Goal: Task Accomplishment & Management: Use online tool/utility

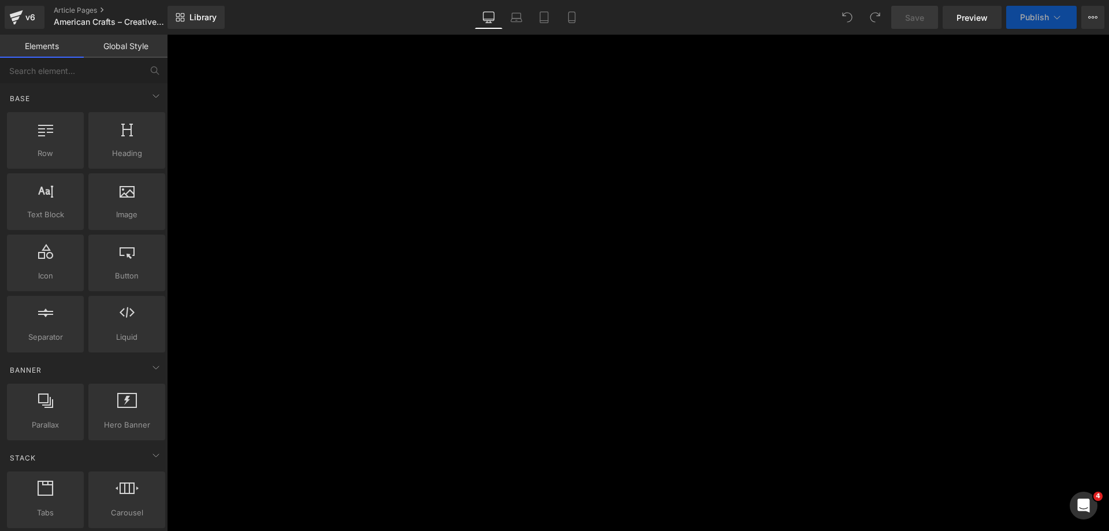
scroll to position [404, 0]
click at [167, 35] on span "Product" at bounding box center [167, 35] width 0 height 0
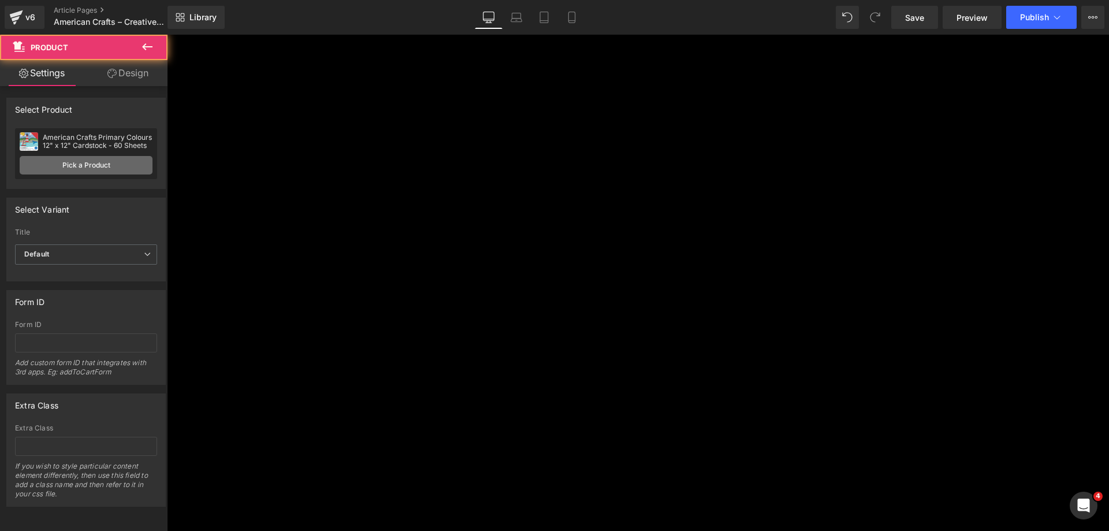
click at [75, 164] on link "Pick a Product" at bounding box center [86, 165] width 133 height 18
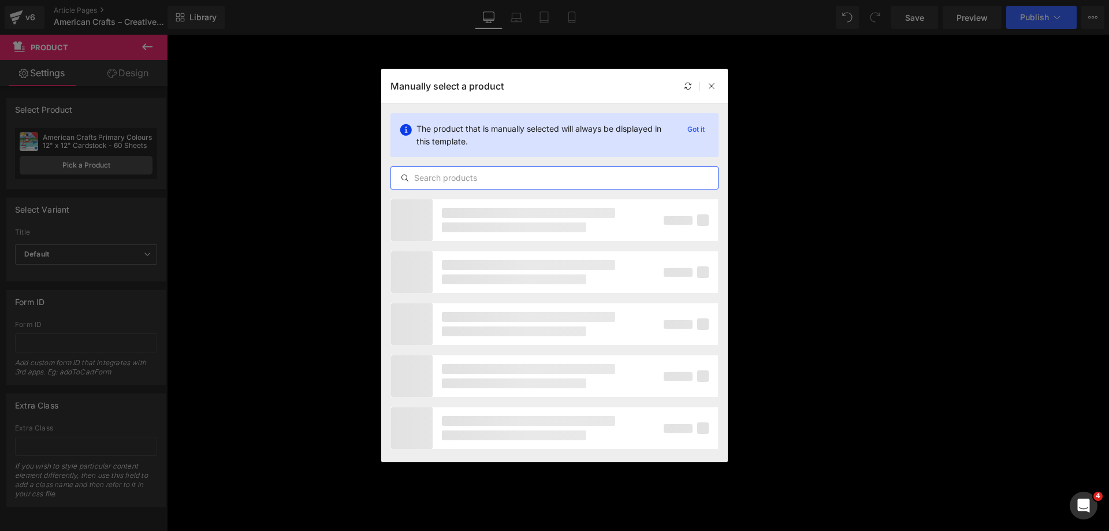
click at [412, 178] on input "text" at bounding box center [554, 178] width 327 height 14
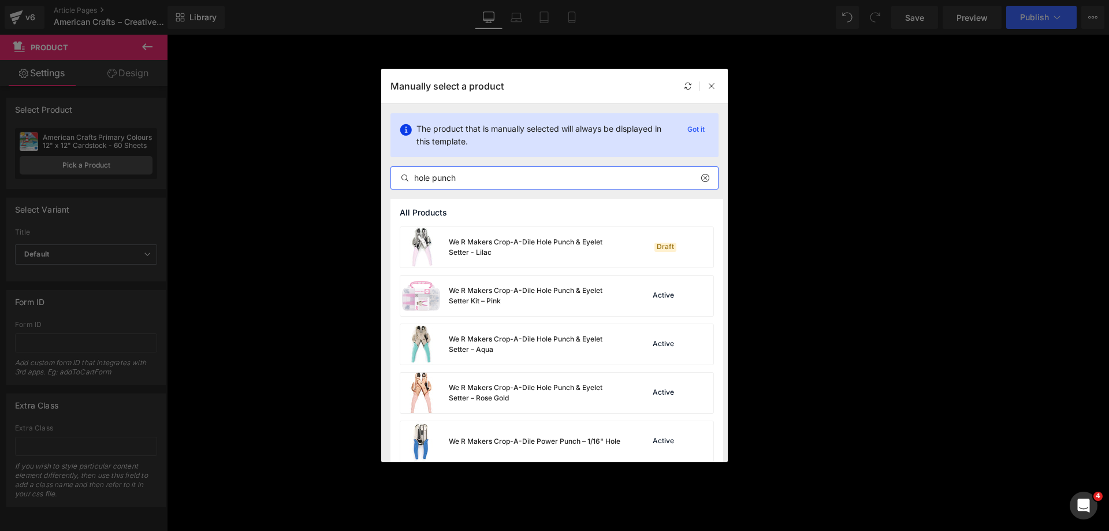
click at [501, 183] on input "hole punch" at bounding box center [554, 178] width 327 height 14
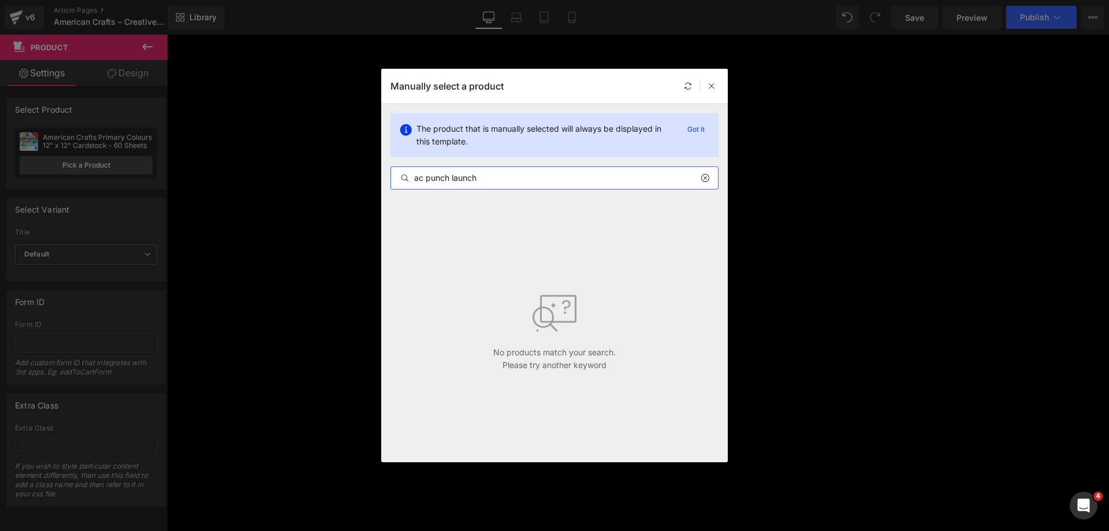
click at [500, 183] on input "ac punch launch" at bounding box center [554, 178] width 327 height 14
type input "p"
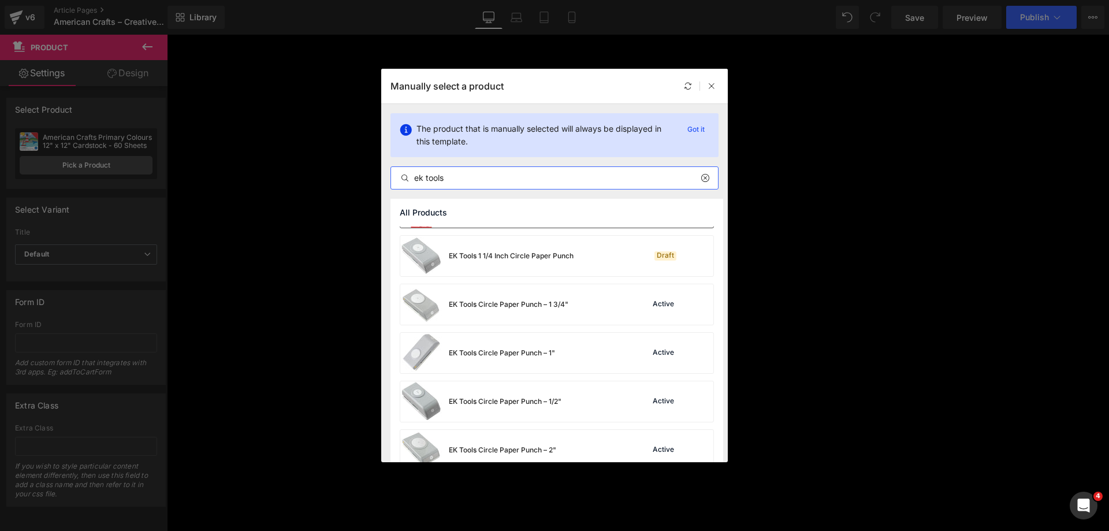
scroll to position [116, 0]
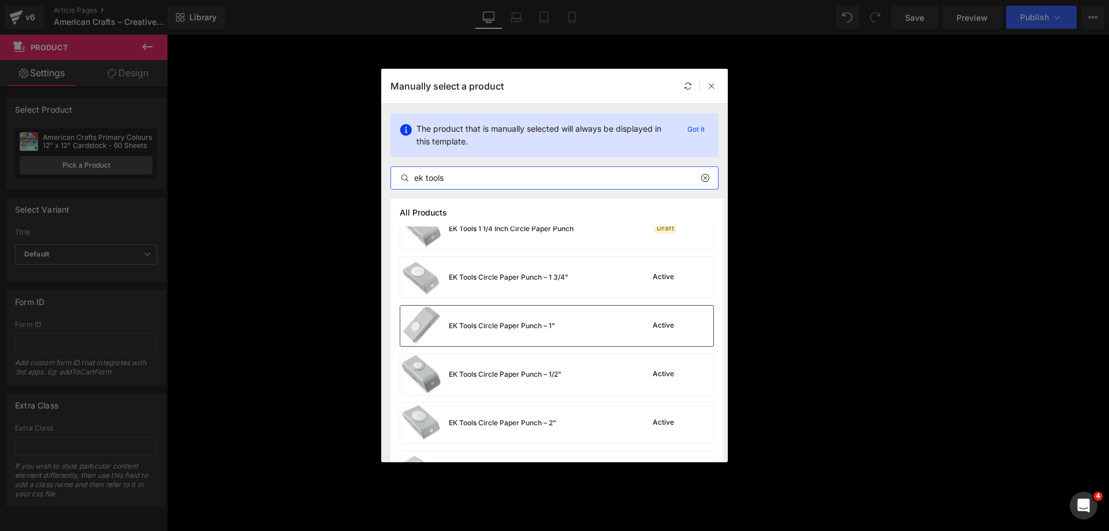
type input "ek tools"
click at [0, 0] on div "EK Tools Circle Paper Punch – 1"" at bounding box center [0, 0] width 0 height 0
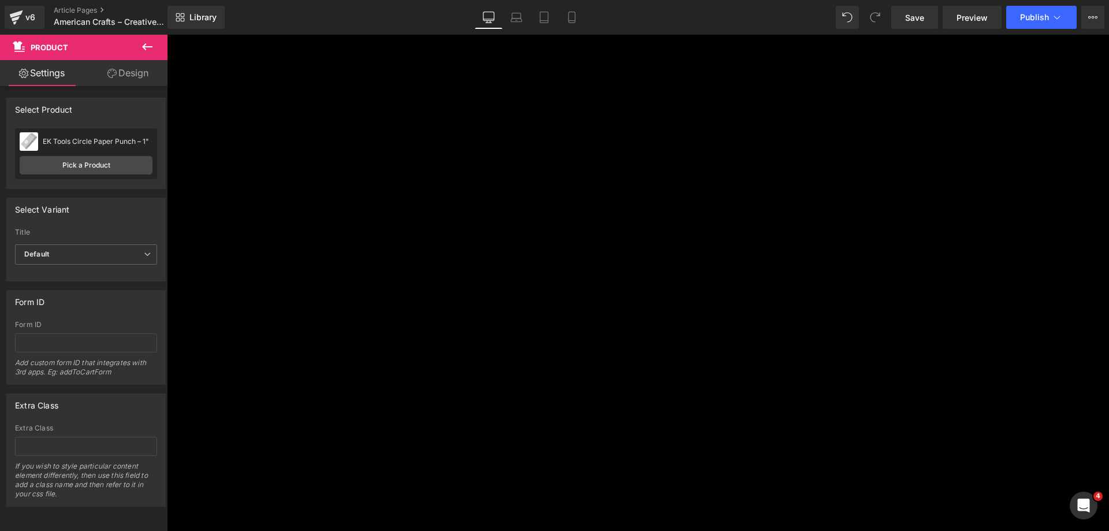
scroll to position [520, 0]
click at [167, 35] on span "Product" at bounding box center [167, 35] width 0 height 0
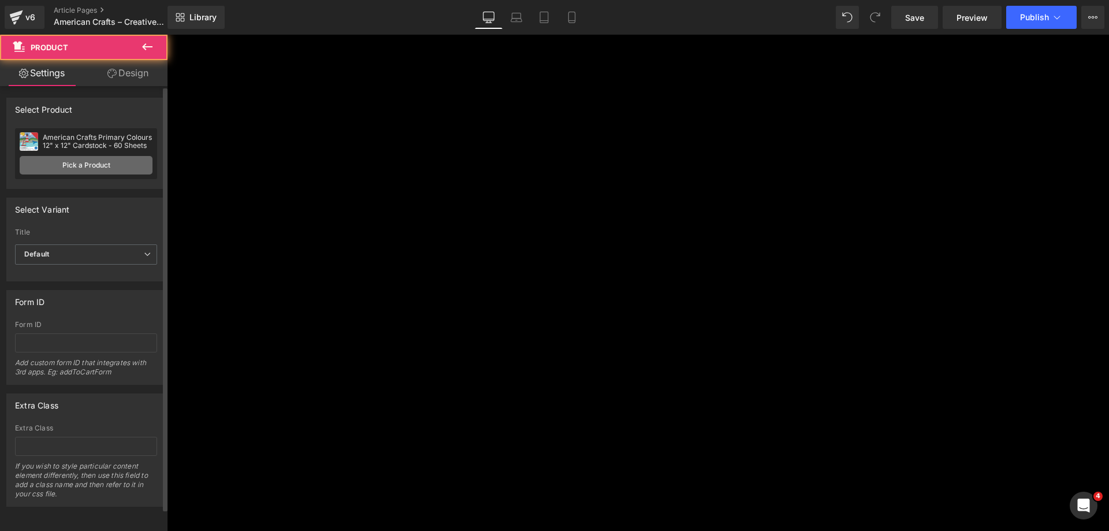
click at [85, 163] on link "Pick a Product" at bounding box center [86, 165] width 133 height 18
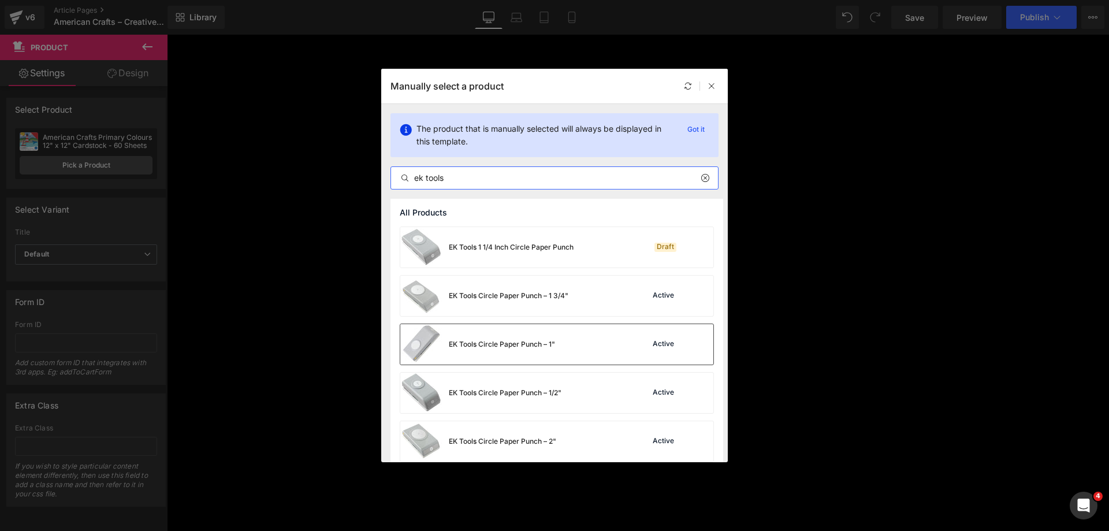
type input "ek tools"
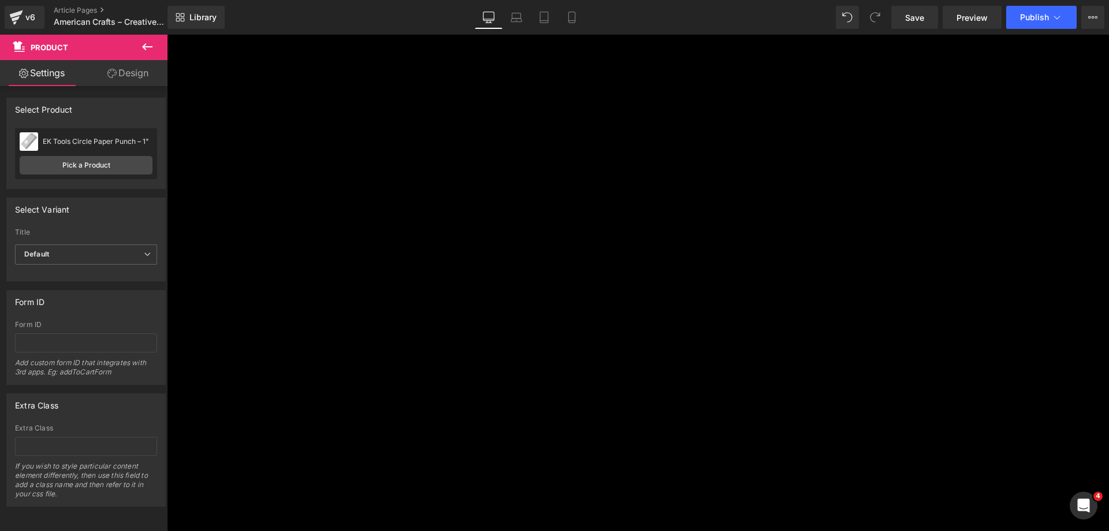
scroll to position [866, 0]
click at [167, 35] on span "Product List" at bounding box center [167, 35] width 0 height 0
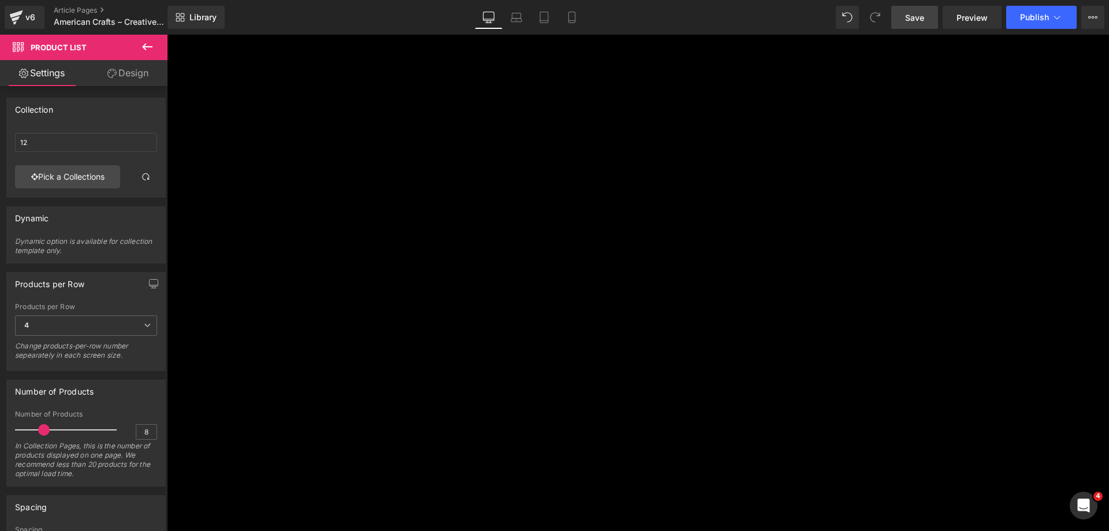
click at [920, 24] on link "Save" at bounding box center [914, 17] width 47 height 23
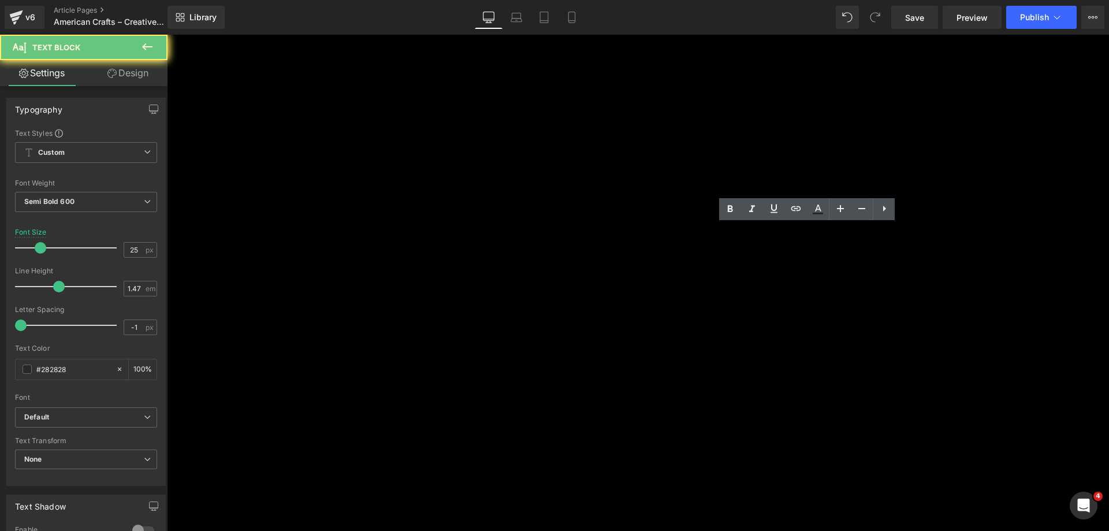
drag, startPoint x: 649, startPoint y: 239, endPoint x: 724, endPoint y: 240, distance: 74.5
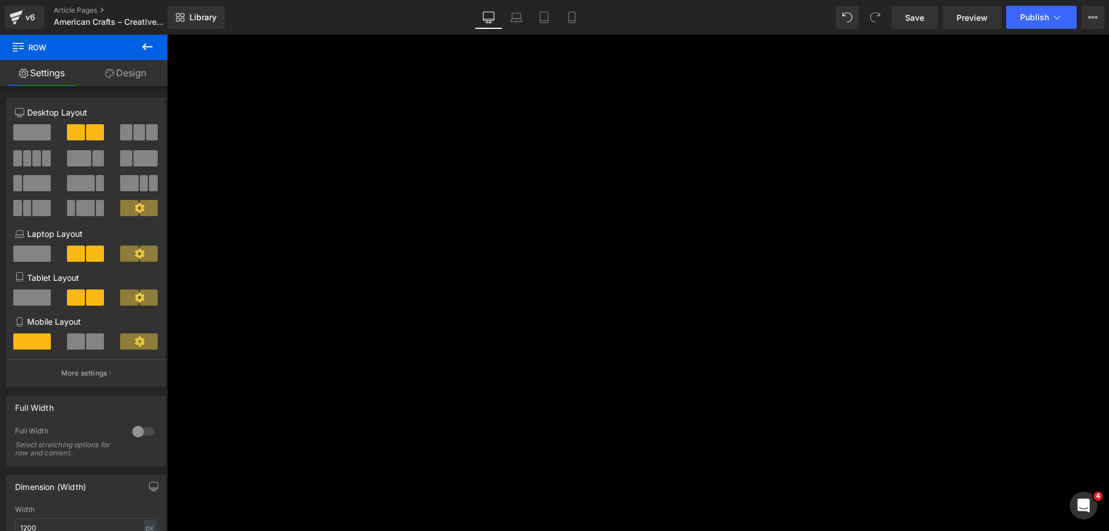
scroll to position [982, 0]
click at [167, 35] on span "Product List" at bounding box center [167, 35] width 0 height 0
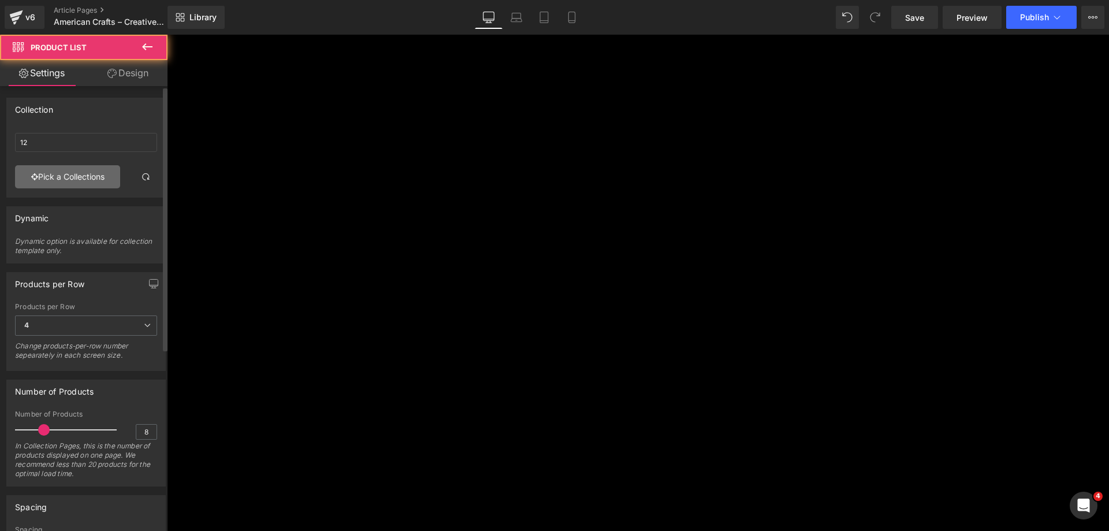
click at [91, 176] on link "Pick a Collections" at bounding box center [67, 176] width 105 height 23
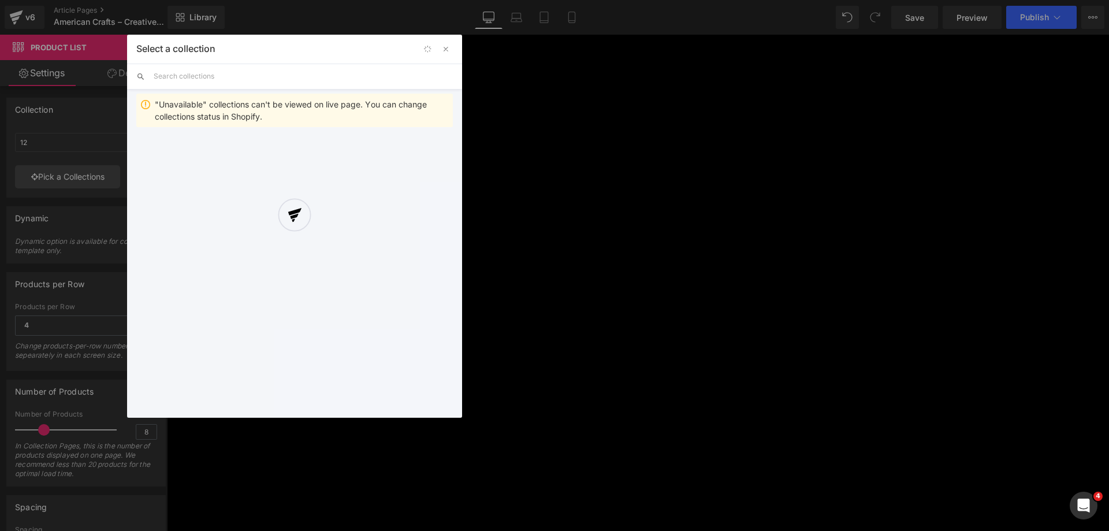
click at [0, 0] on div at bounding box center [0, 0] width 0 height 0
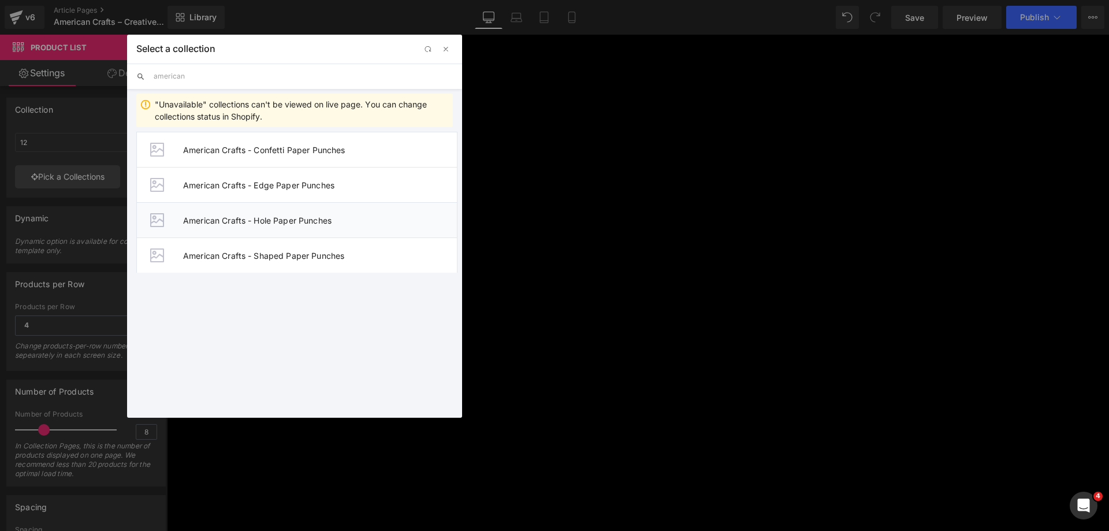
type input "american"
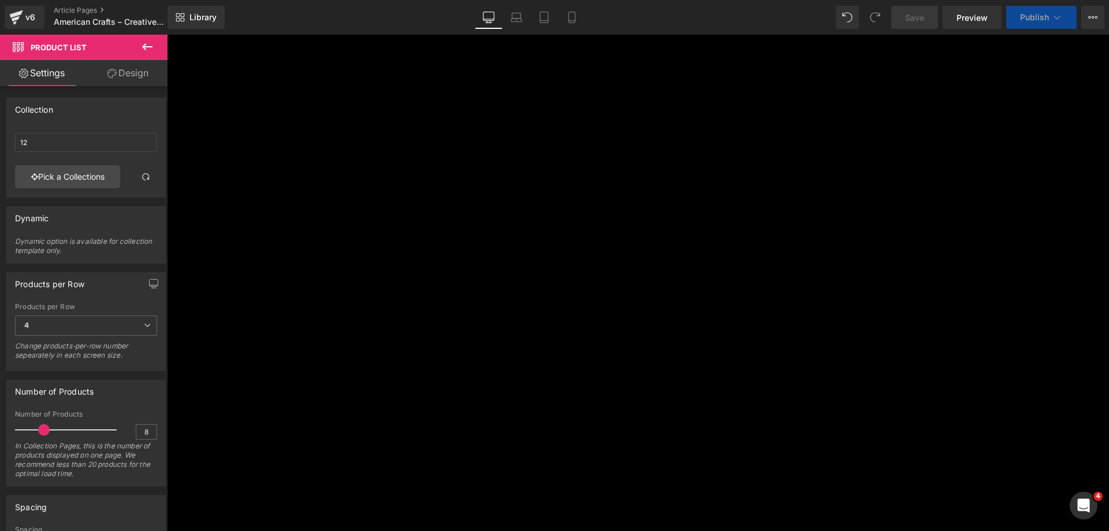
type input "American Crafts - Hole Paper Punches"
click at [167, 35] on span "Product" at bounding box center [167, 35] width 0 height 0
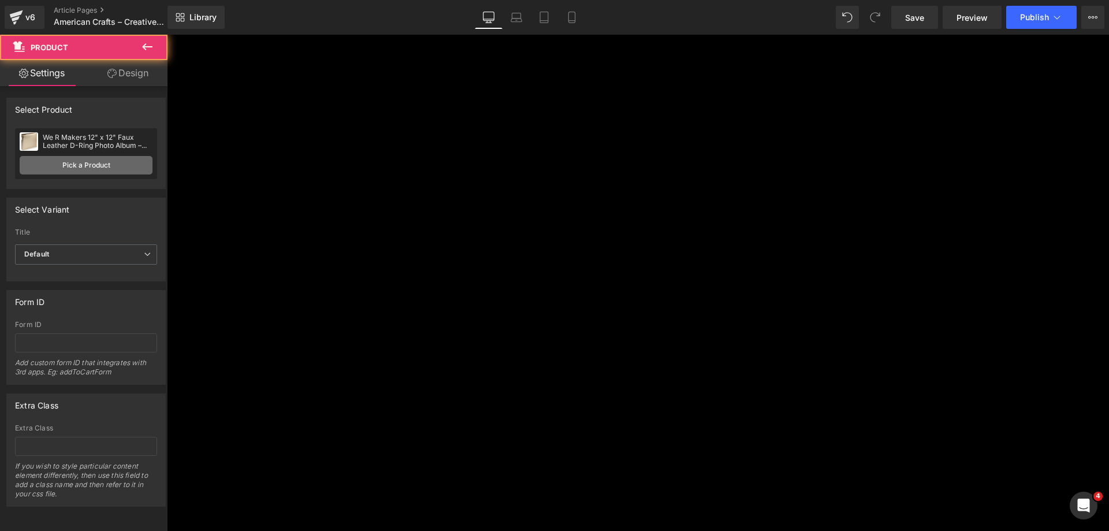
click at [46, 166] on link "Pick a Product" at bounding box center [86, 165] width 133 height 18
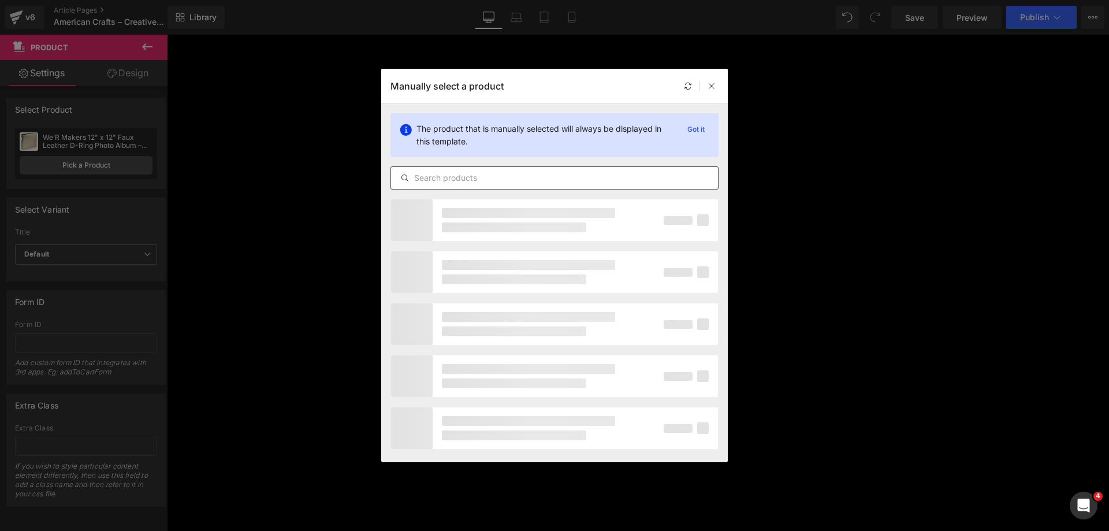
click at [441, 177] on input "text" at bounding box center [554, 178] width 327 height 14
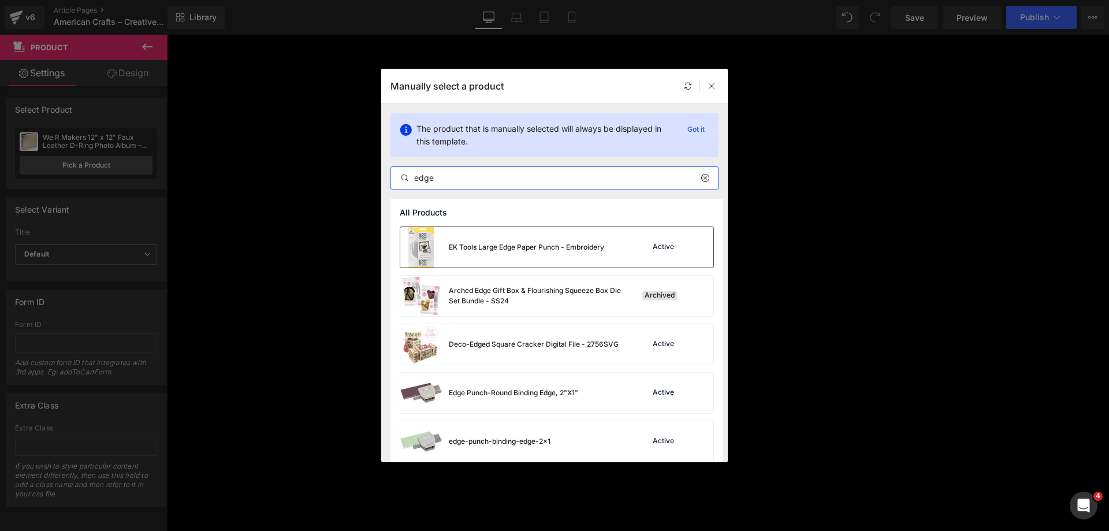
type input "edge"
click at [519, 248] on div "EK Tools Large Edge Paper Punch - Embroidery" at bounding box center [526, 247] width 155 height 10
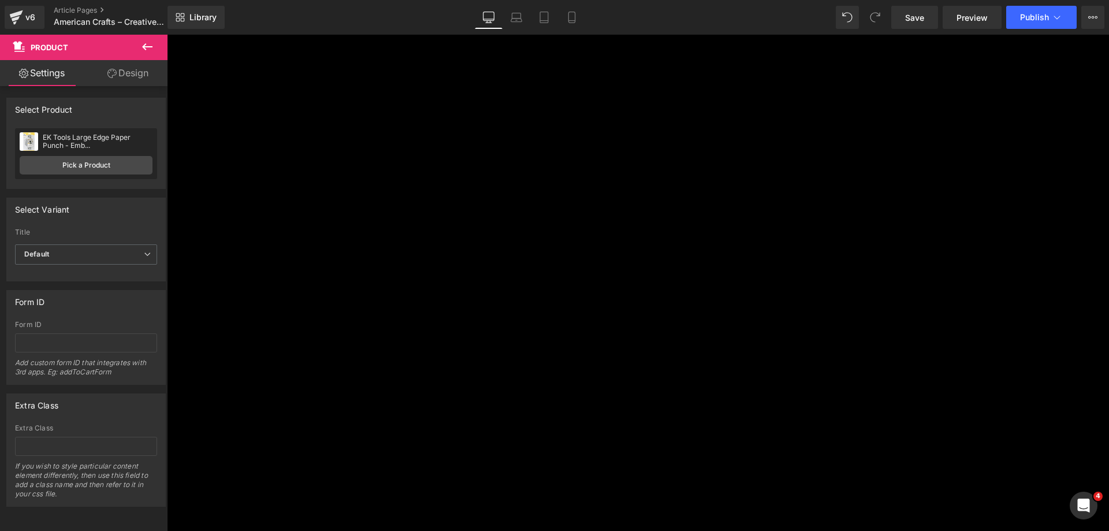
click at [167, 35] on span "Product" at bounding box center [167, 35] width 0 height 0
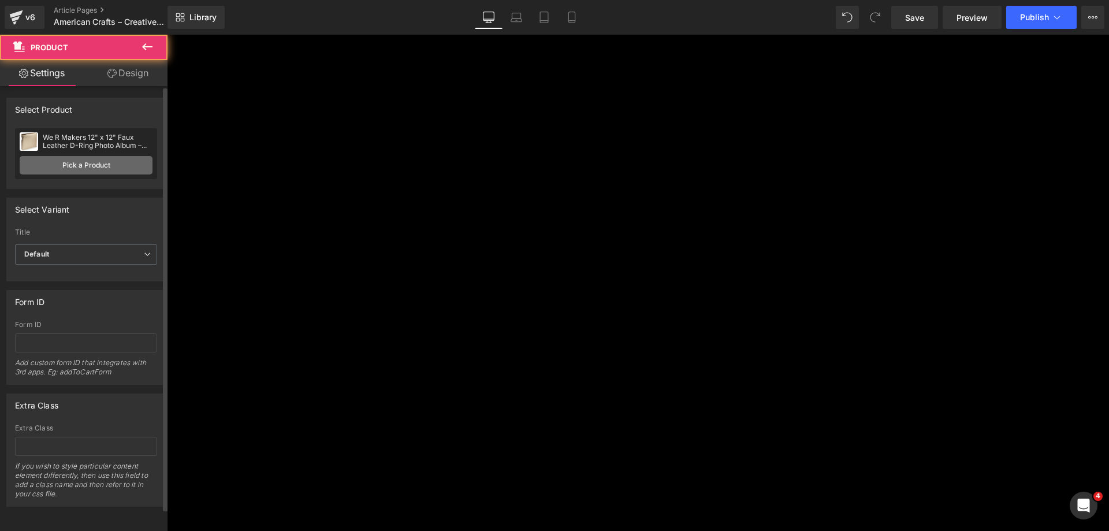
click at [109, 170] on link "Pick a Product" at bounding box center [86, 165] width 133 height 18
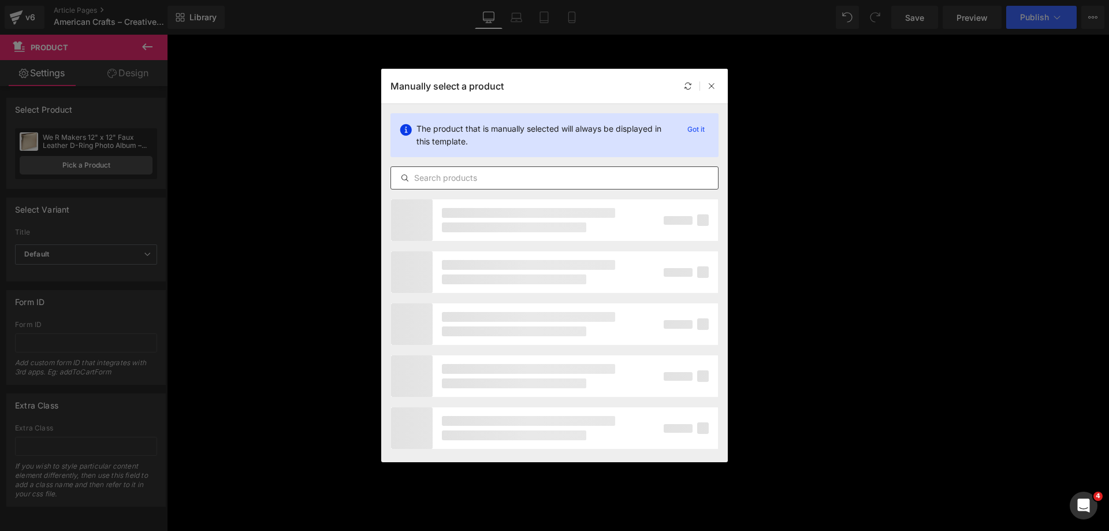
click at [0, 0] on div at bounding box center [0, 0] width 0 height 0
click at [0, 0] on input "text" at bounding box center [0, 0] width 0 height 0
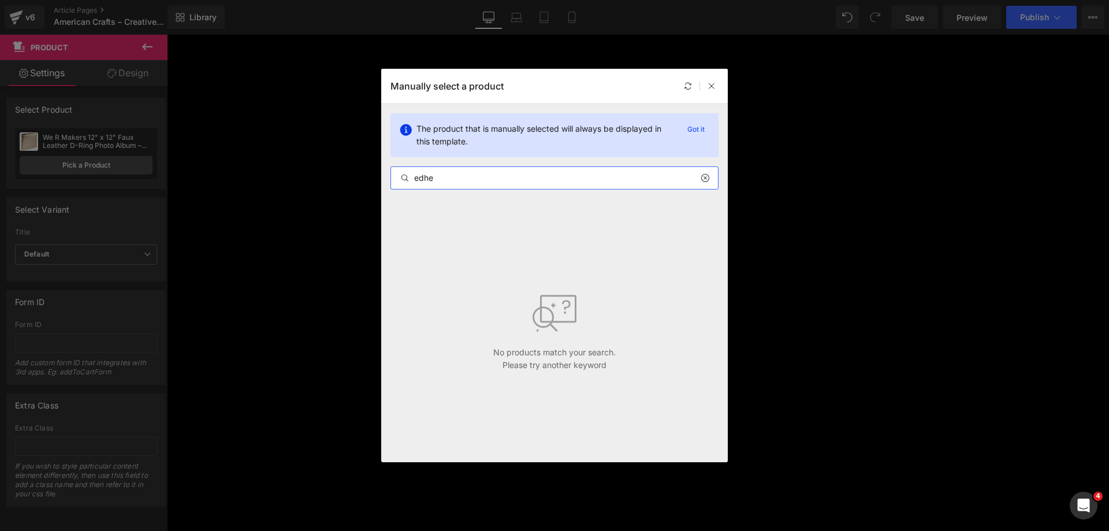
drag, startPoint x: 419, startPoint y: 182, endPoint x: 430, endPoint y: 182, distance: 11.0
click at [0, 0] on input "edhe" at bounding box center [0, 0] width 0 height 0
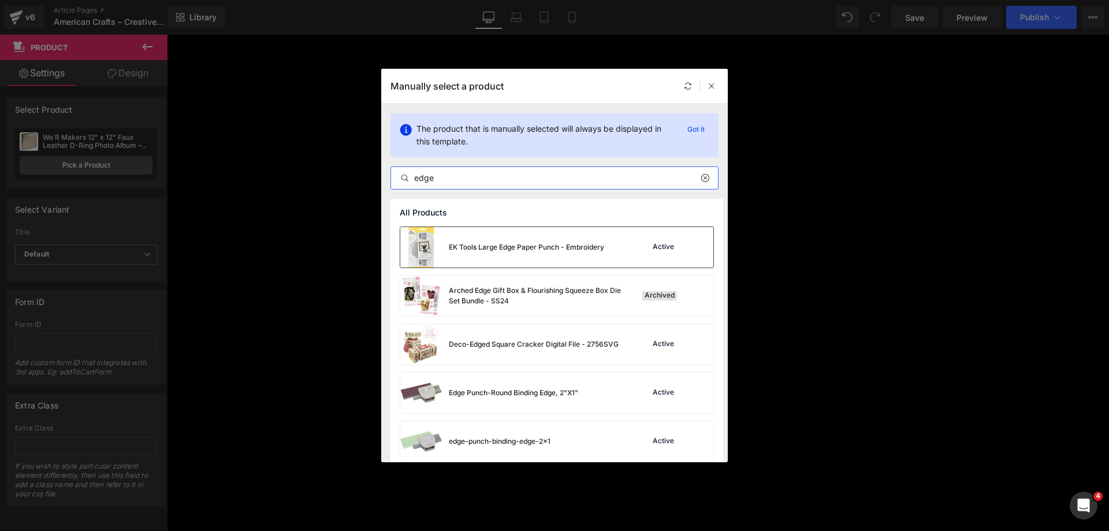
type input "edge"
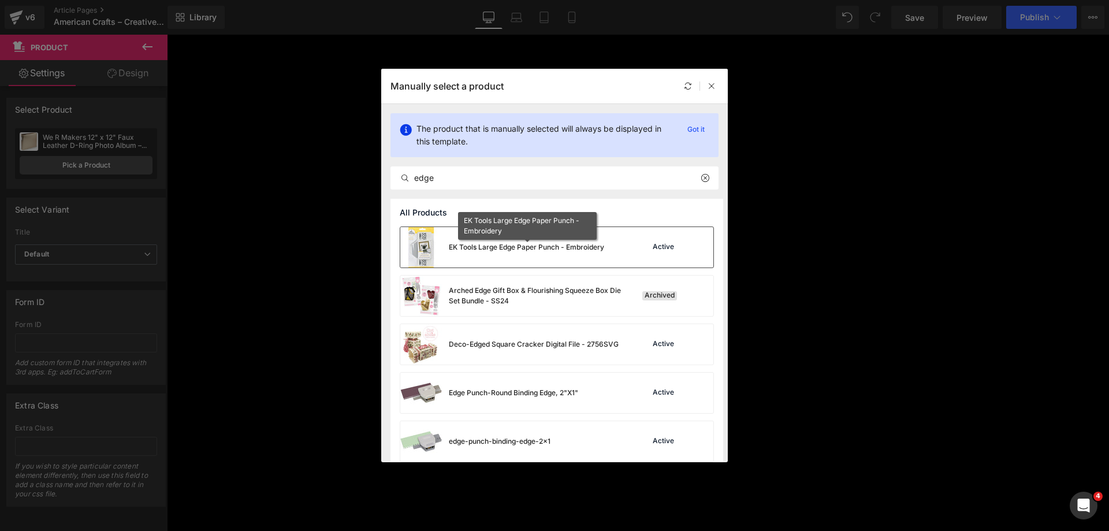
click at [0, 0] on div "EK Tools Large Edge Paper Punch - Embroidery" at bounding box center [0, 0] width 0 height 0
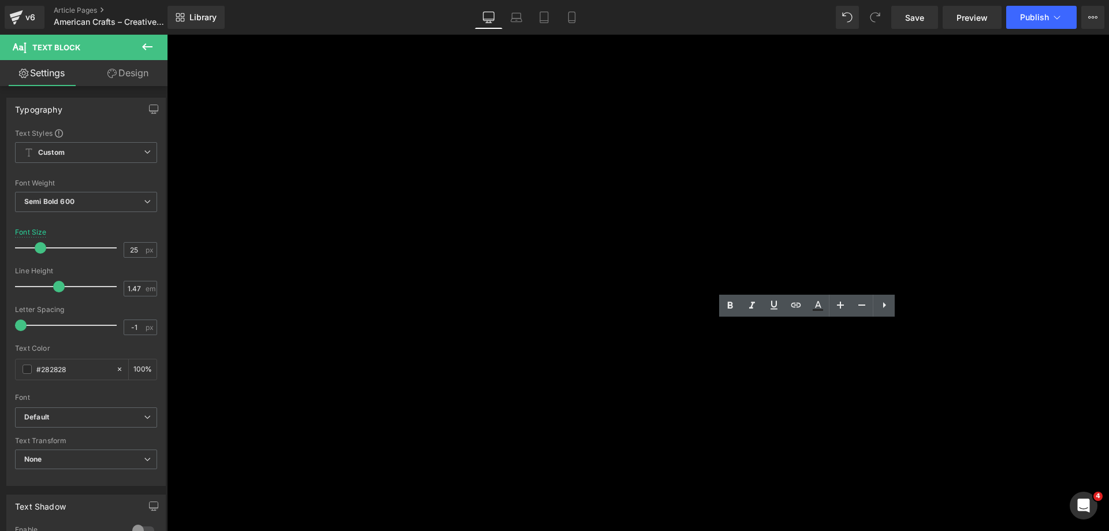
paste div
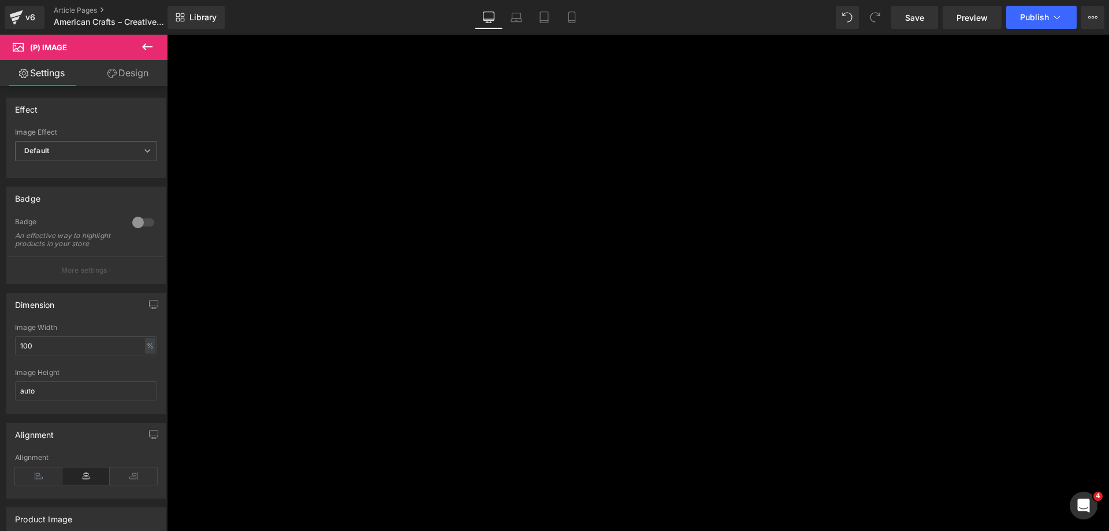
scroll to position [1906, 0]
click at [167, 35] on span "Product List" at bounding box center [167, 35] width 0 height 0
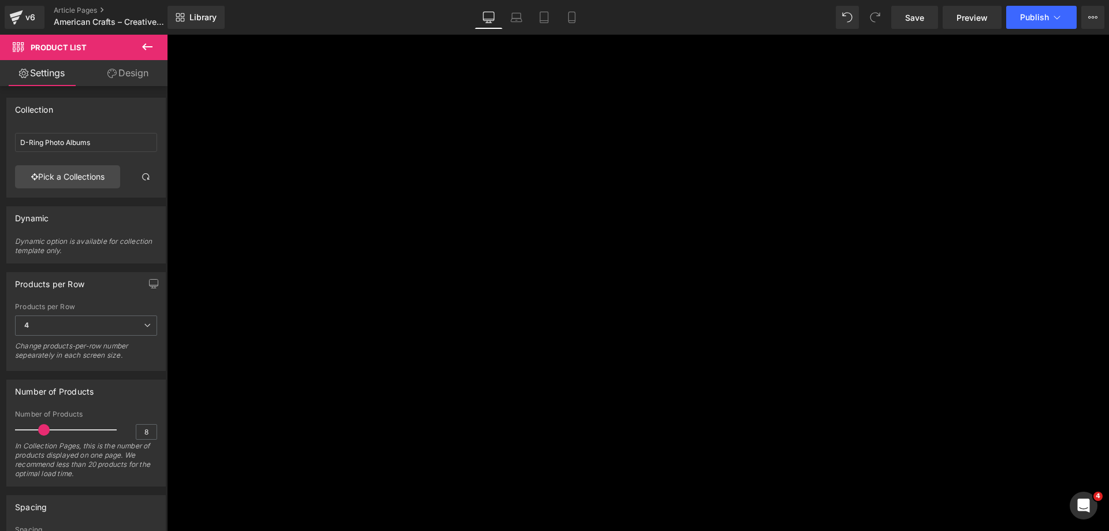
scroll to position [1675, 0]
click at [53, 172] on link "Pick a Collections" at bounding box center [67, 176] width 105 height 23
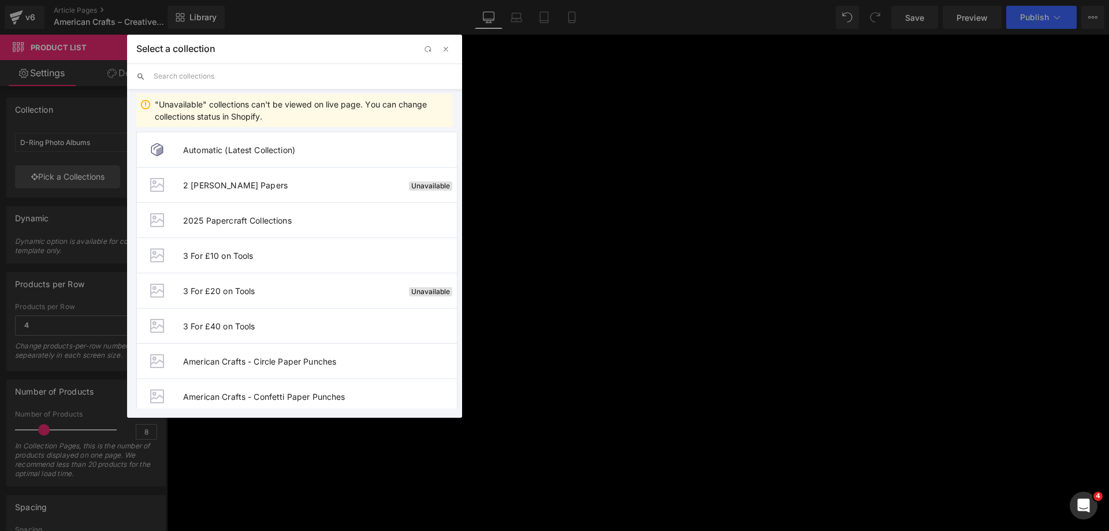
click at [215, 73] on input "text" at bounding box center [303, 76] width 299 height 25
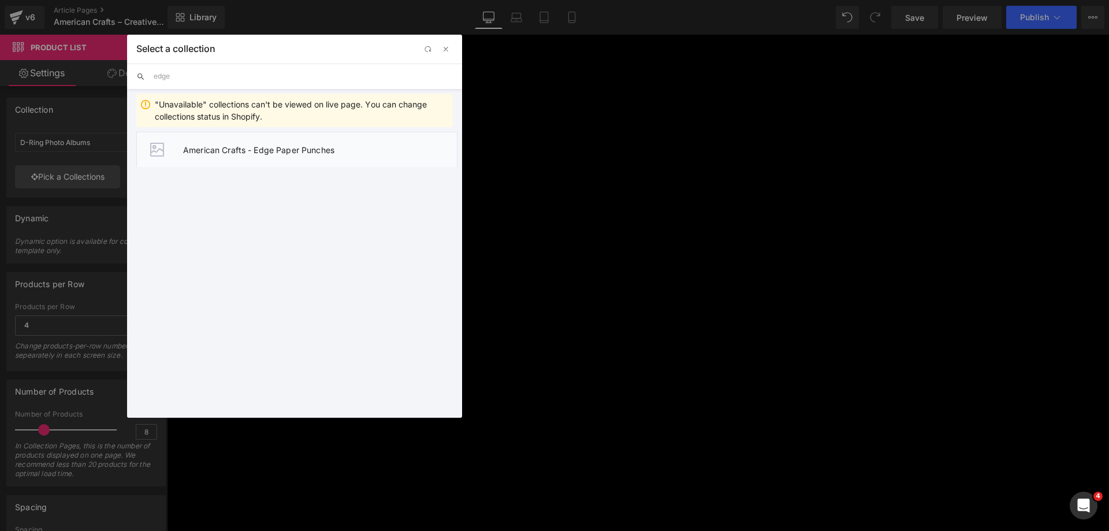
type input "edge"
drag, startPoint x: 281, startPoint y: 152, endPoint x: 269, endPoint y: 161, distance: 14.9
click at [281, 152] on span "American Crafts - Edge Paper Punches" at bounding box center [320, 150] width 274 height 10
type input "American Crafts - Edge Paper Punches"
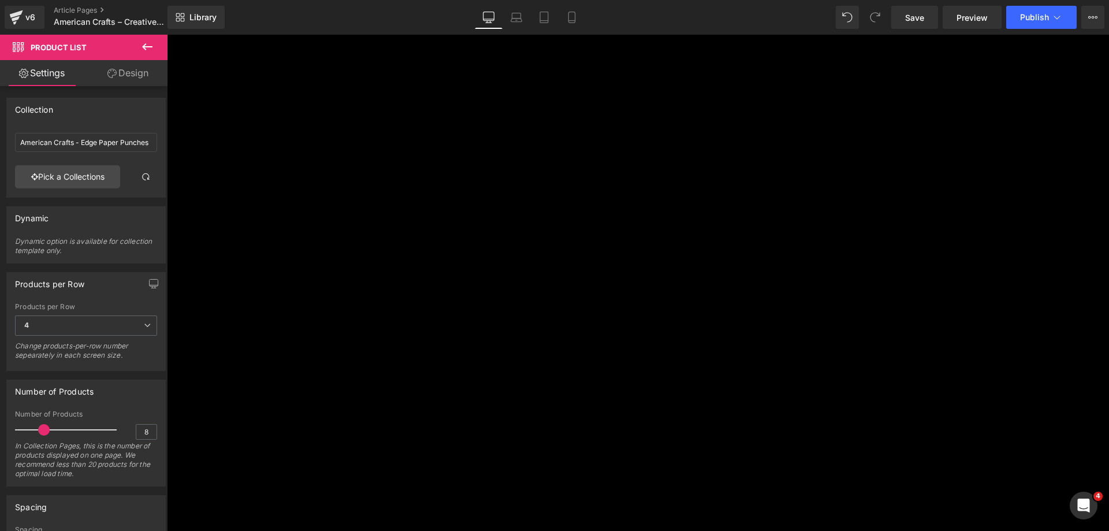
scroll to position [2137, 0]
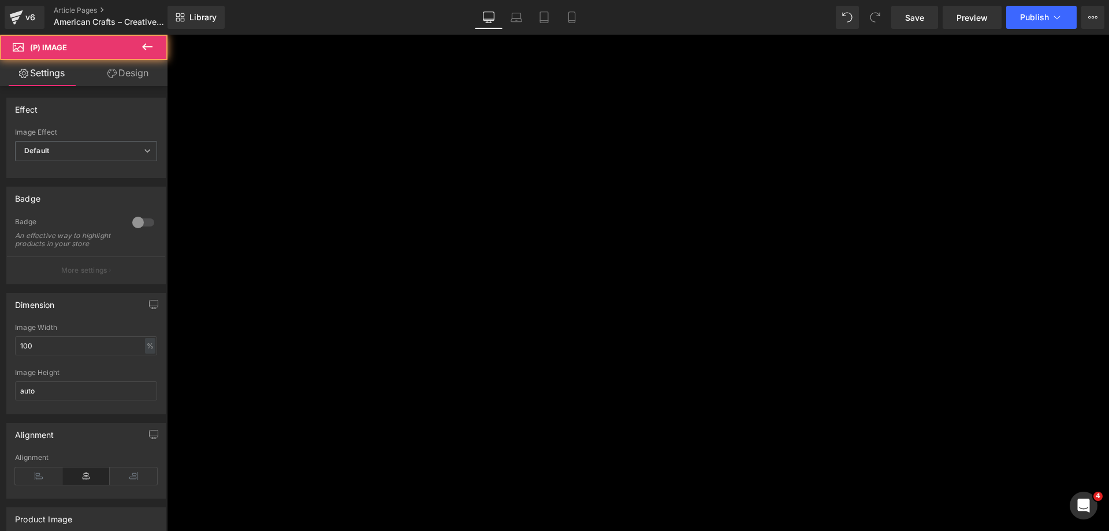
click at [167, 35] on span "Product" at bounding box center [167, 35] width 0 height 0
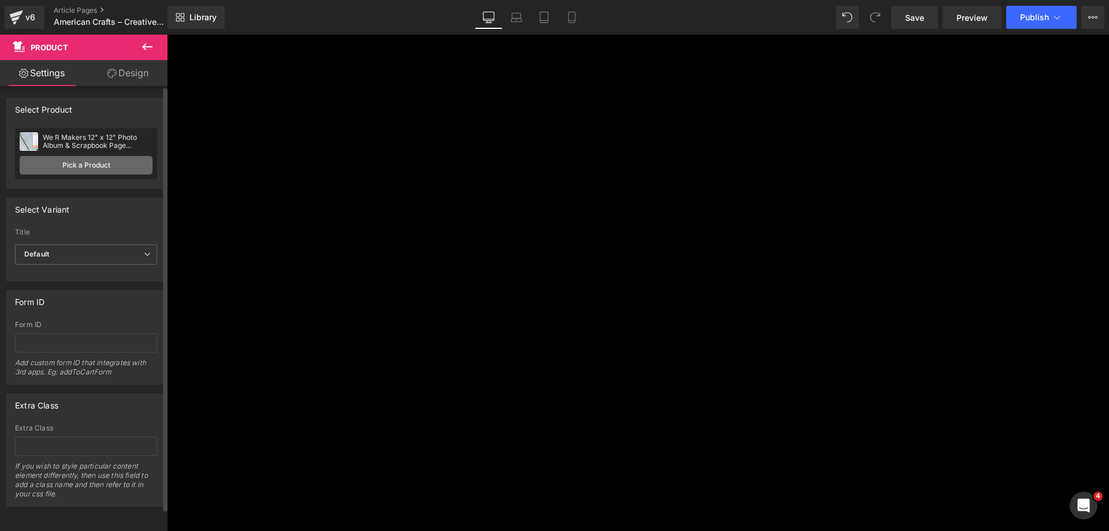
click at [69, 167] on link "Pick a Product" at bounding box center [86, 165] width 133 height 18
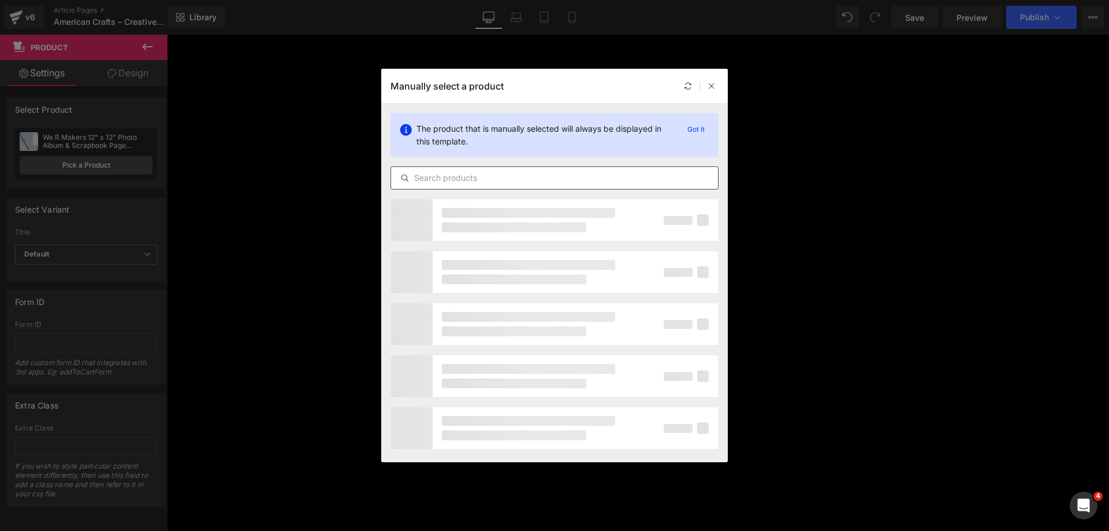
click at [418, 180] on input "text" at bounding box center [554, 178] width 327 height 14
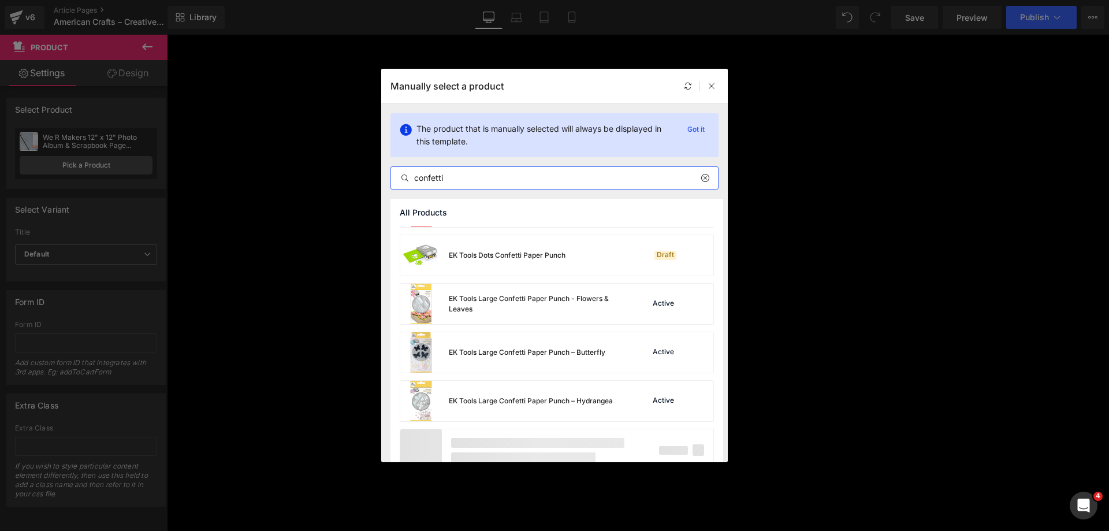
scroll to position [58, 0]
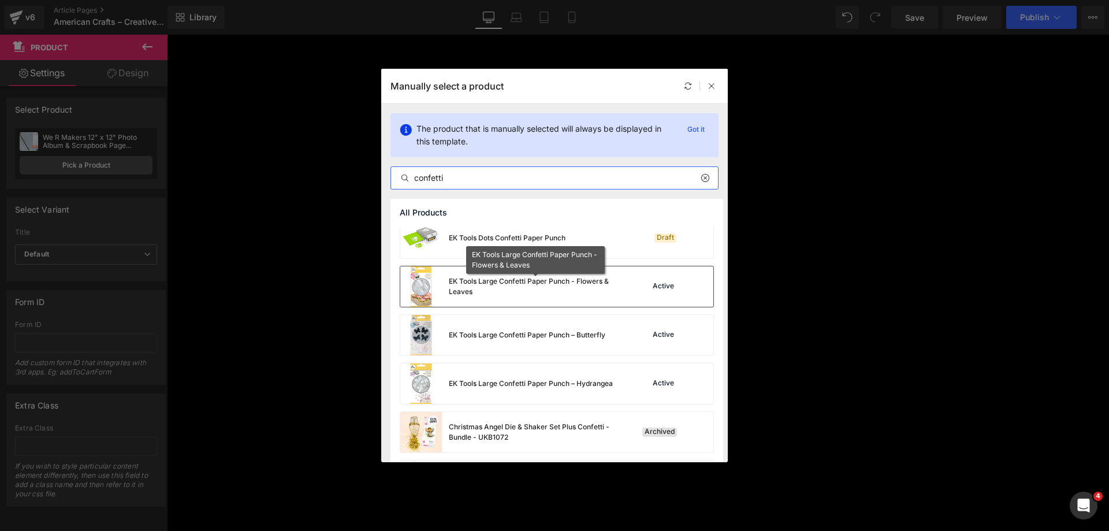
type input "confetti"
click at [589, 284] on div "EK Tools Large Confetti Paper Punch - Flowers & Leaves" at bounding box center [535, 286] width 173 height 21
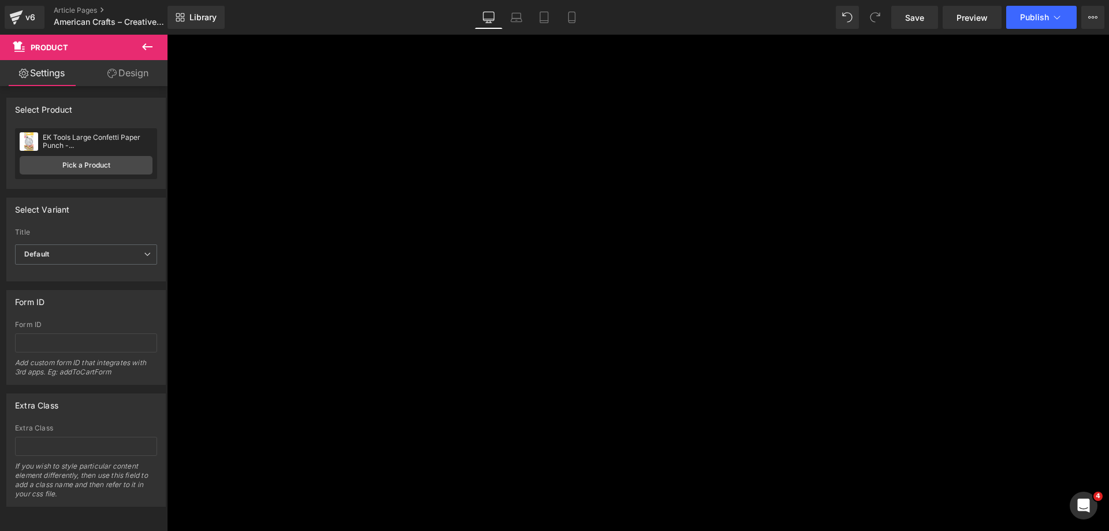
click at [167, 35] on span "Product" at bounding box center [167, 35] width 0 height 0
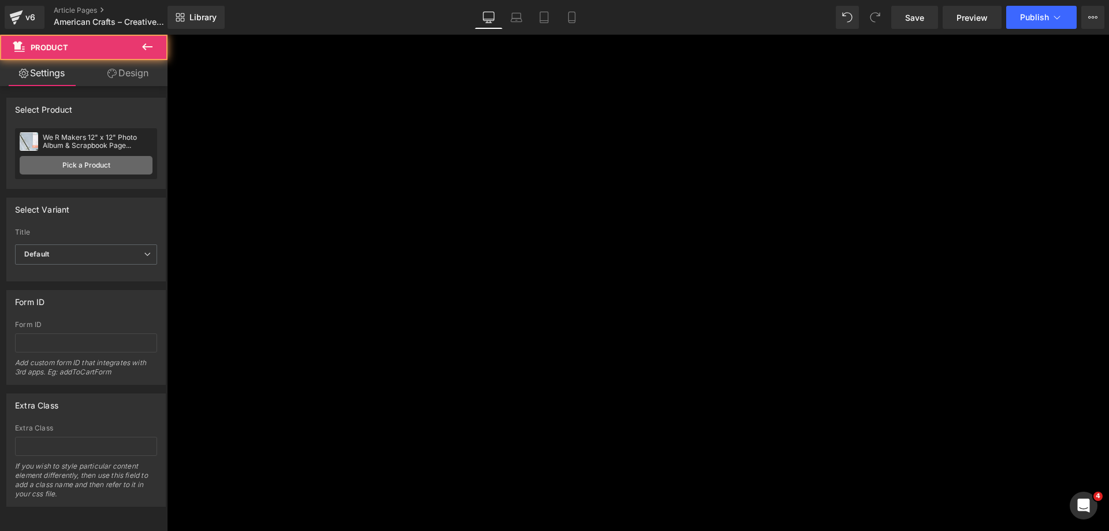
click at [32, 160] on link "Pick a Product" at bounding box center [86, 165] width 133 height 18
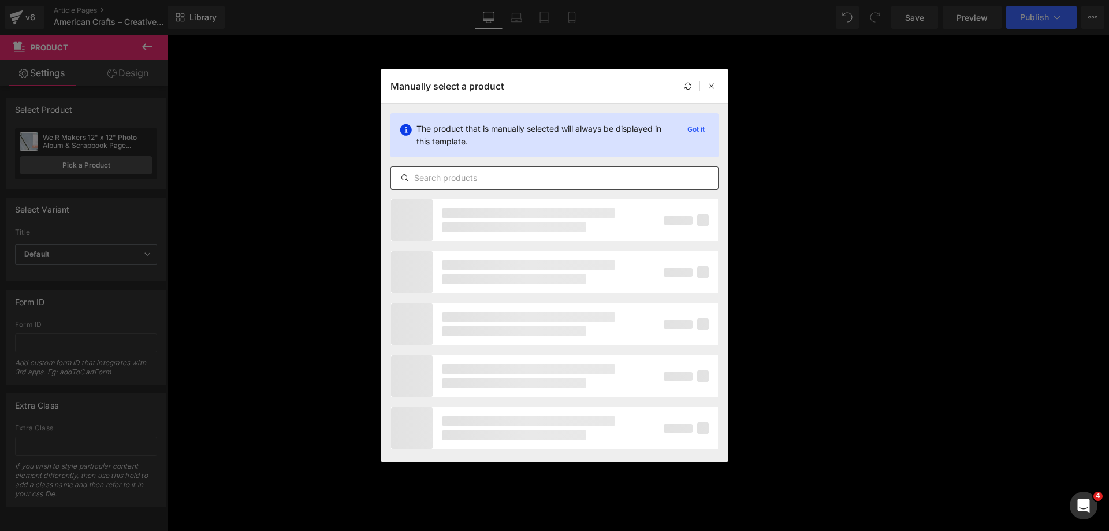
click at [466, 177] on input "text" at bounding box center [554, 178] width 327 height 14
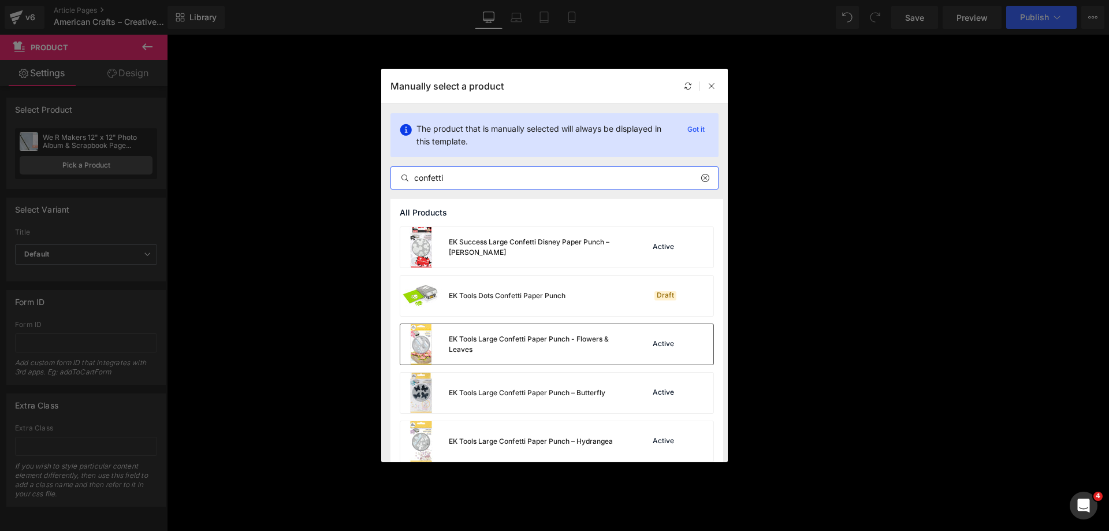
type input "confetti"
click at [525, 338] on div "EK Tools Large Confetti Paper Punch - Flowers & Leaves" at bounding box center [535, 344] width 173 height 21
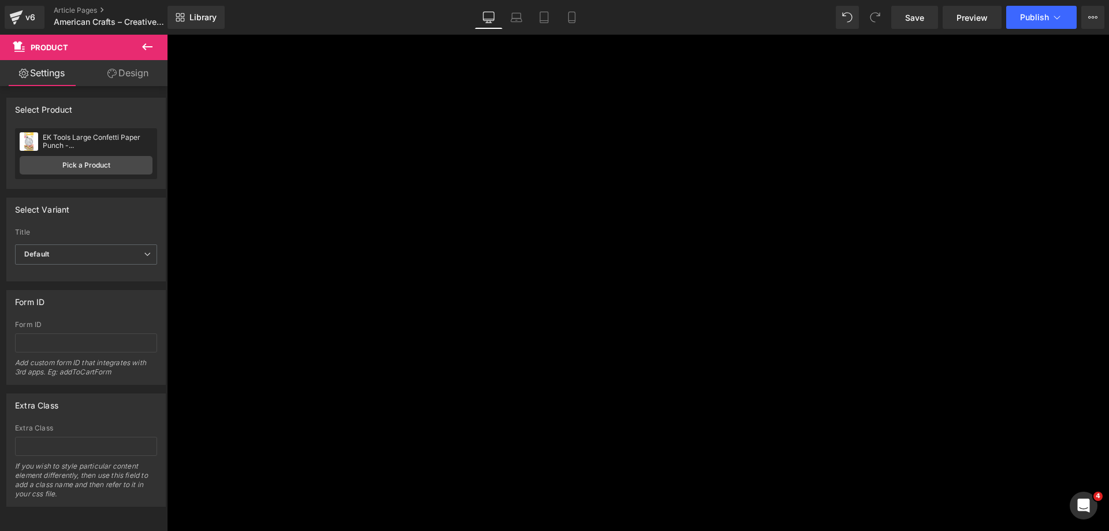
scroll to position [2310, 0]
click at [167, 35] on span "Product" at bounding box center [167, 35] width 0 height 0
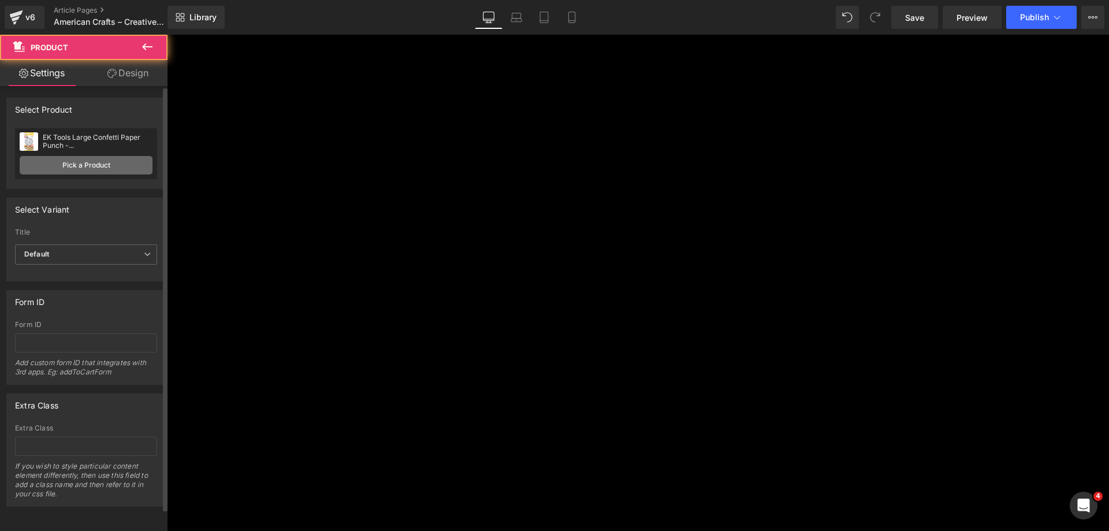
click at [77, 161] on link "Pick a Product" at bounding box center [86, 165] width 133 height 18
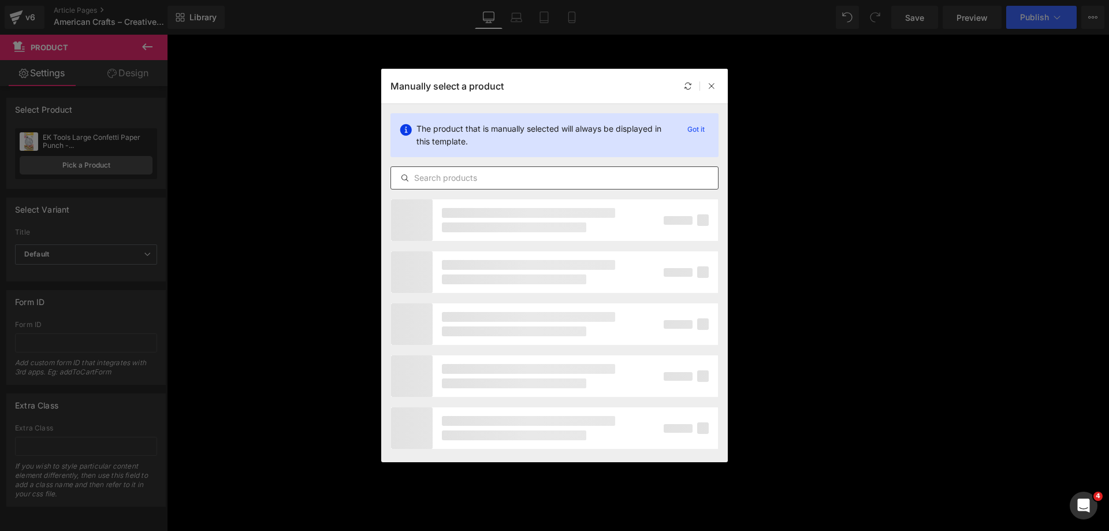
click at [441, 177] on input "text" at bounding box center [554, 178] width 327 height 14
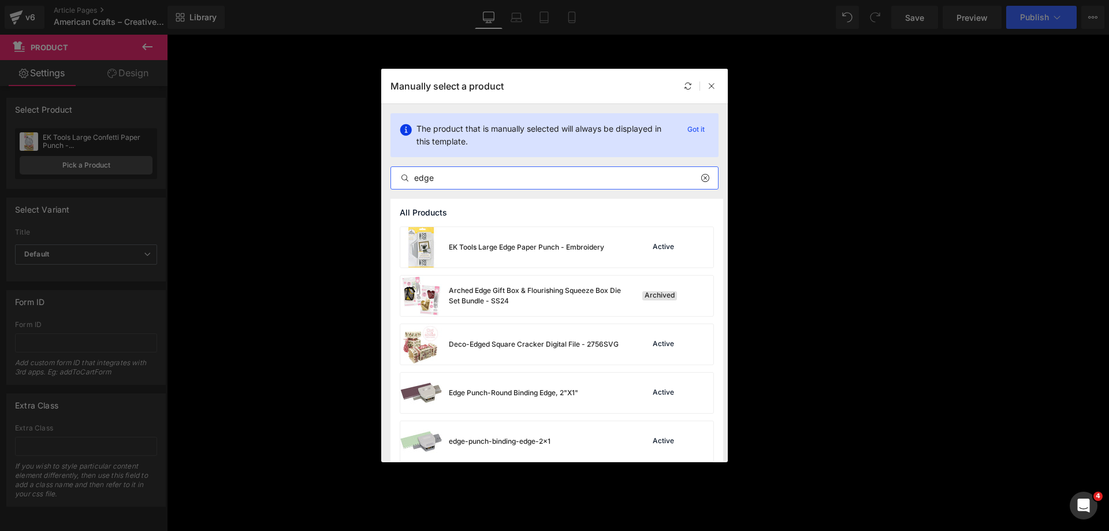
click at [430, 180] on input "edge" at bounding box center [554, 178] width 327 height 14
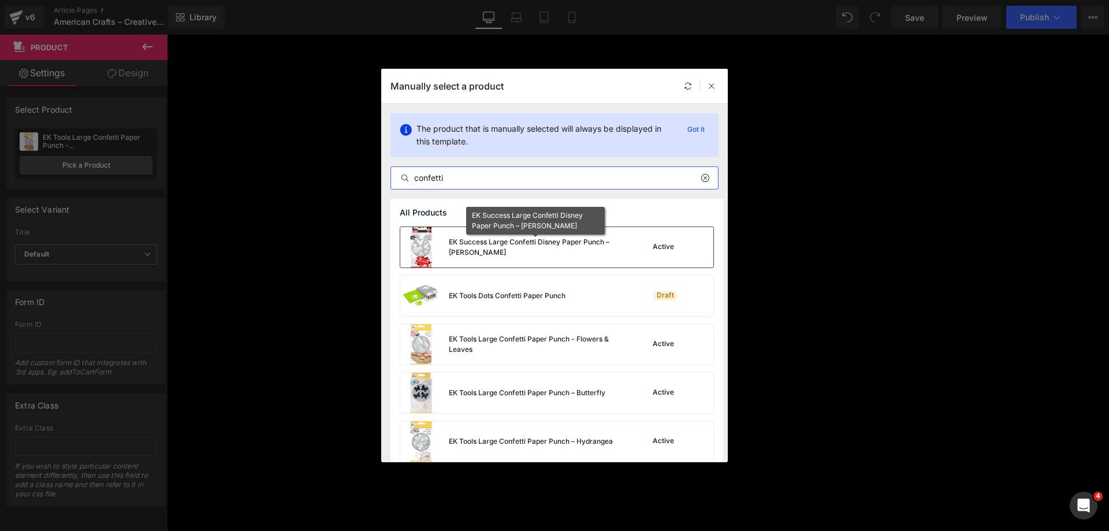
type input "confetti"
click at [523, 246] on div "EK Success Large Confetti Disney Paper Punch – [PERSON_NAME]" at bounding box center [535, 247] width 173 height 21
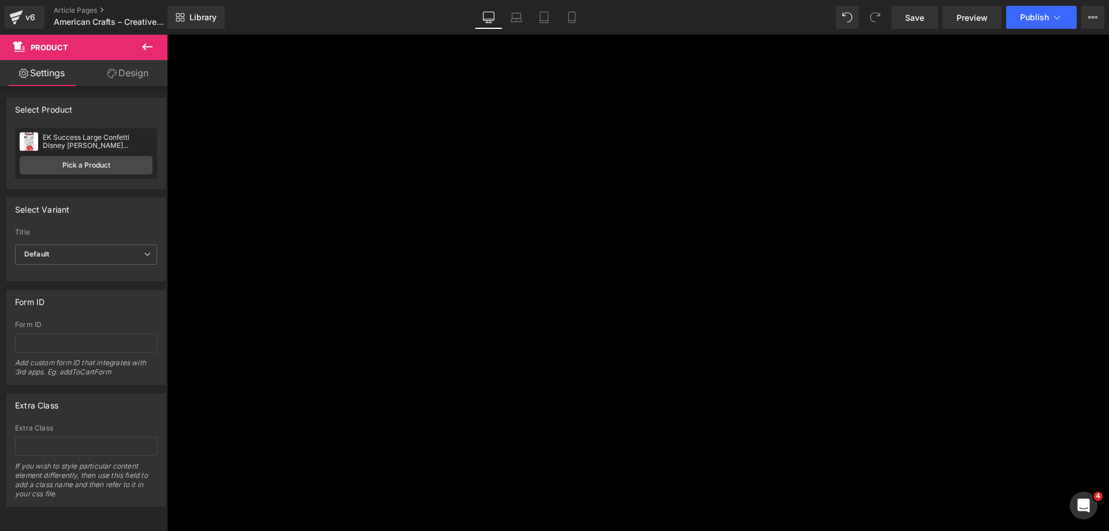
click at [167, 35] on span "Product" at bounding box center [167, 35] width 0 height 0
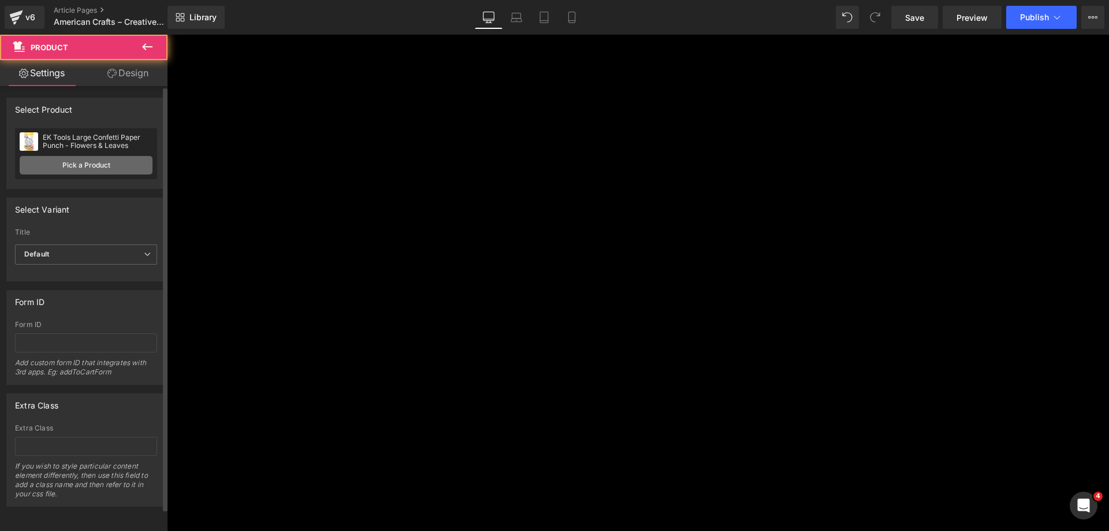
click at [99, 159] on link "Pick a Product" at bounding box center [86, 165] width 133 height 18
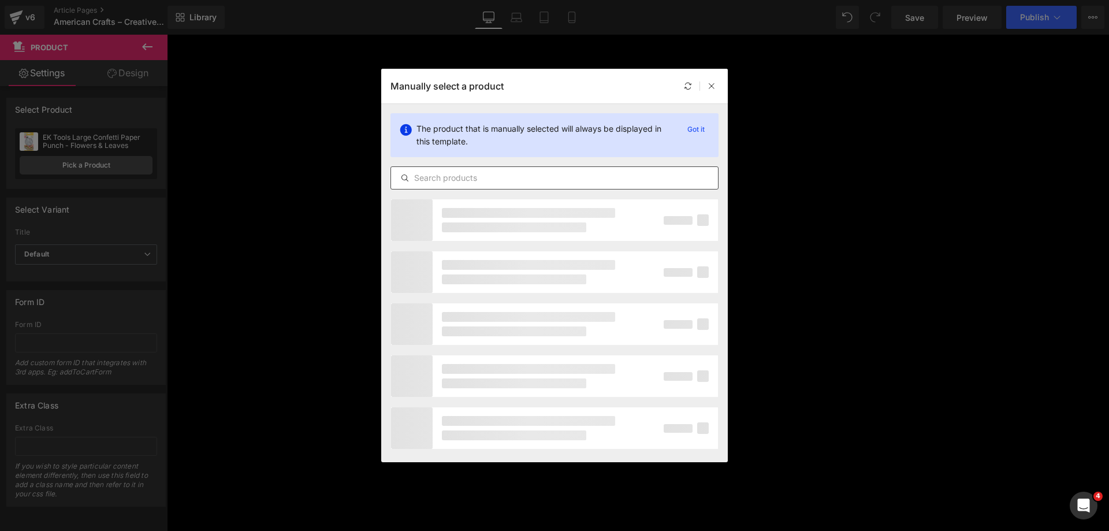
click at [538, 176] on input "text" at bounding box center [554, 178] width 327 height 14
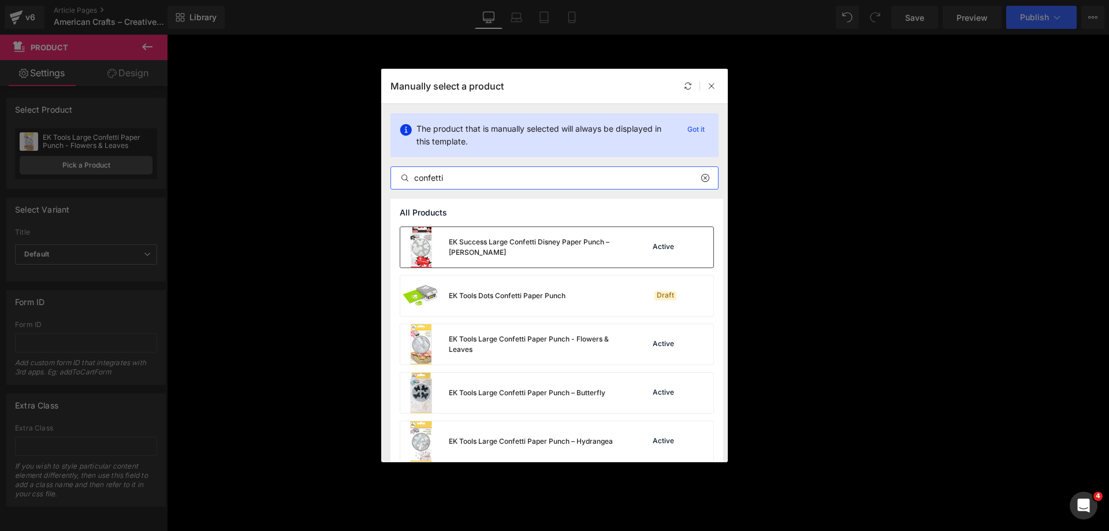
type input "confetti"
click at [542, 233] on div "EK Success Large Confetti Disney Paper Punch – [PERSON_NAME]" at bounding box center [511, 247] width 222 height 40
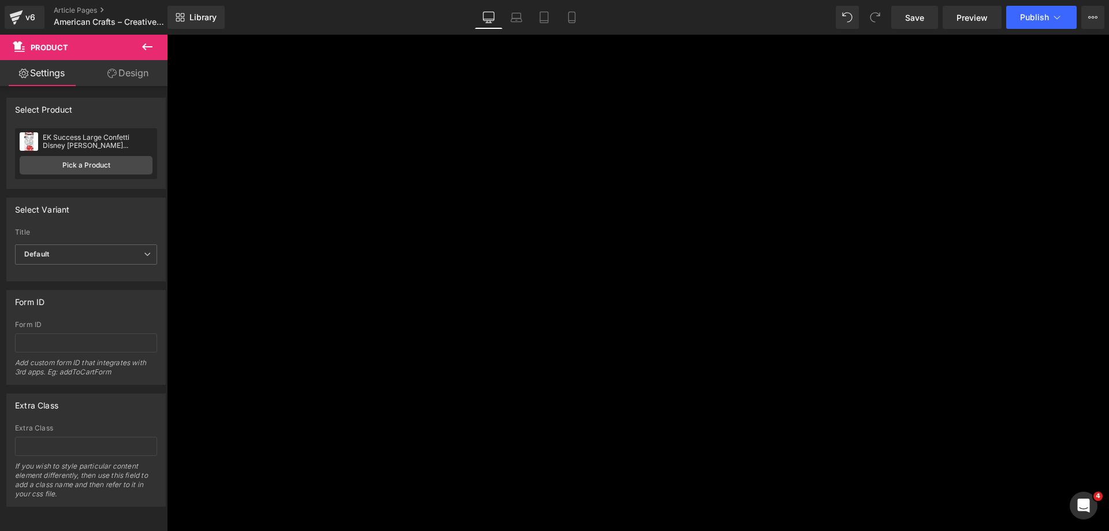
scroll to position [1386, 0]
click at [167, 35] on span "(P) Price" at bounding box center [167, 35] width 0 height 0
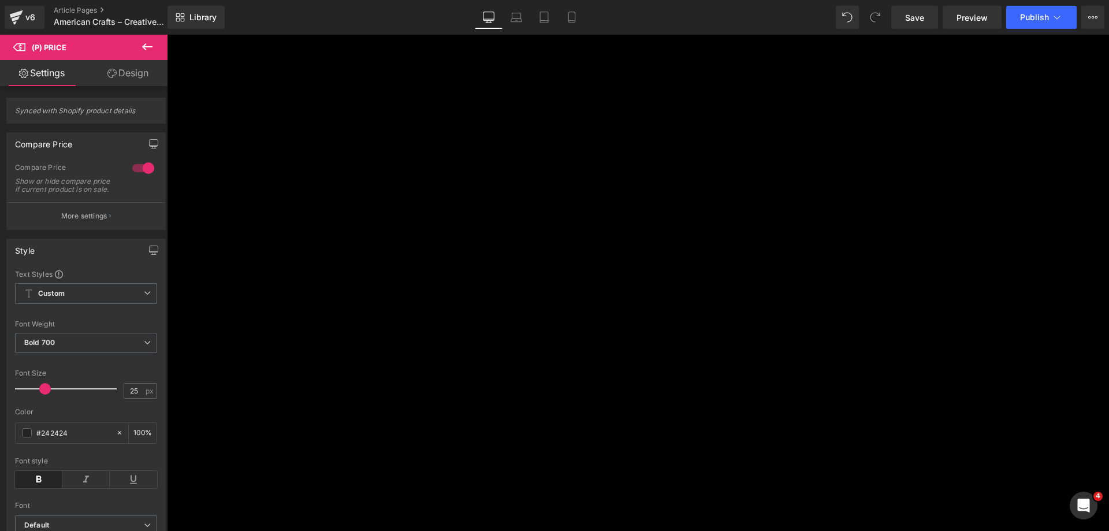
scroll to position [2137, 0]
click at [167, 35] on icon at bounding box center [167, 35] width 0 height 0
click at [167, 35] on link at bounding box center [167, 35] width 0 height 0
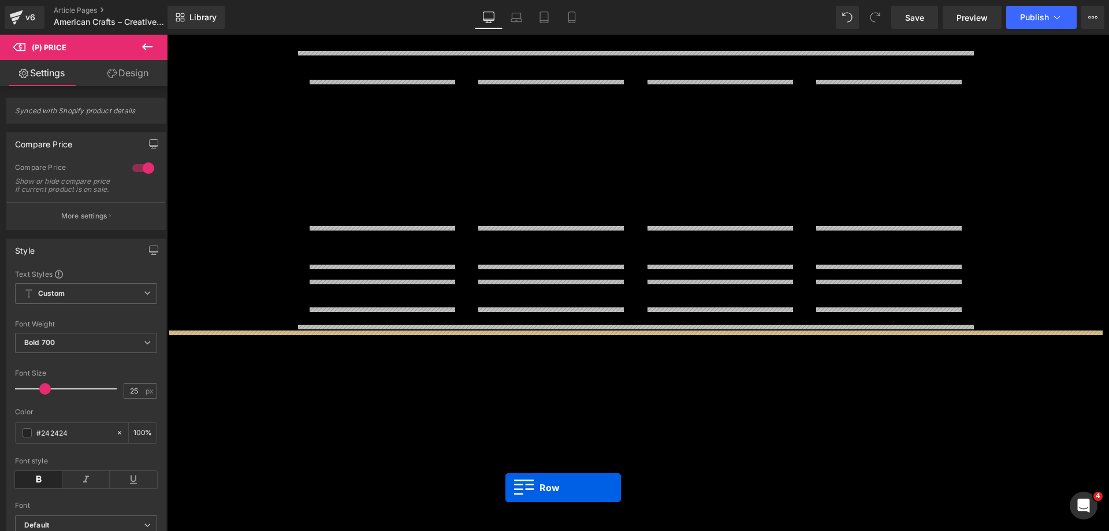
scroll to position [2888, 0]
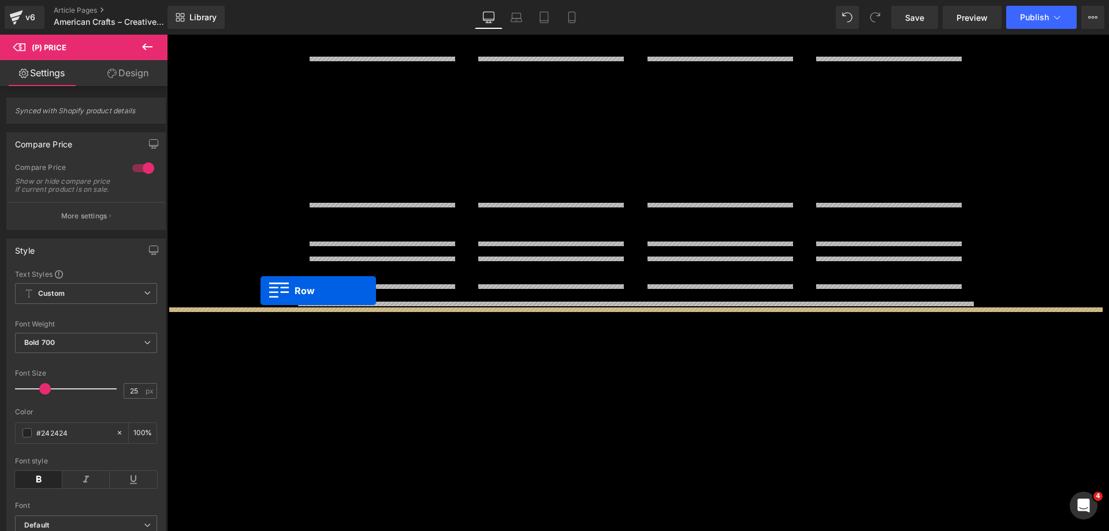
drag, startPoint x: 312, startPoint y: 304, endPoint x: 260, endPoint y: 290, distance: 53.1
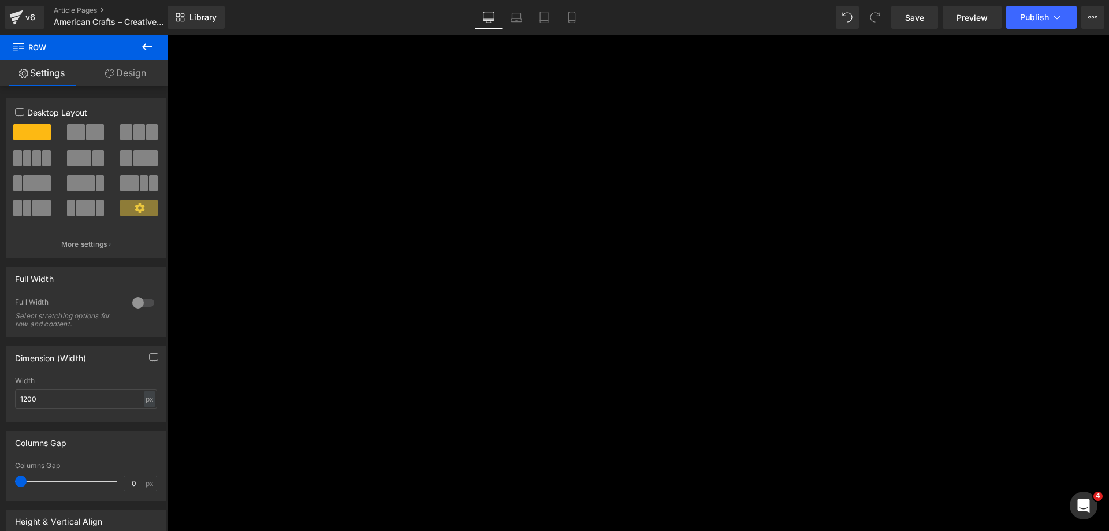
scroll to position [2281, 0]
click at [167, 35] on link at bounding box center [167, 35] width 0 height 0
click at [167, 35] on icon at bounding box center [167, 35] width 0 height 0
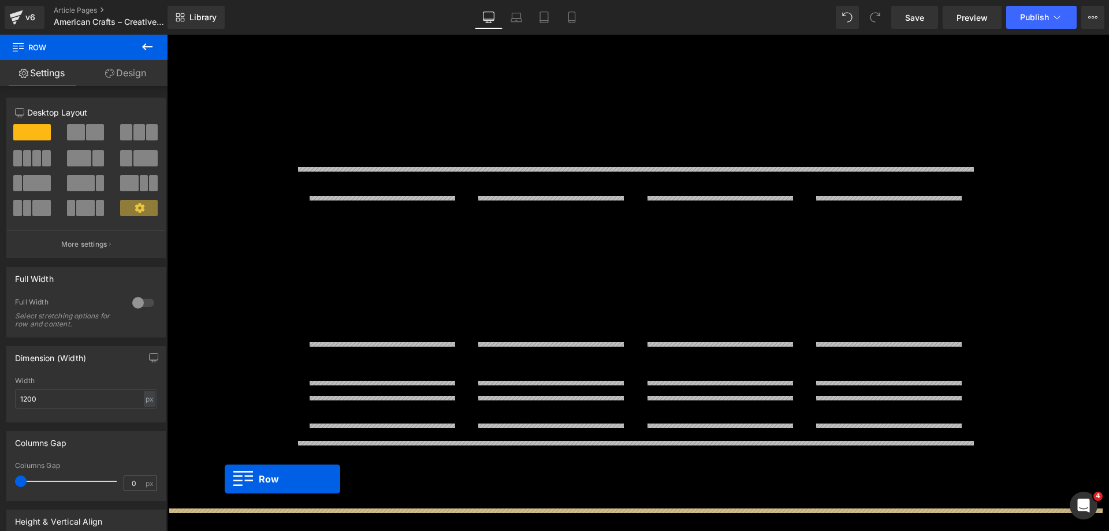
drag, startPoint x: 303, startPoint y: 146, endPoint x: 231, endPoint y: 454, distance: 316.6
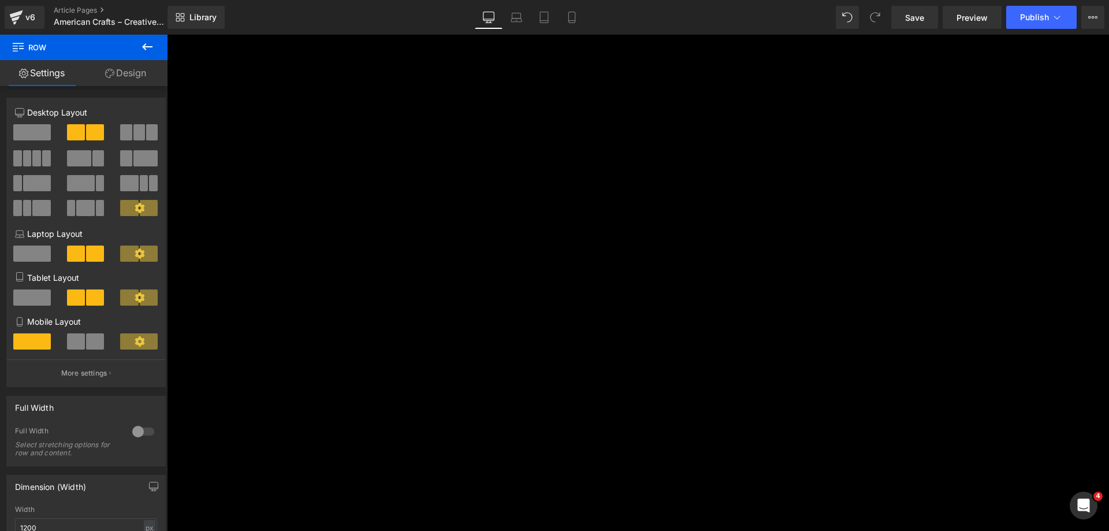
click at [167, 35] on icon at bounding box center [167, 35] width 0 height 0
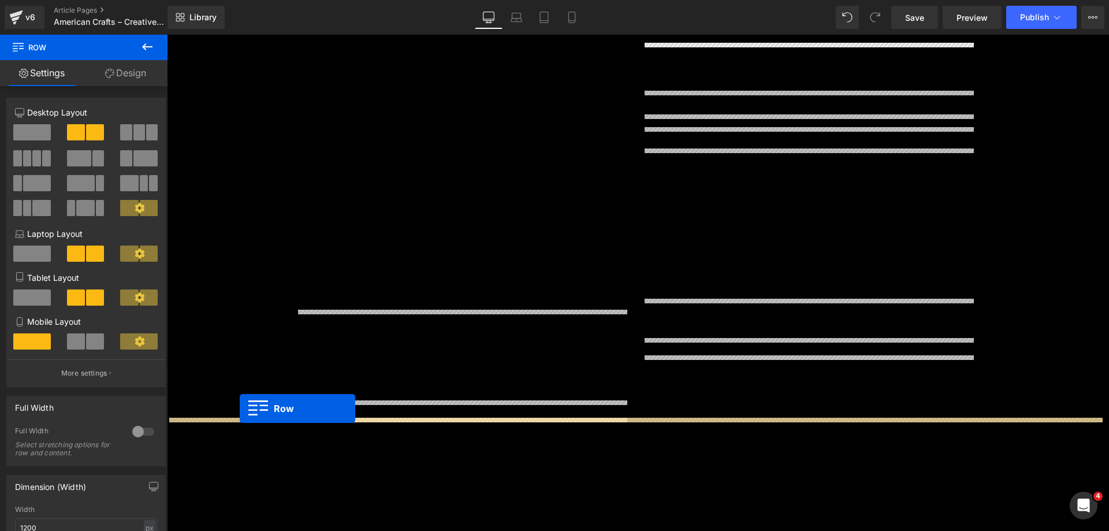
drag, startPoint x: 308, startPoint y: 90, endPoint x: 240, endPoint y: 408, distance: 326.1
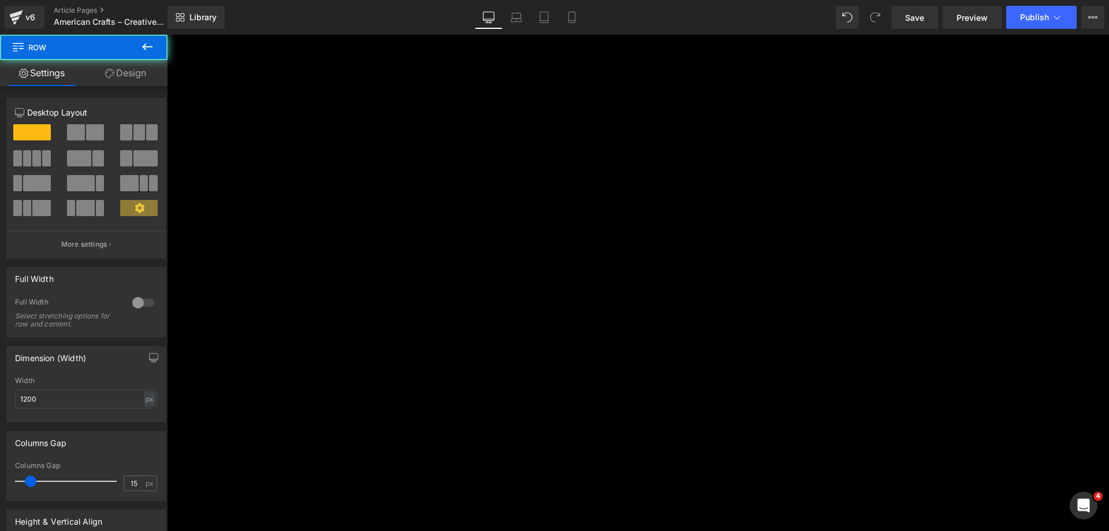
scroll to position [3091, 0]
click at [167, 35] on span "Product" at bounding box center [167, 35] width 0 height 0
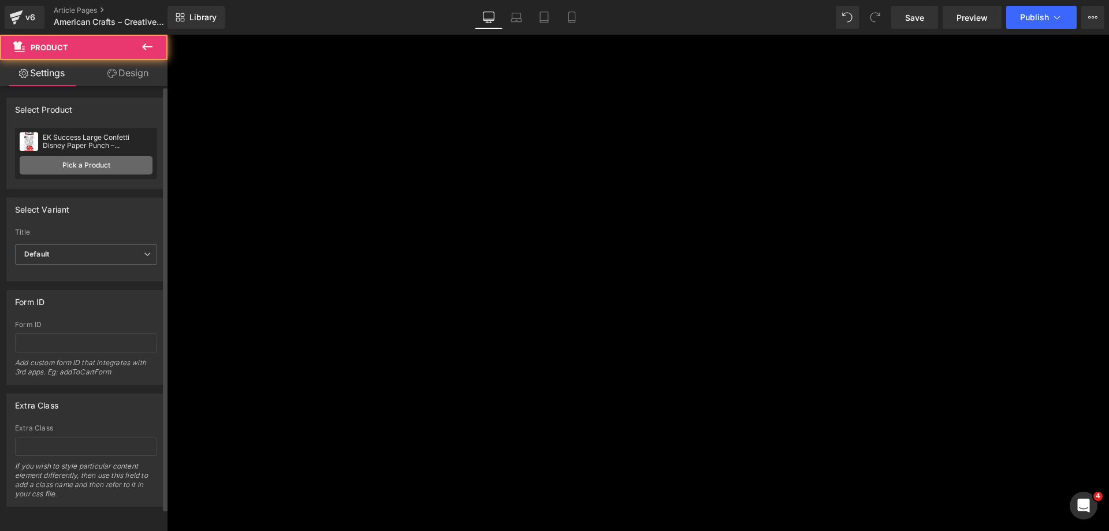
click at [64, 167] on link "Pick a Product" at bounding box center [86, 165] width 133 height 18
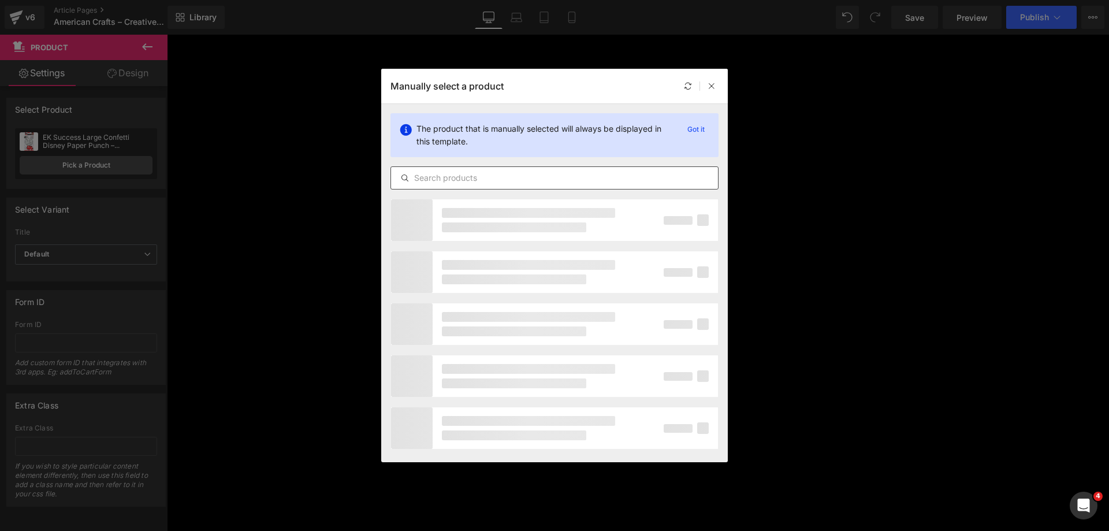
click at [427, 167] on div at bounding box center [554, 177] width 328 height 23
click at [437, 171] on input "text" at bounding box center [554, 178] width 327 height 14
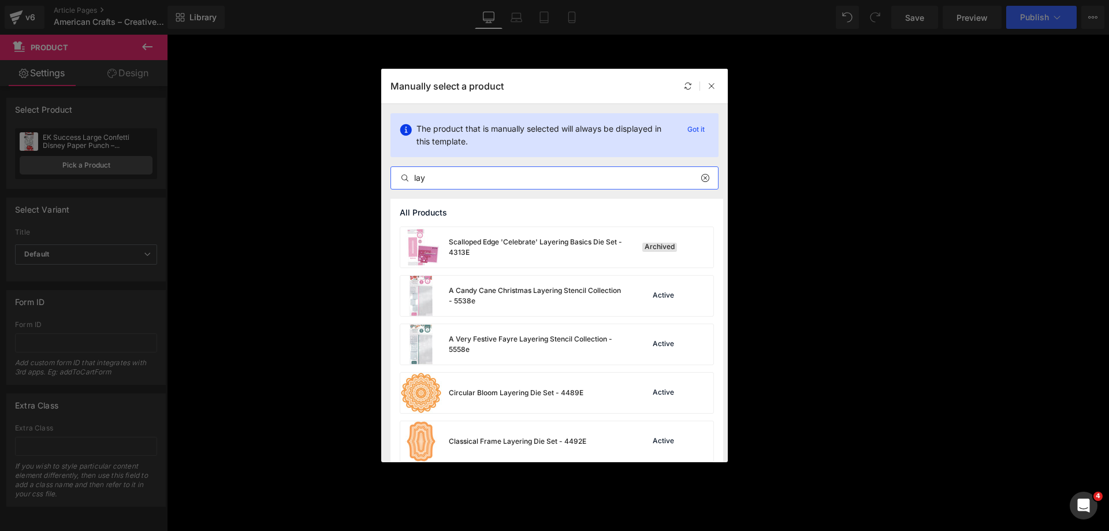
click at [421, 176] on input "lay" at bounding box center [554, 178] width 327 height 14
click at [429, 178] on input "lay" at bounding box center [554, 178] width 327 height 14
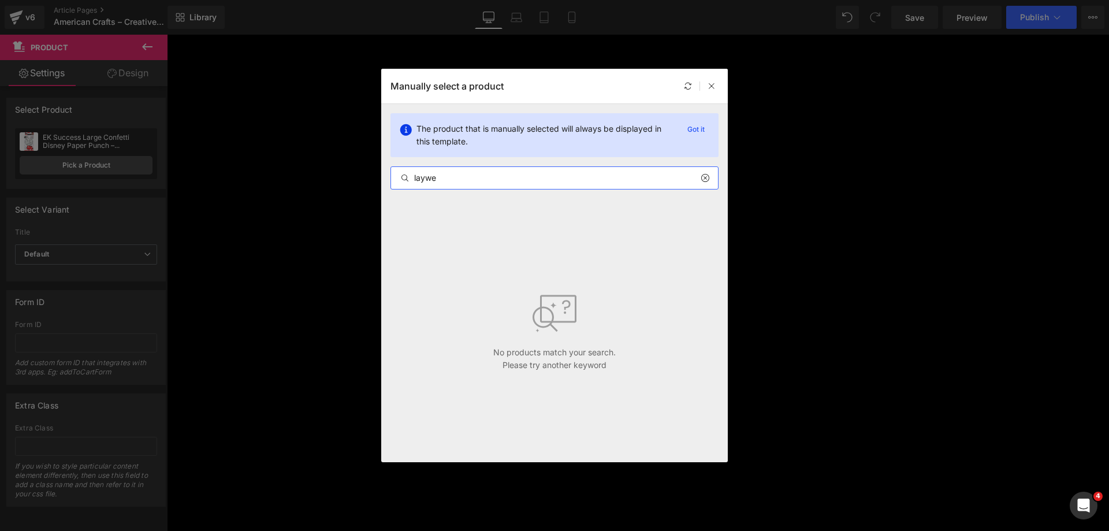
drag, startPoint x: 429, startPoint y: 178, endPoint x: 442, endPoint y: 180, distance: 13.3
click at [442, 180] on input "laywe" at bounding box center [554, 178] width 327 height 14
drag, startPoint x: 425, startPoint y: 178, endPoint x: 450, endPoint y: 177, distance: 25.5
click at [450, 177] on input "laywe" at bounding box center [554, 178] width 327 height 14
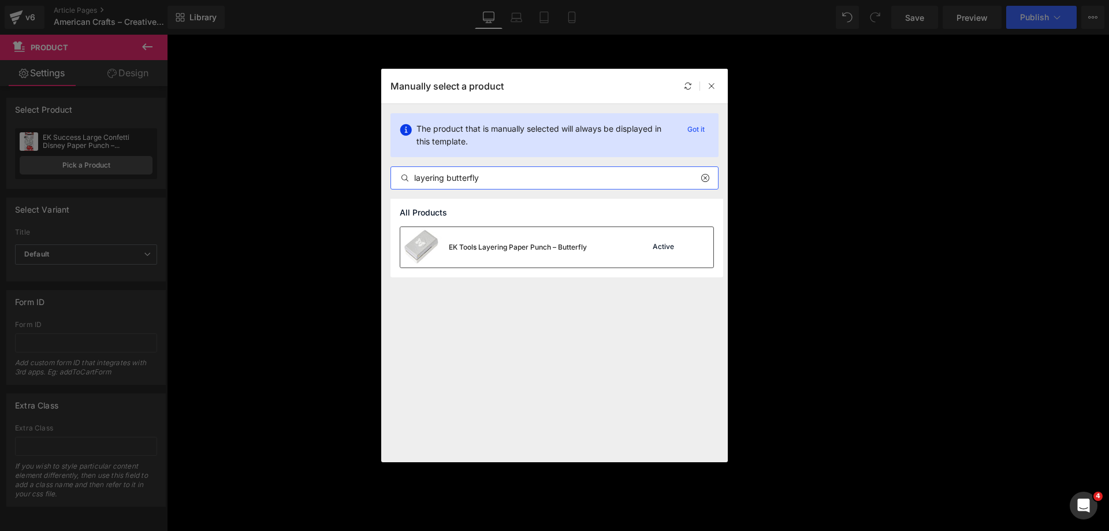
type input "layering butterfly"
click at [480, 248] on div "EK Tools Layering Paper Punch – Butterfly" at bounding box center [518, 247] width 138 height 10
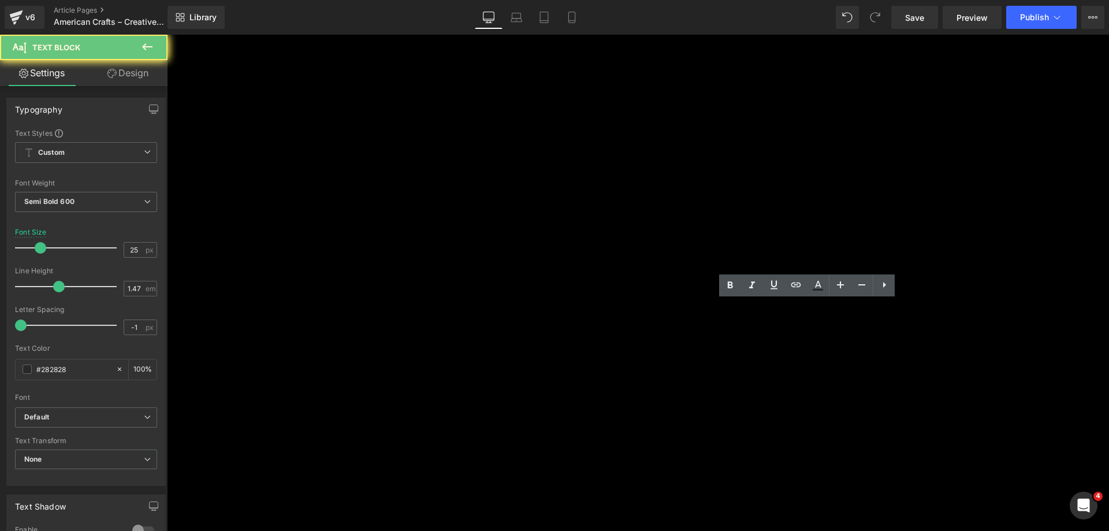
paste div
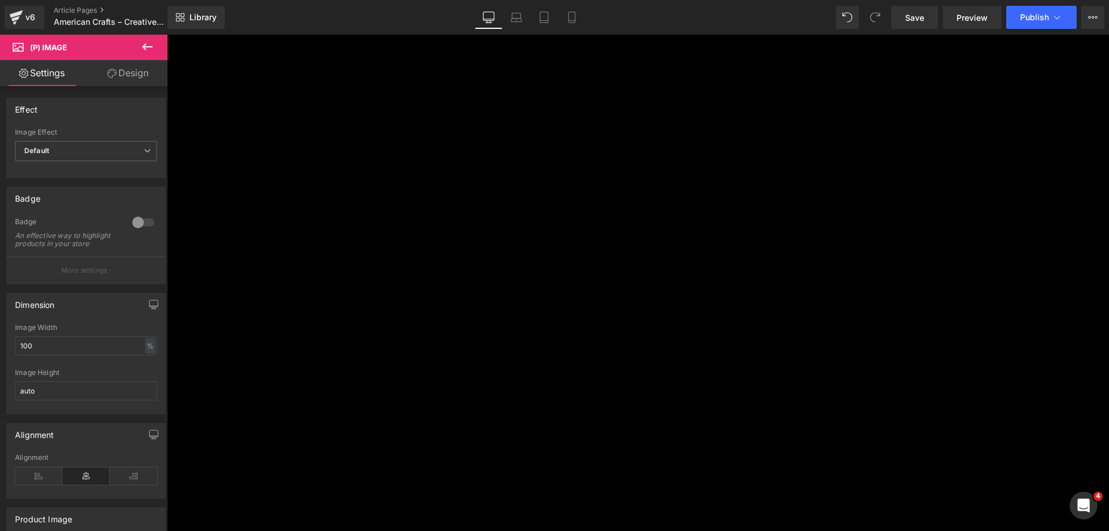
scroll to position [3322, 0]
drag, startPoint x: 631, startPoint y: 371, endPoint x: 541, endPoint y: 345, distance: 93.1
click at [167, 35] on span "Product List" at bounding box center [167, 35] width 0 height 0
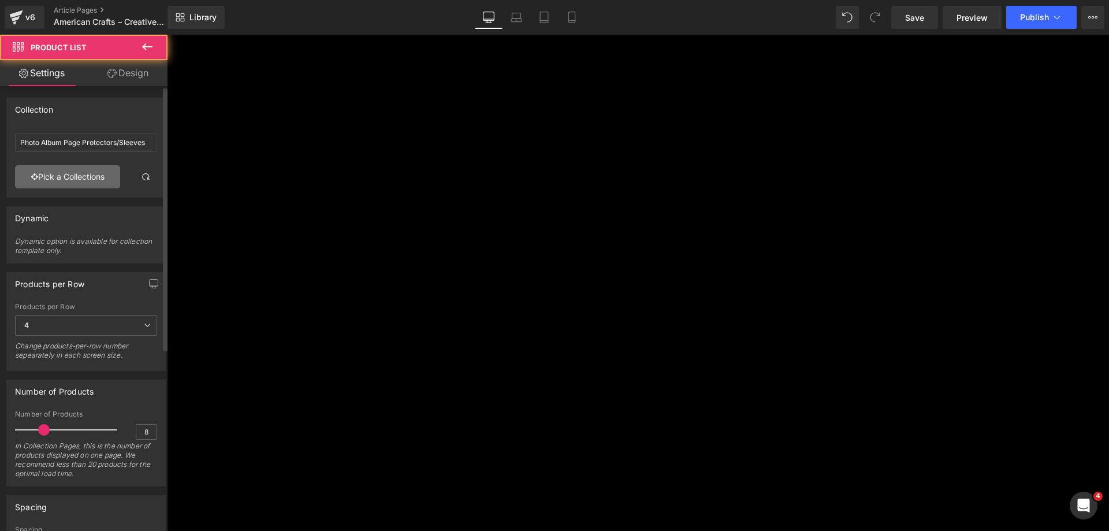
click at [108, 183] on link "Pick a Collections" at bounding box center [67, 176] width 105 height 23
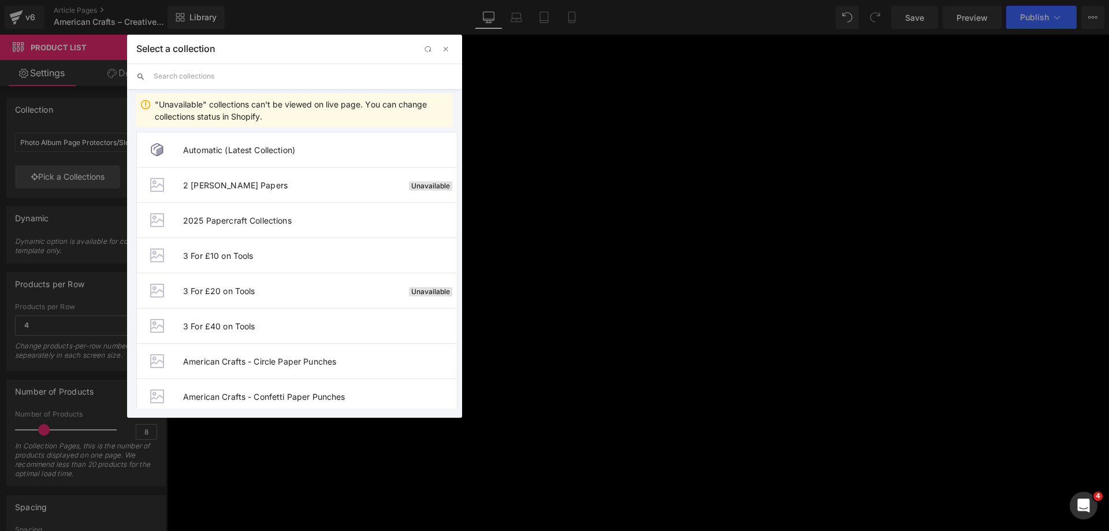
click at [210, 81] on input "text" at bounding box center [303, 76] width 299 height 25
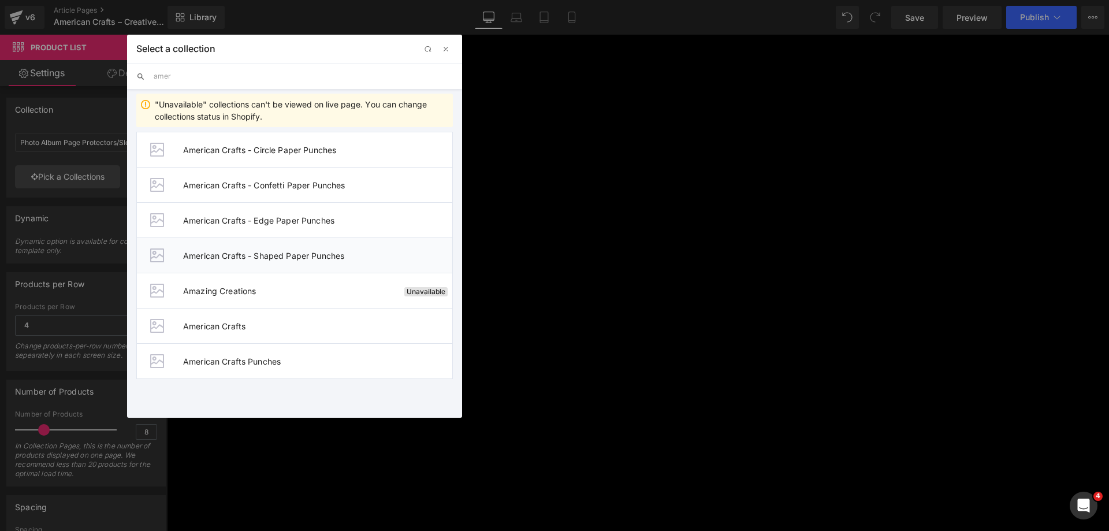
type input "amer"
click at [310, 251] on span "American Crafts - Shaped Paper Punches" at bounding box center [317, 256] width 269 height 10
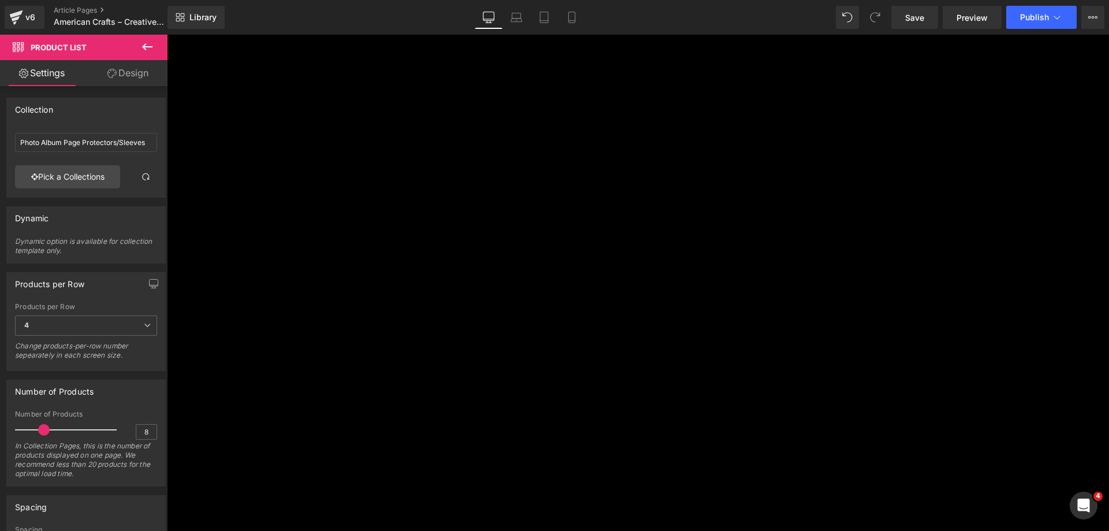
scroll to position [88, 0]
click at [914, 13] on span "Save" at bounding box center [914, 18] width 19 height 12
click at [464, 320] on h4 "Variety Cardstock Packs" at bounding box center [513, 320] width 693 height 24
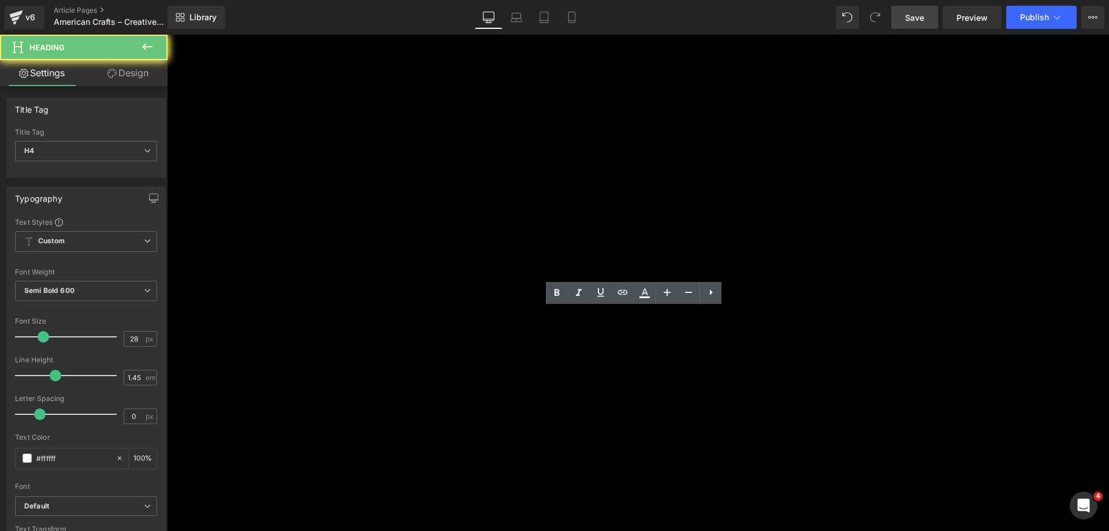
click at [463, 320] on h4 "Variety Cardstock Packs" at bounding box center [513, 320] width 693 height 24
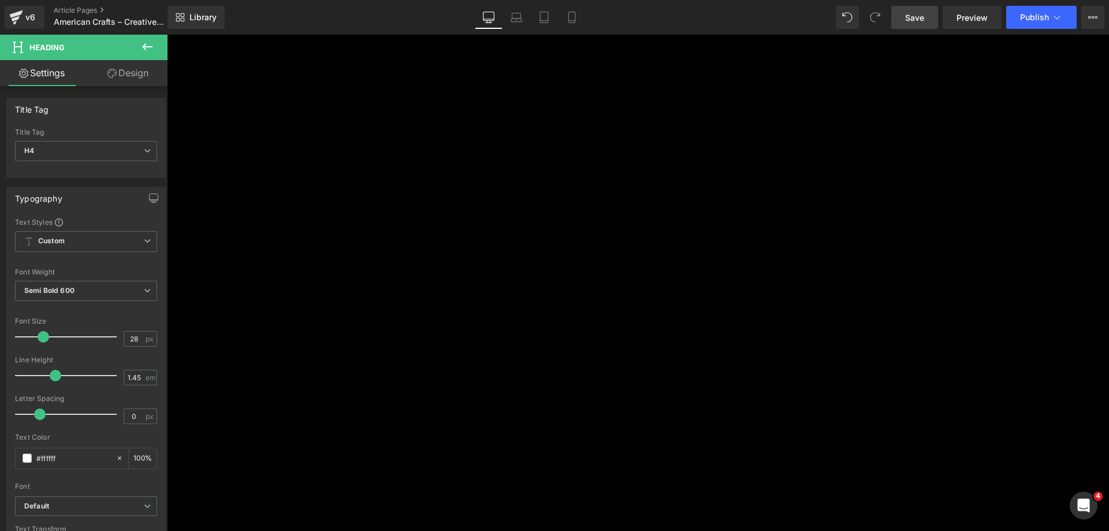
click at [533, 367] on div at bounding box center [513, 368] width 693 height 3
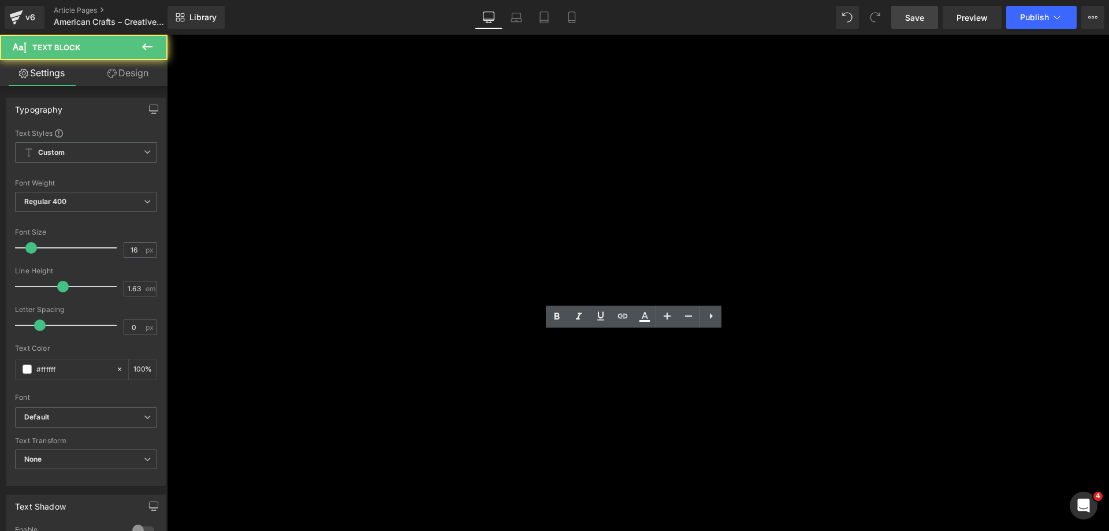
click at [531, 352] on p "One pack, endless possibilities. Cards, crafts, and creative projects made easy." at bounding box center [513, 359] width 693 height 15
copy p "One pack, endless possibilities. Cards, crafts, and creative projects made easy."
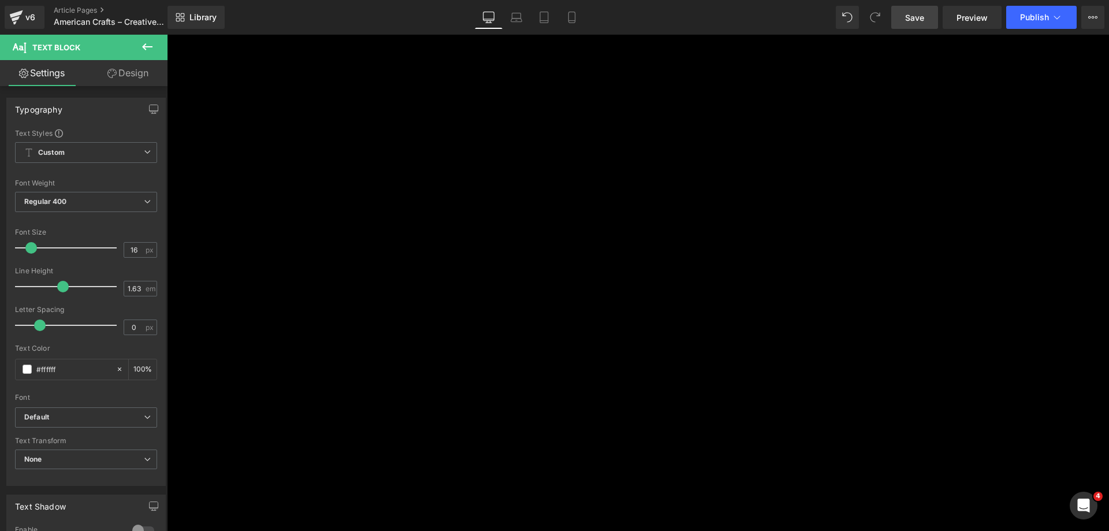
click at [391, 352] on p "One pack, endless possibilities. Cards, crafts, and creative projects made easy." at bounding box center [513, 359] width 693 height 15
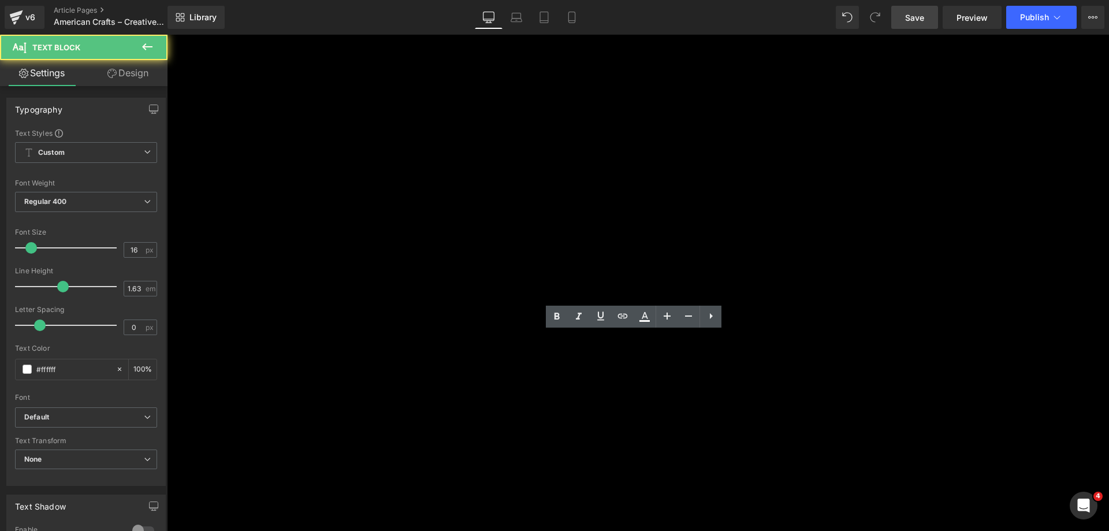
click at [391, 352] on p "One pack, endless possibilities. Cards, crafts, and creative projects made easy." at bounding box center [513, 359] width 693 height 15
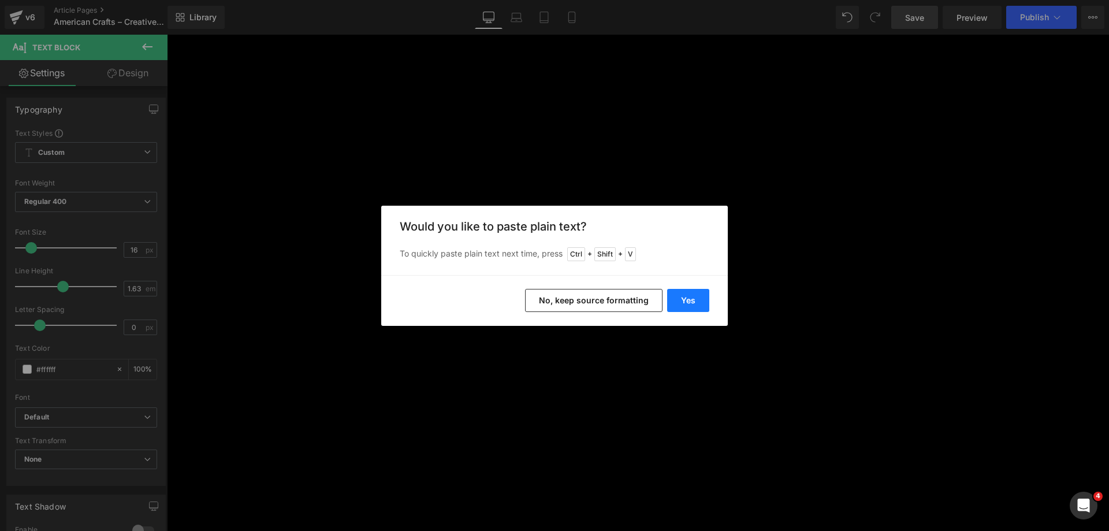
click at [687, 297] on button "Yes" at bounding box center [688, 300] width 42 height 23
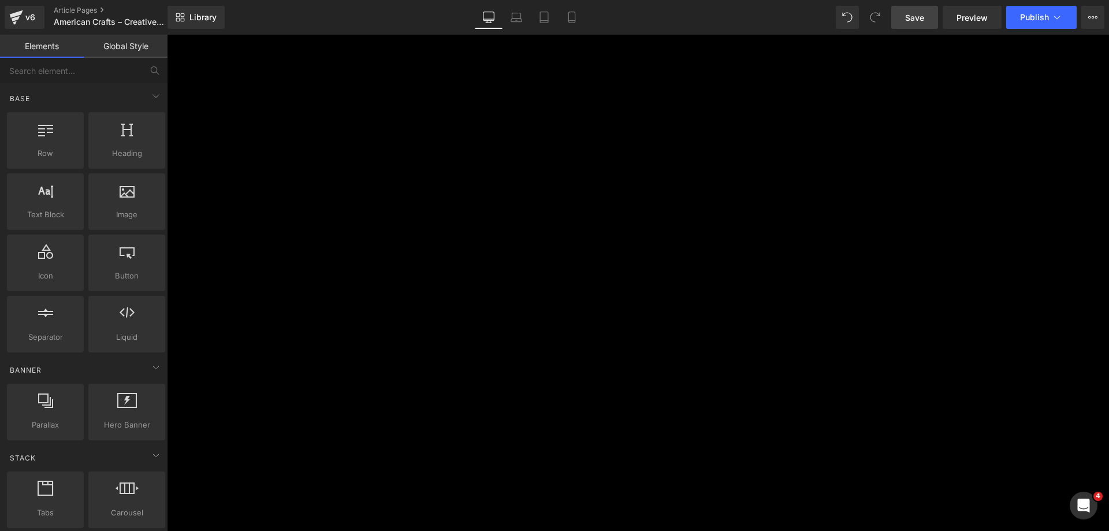
scroll to position [1417, 0]
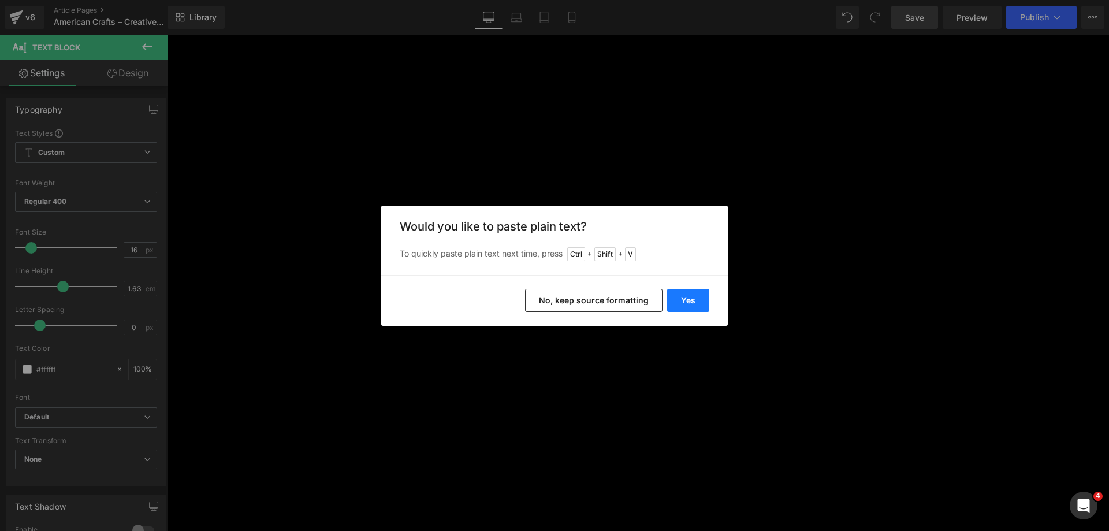
click at [691, 292] on button "Yes" at bounding box center [688, 300] width 42 height 23
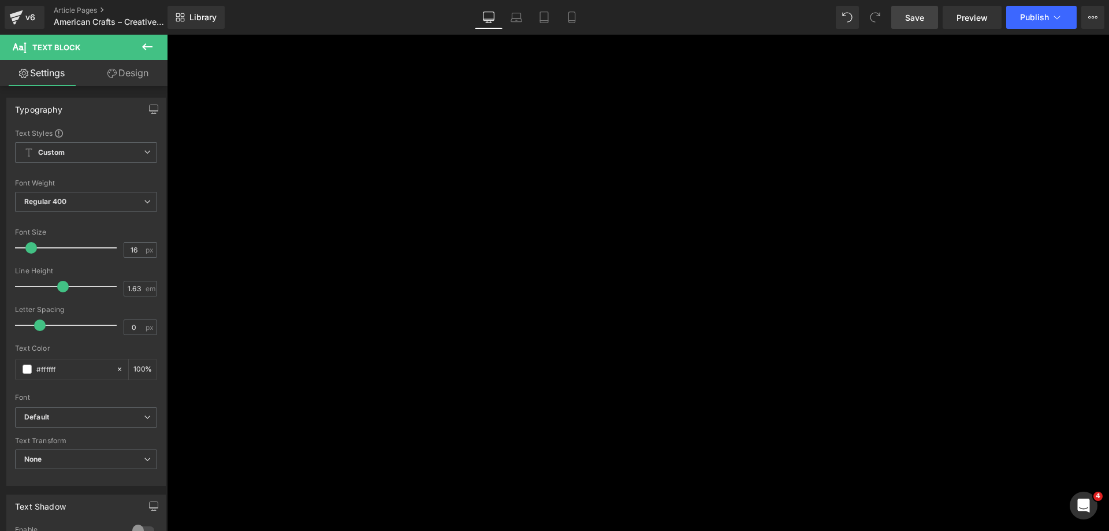
scroll to position [2167, 0]
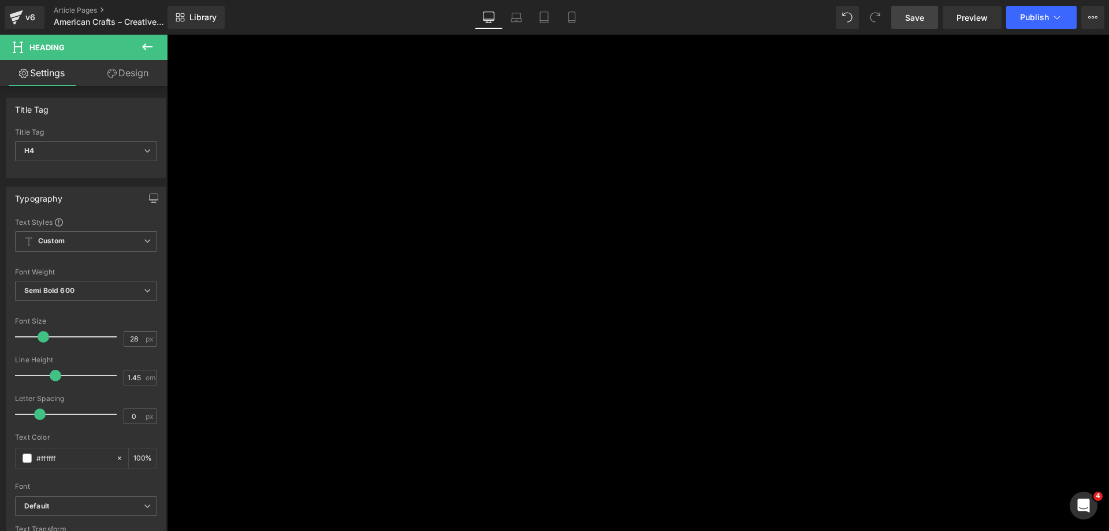
scroll to position [2341, 0]
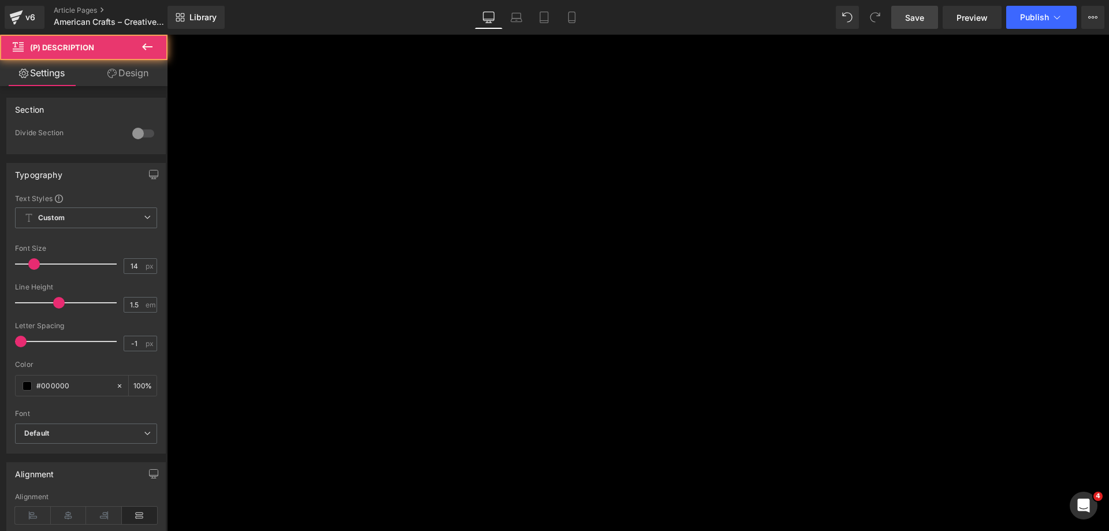
drag, startPoint x: 883, startPoint y: 344, endPoint x: 640, endPoint y: 283, distance: 250.7
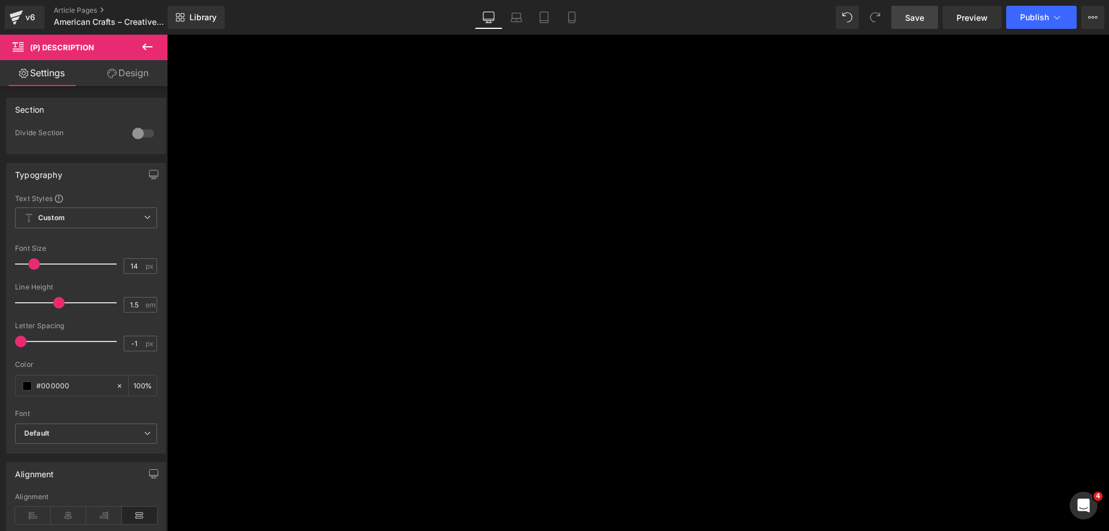
copy div "Add a touch of Disney magic to your crafts with the EK Tools Disney Mickey Ears…"
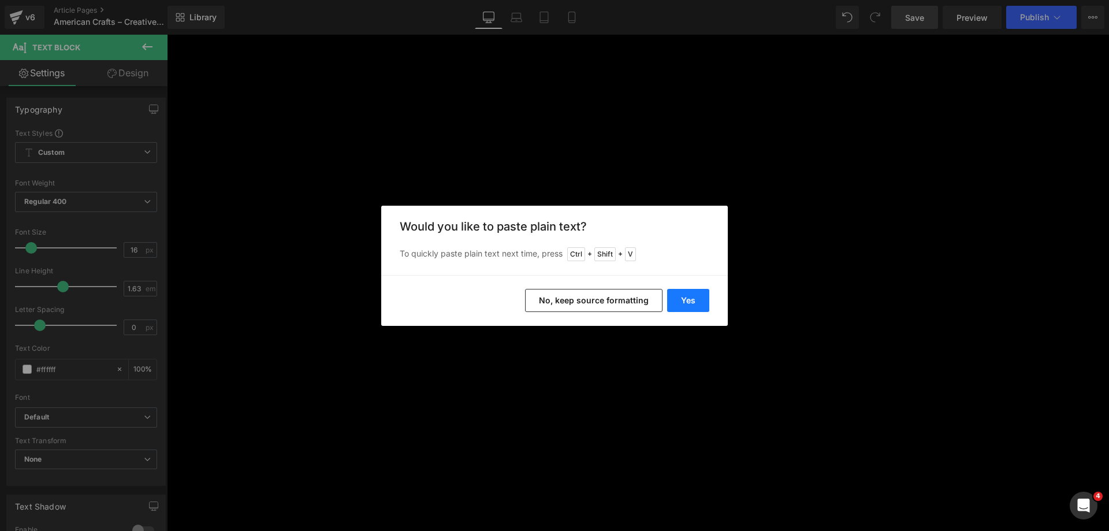
click at [687, 303] on button "Yes" at bounding box center [688, 300] width 42 height 23
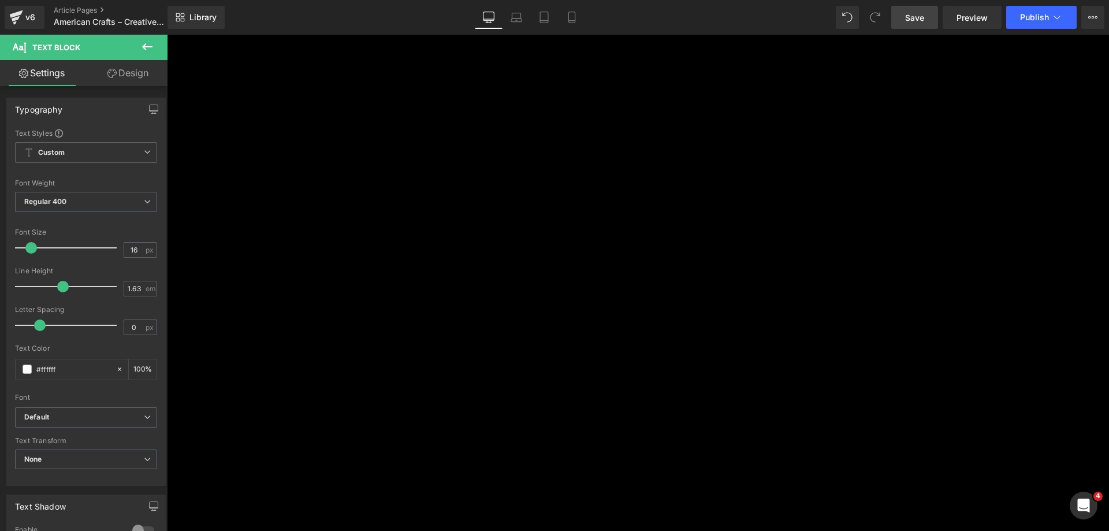
scroll to position [2745, 0]
click at [167, 35] on span "Product List" at bounding box center [167, 35] width 0 height 0
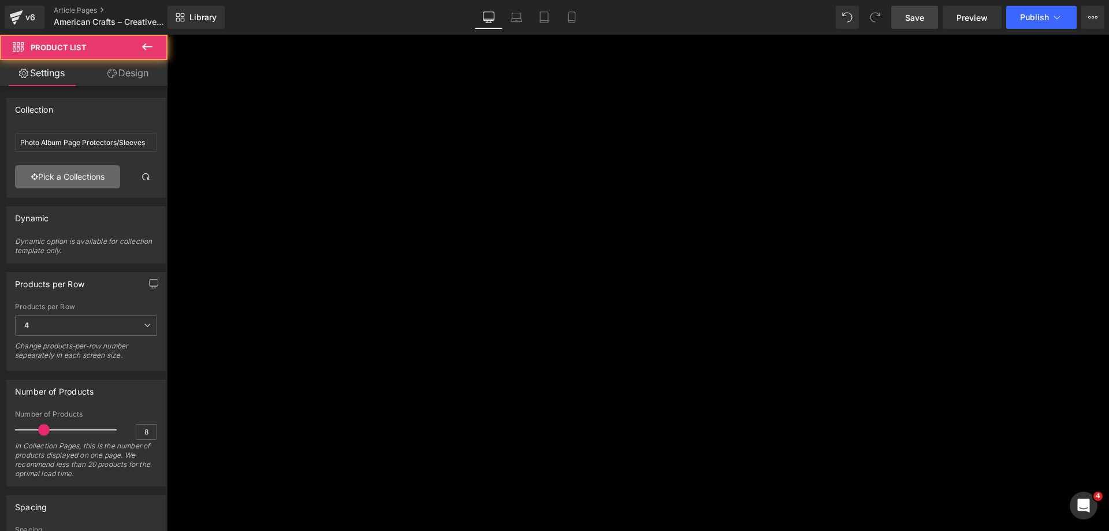
click at [84, 172] on link "Pick a Collections" at bounding box center [67, 176] width 105 height 23
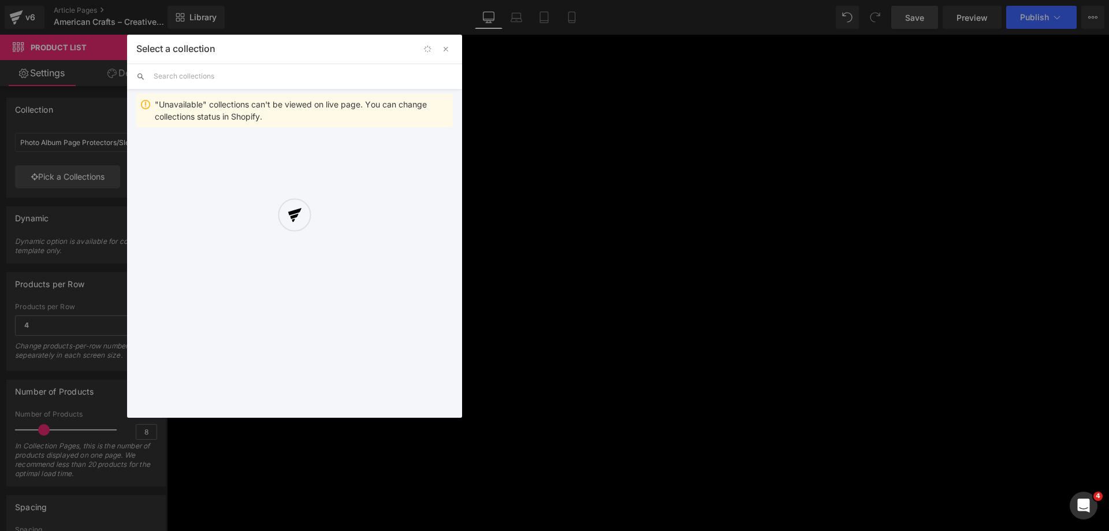
click at [271, 80] on div at bounding box center [294, 226] width 335 height 383
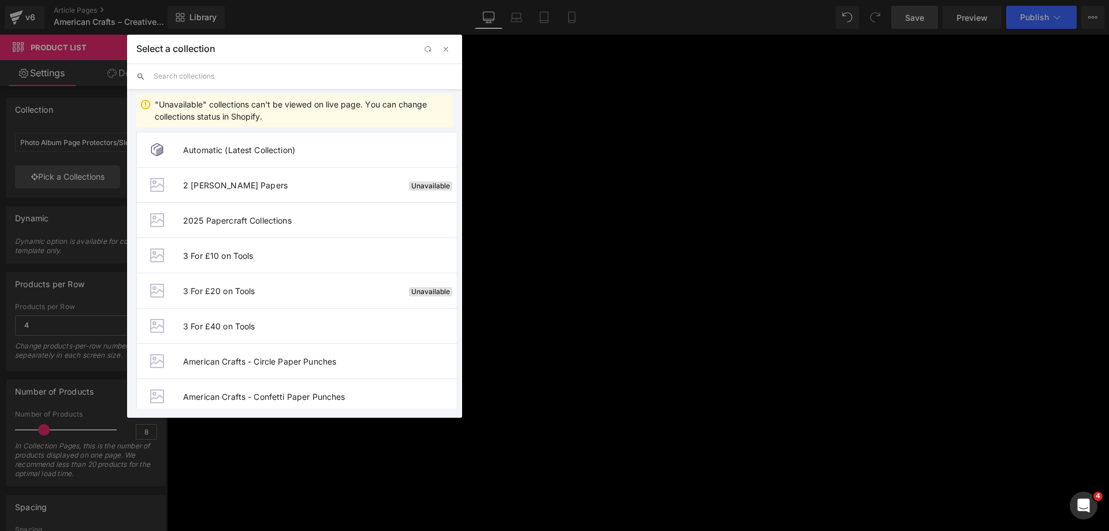
click at [271, 80] on input "text" at bounding box center [303, 76] width 299 height 25
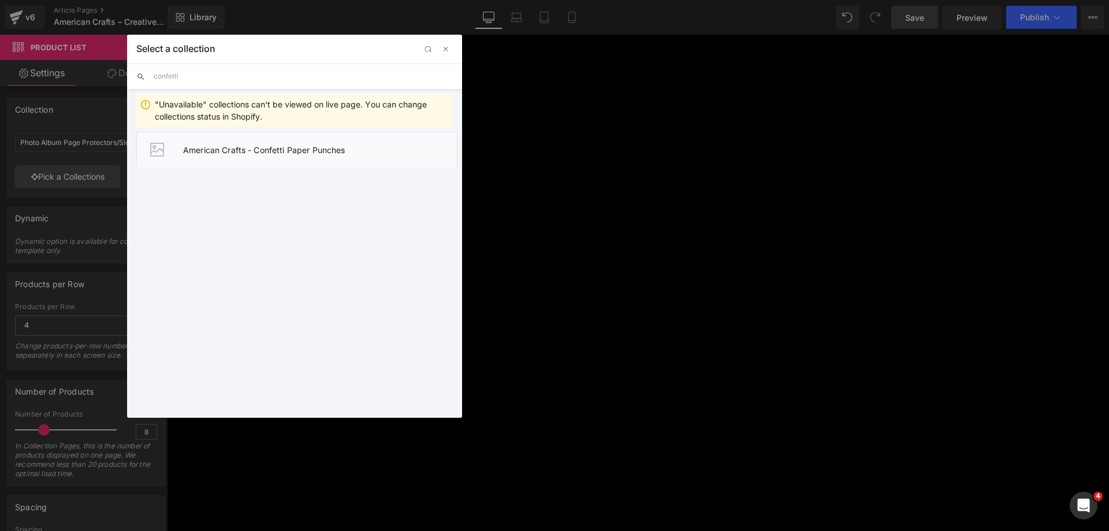
type input "confetti"
click at [293, 157] on li "American Crafts - Confetti Paper Punches" at bounding box center [296, 149] width 321 height 35
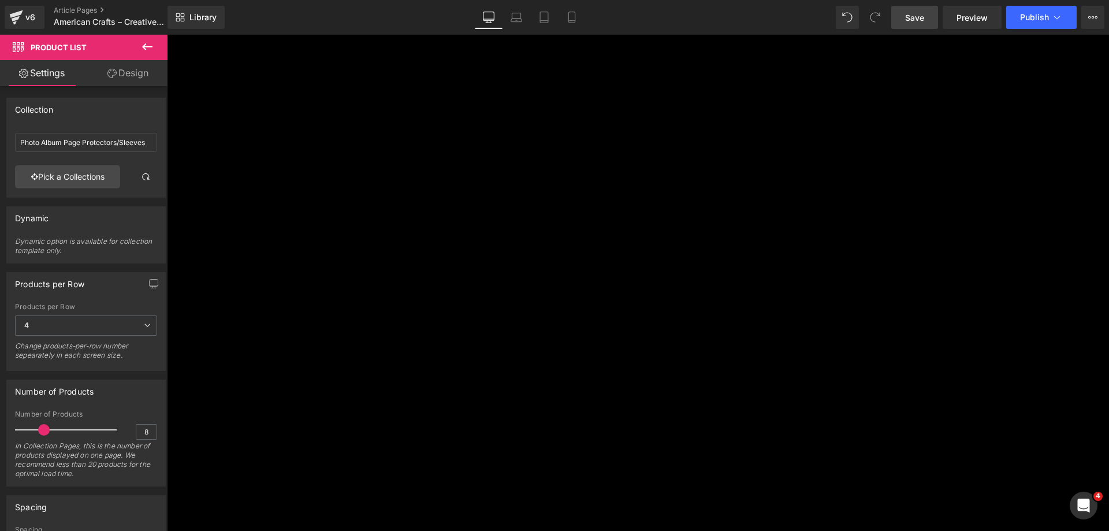
scroll to position [2918, 0]
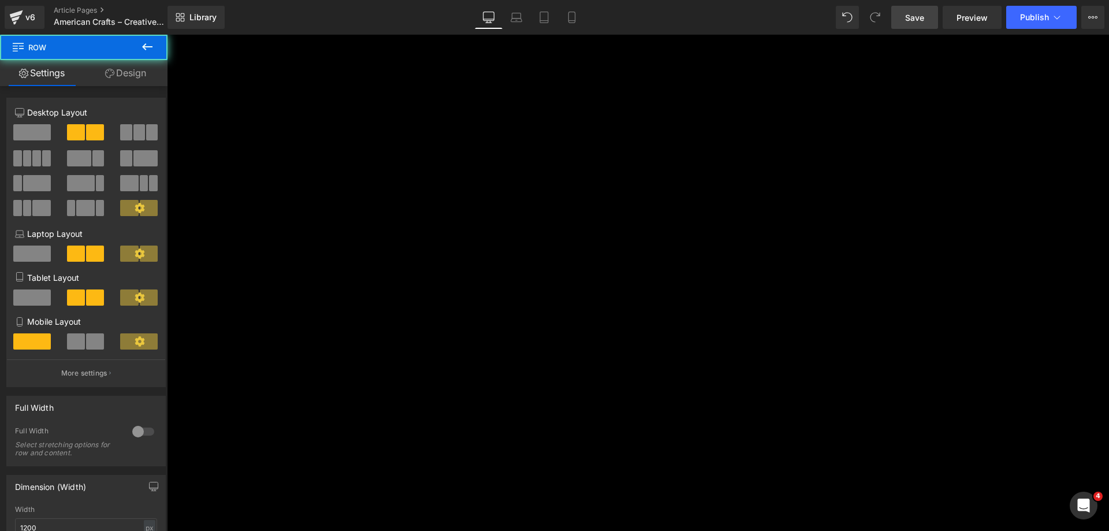
click at [167, 35] on span "Product" at bounding box center [167, 35] width 0 height 0
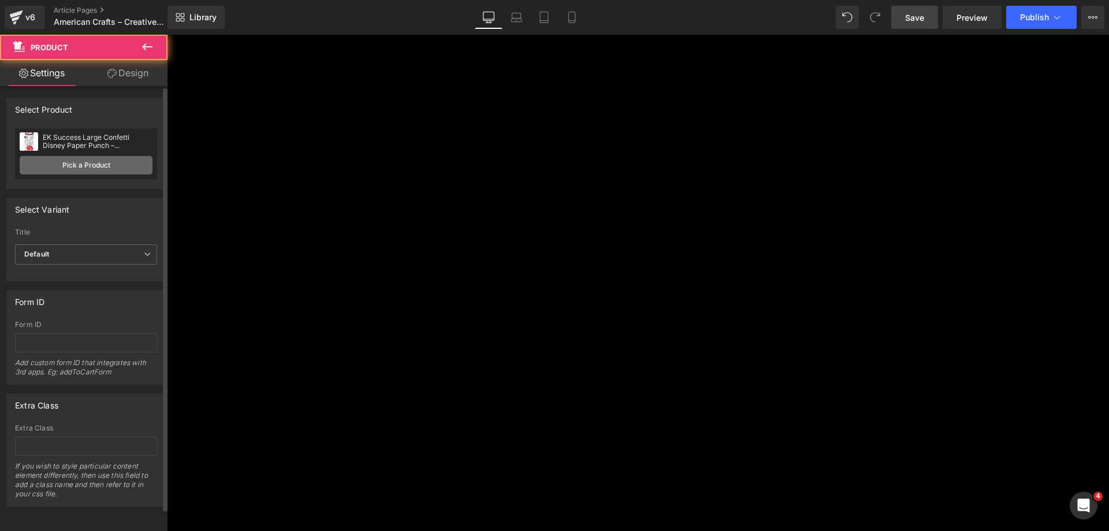
click at [53, 157] on link "Pick a Product" at bounding box center [86, 165] width 133 height 18
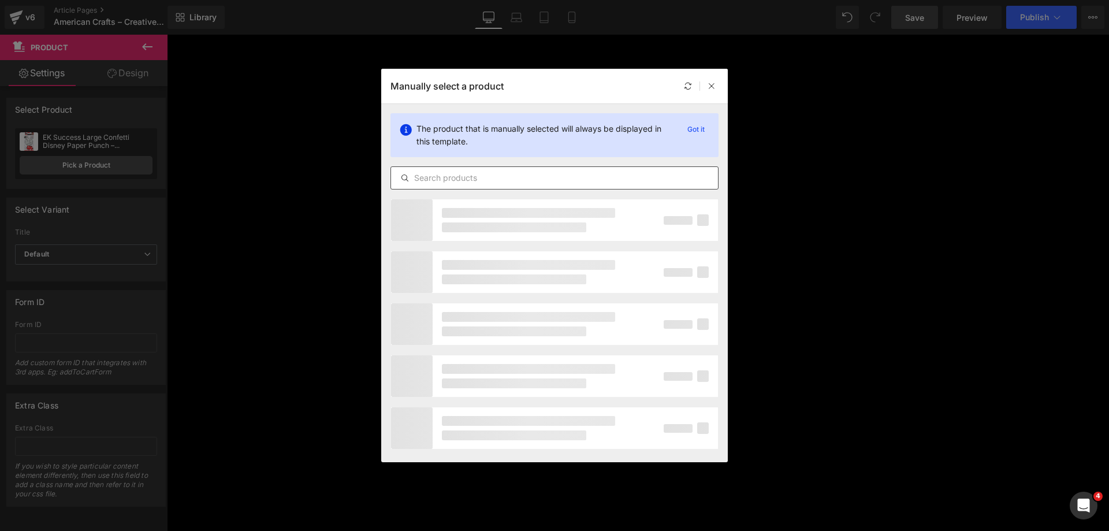
click at [429, 175] on input "text" at bounding box center [554, 178] width 327 height 14
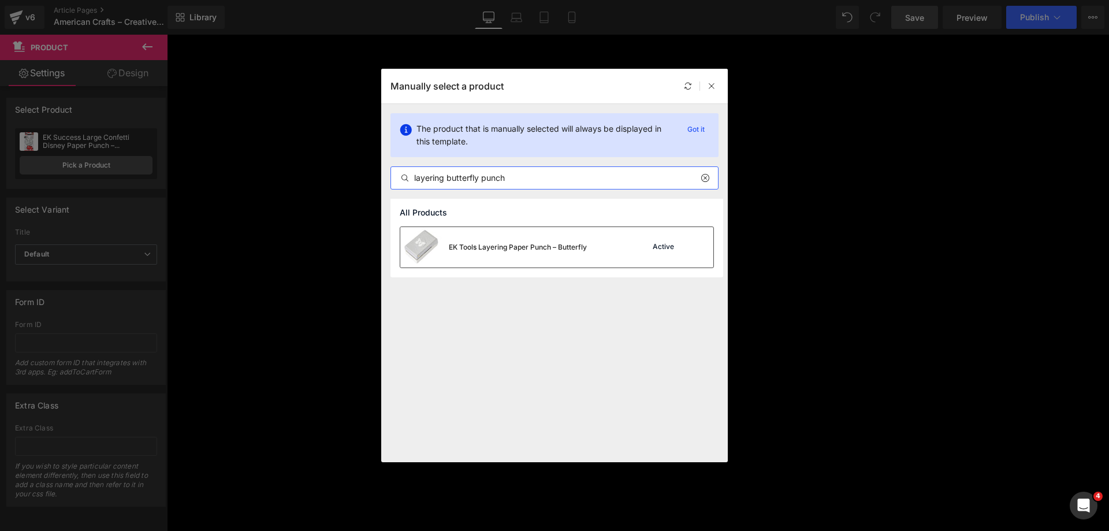
type input "layering butterfly punch"
click at [491, 239] on div "EK Tools Layering Paper Punch – Butterfly" at bounding box center [493, 247] width 187 height 40
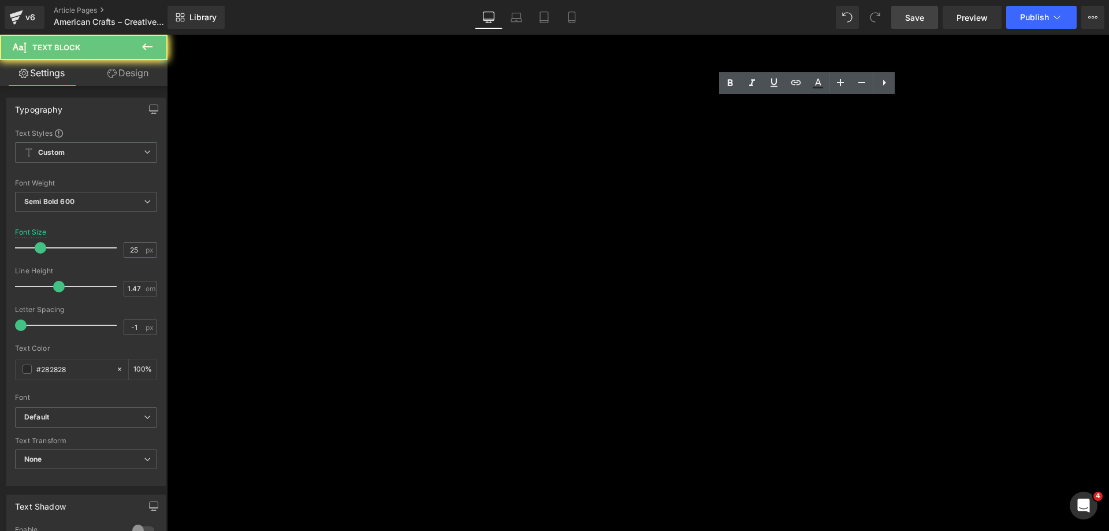
paste div
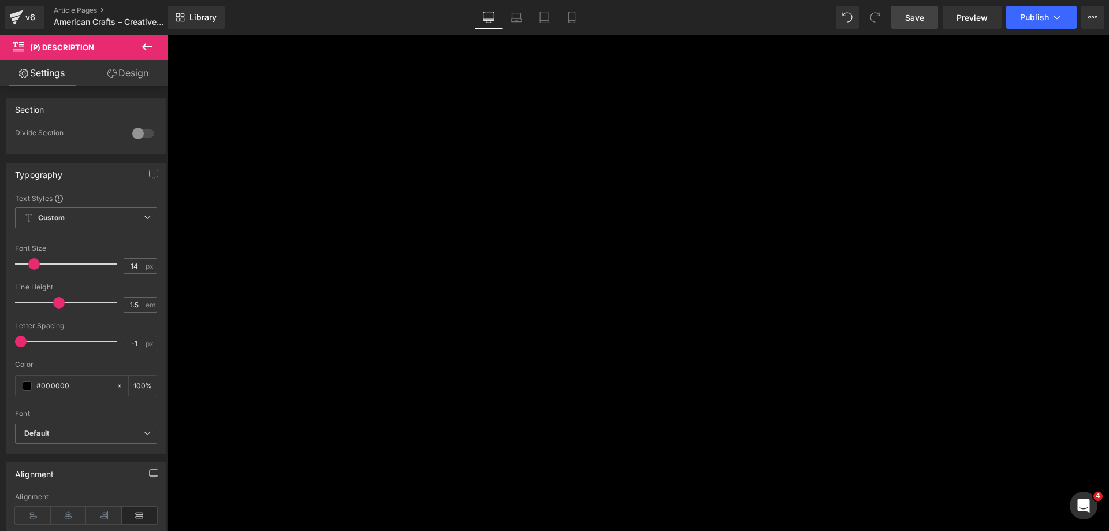
drag, startPoint x: 672, startPoint y: 224, endPoint x: 646, endPoint y: 186, distance: 45.8
copy p "ompact and portable, this punch is easy to store or take on the go, making it a…"
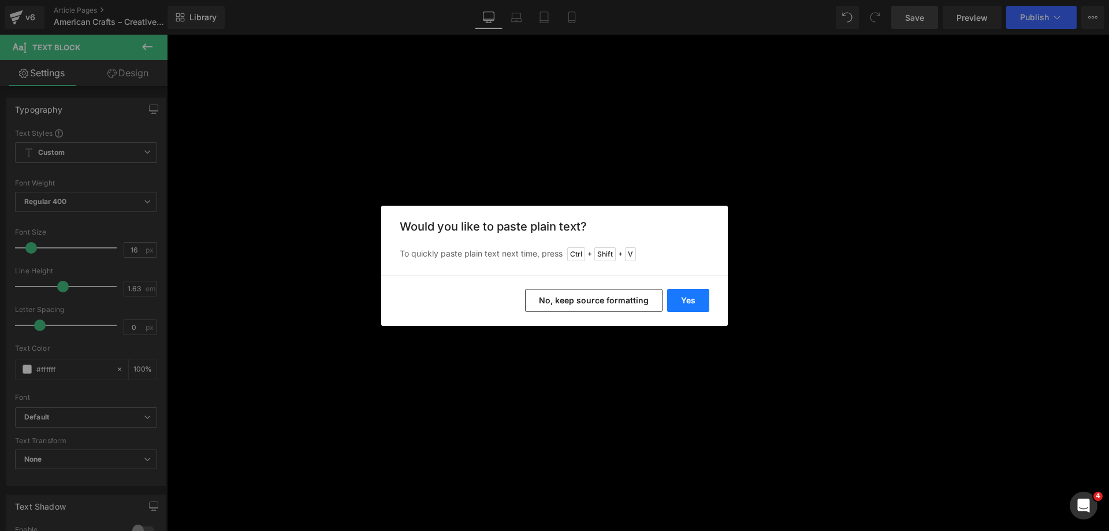
click at [688, 301] on button "Yes" at bounding box center [688, 300] width 42 height 23
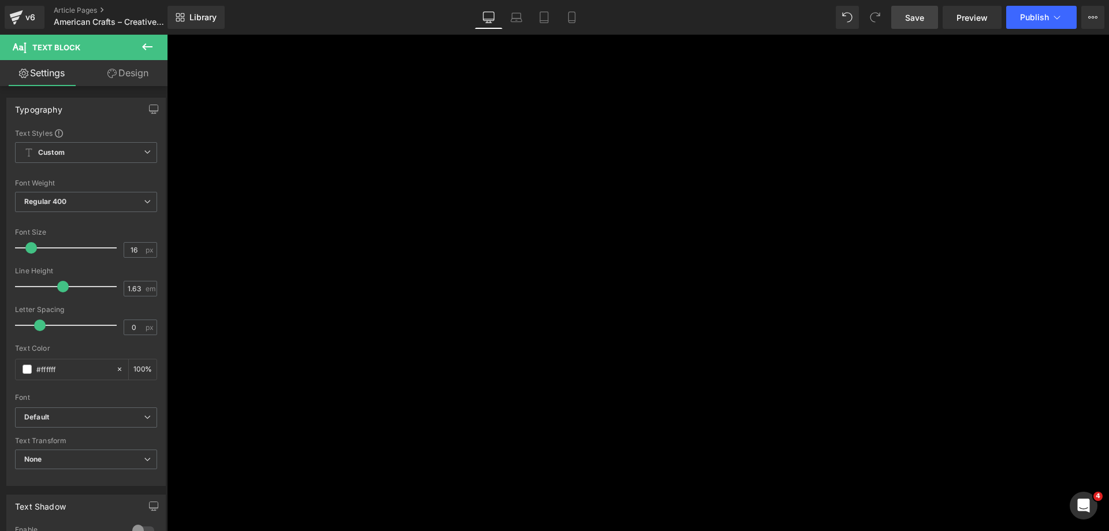
scroll to position [2341, 0]
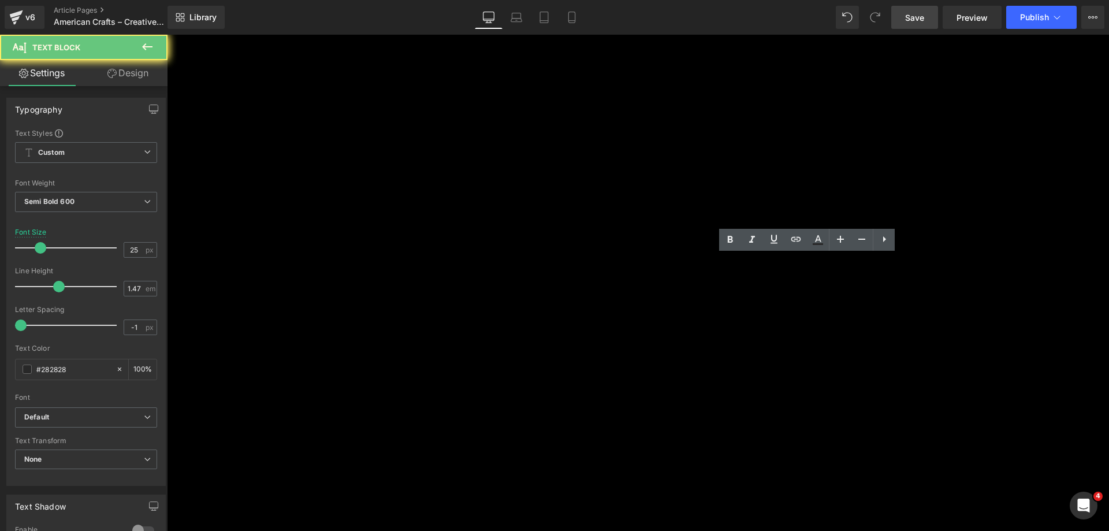
paste div
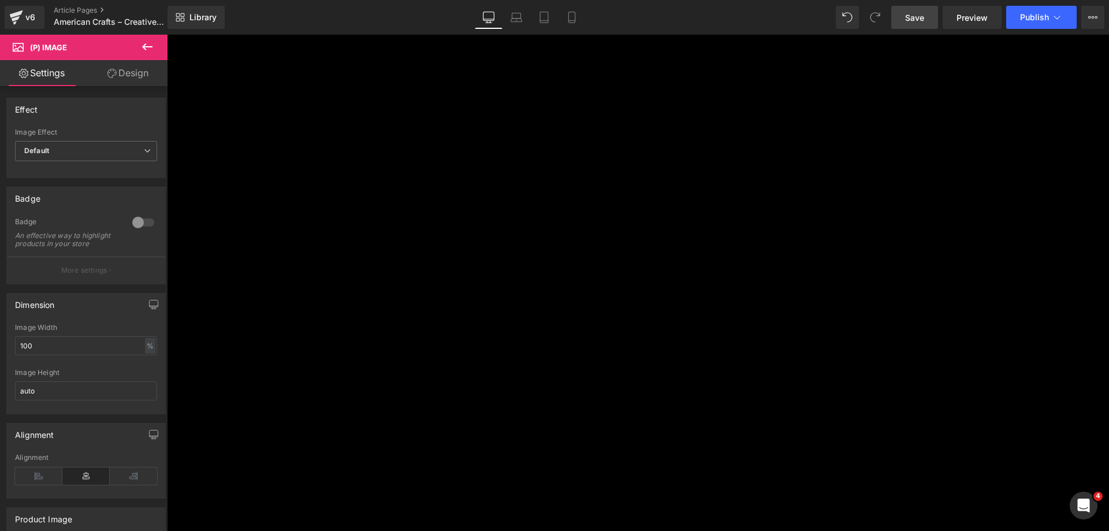
scroll to position [88, 0]
click at [410, 175] on img at bounding box center [513, 228] width 693 height 325
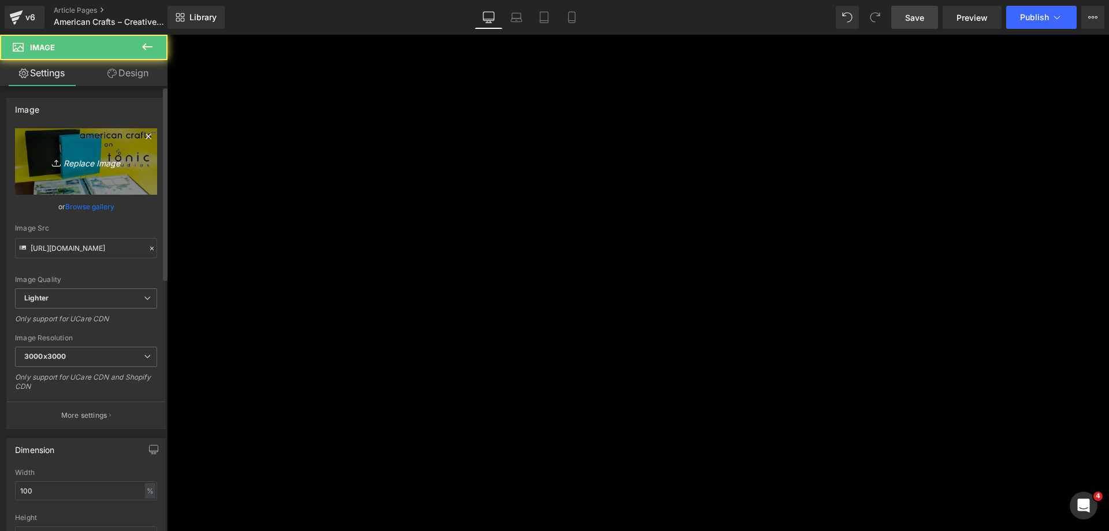
click at [66, 160] on icon "Replace Image" at bounding box center [86, 161] width 92 height 14
type input "C:\fakepath\Punches Banner_Top.jpg"
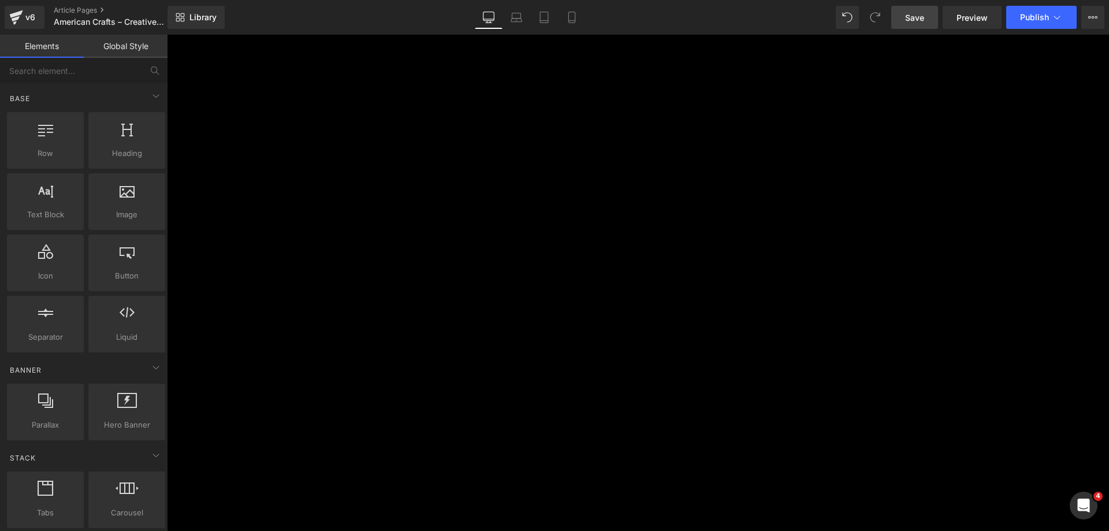
click at [572, 12] on icon at bounding box center [571, 17] width 6 height 11
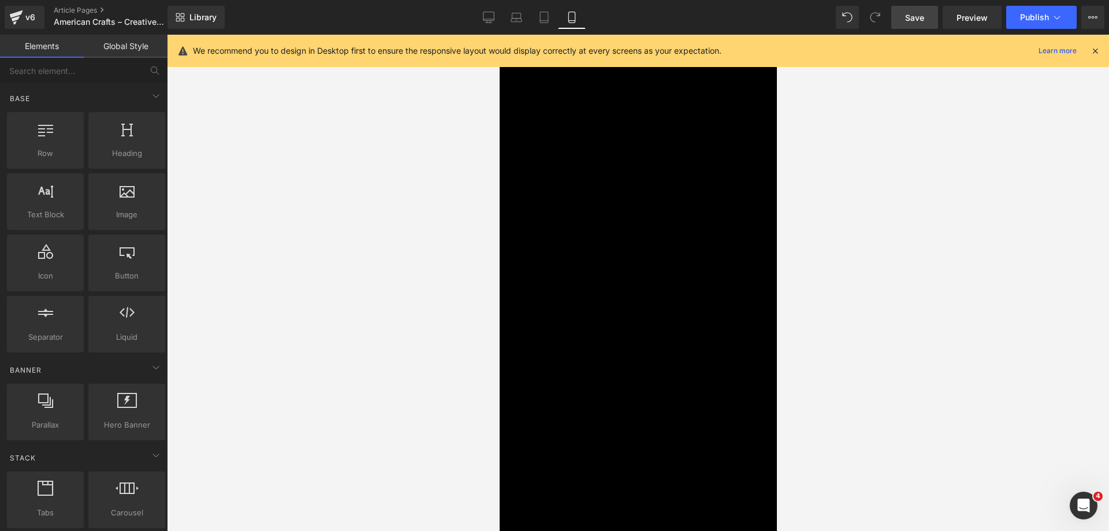
click at [557, 140] on img at bounding box center [637, 157] width 277 height 222
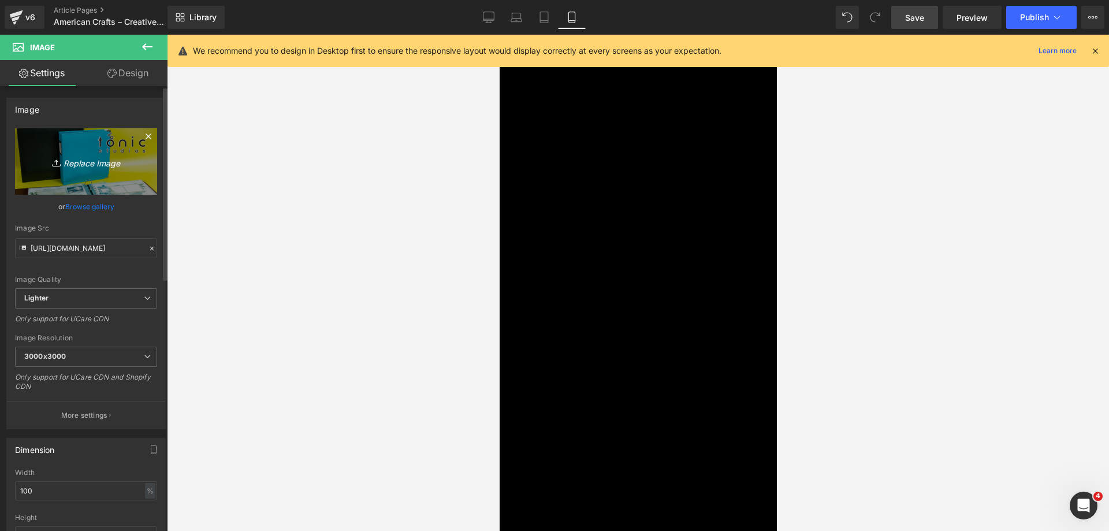
click at [115, 156] on icon "Replace Image" at bounding box center [86, 161] width 92 height 14
type input "C:\fakepath\Punches Banner_Mobile Top.jpg"
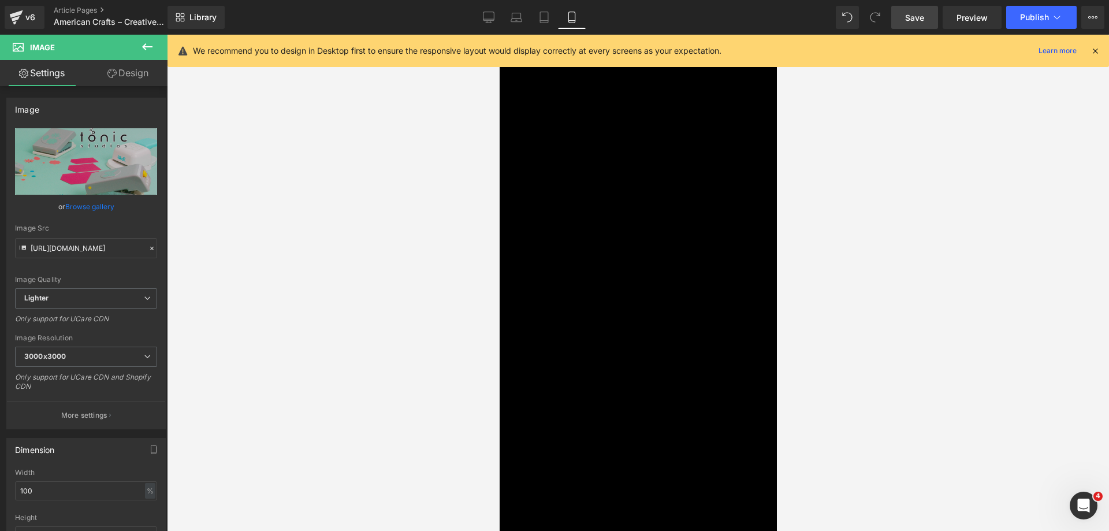
click at [1097, 49] on icon at bounding box center [1095, 51] width 10 height 10
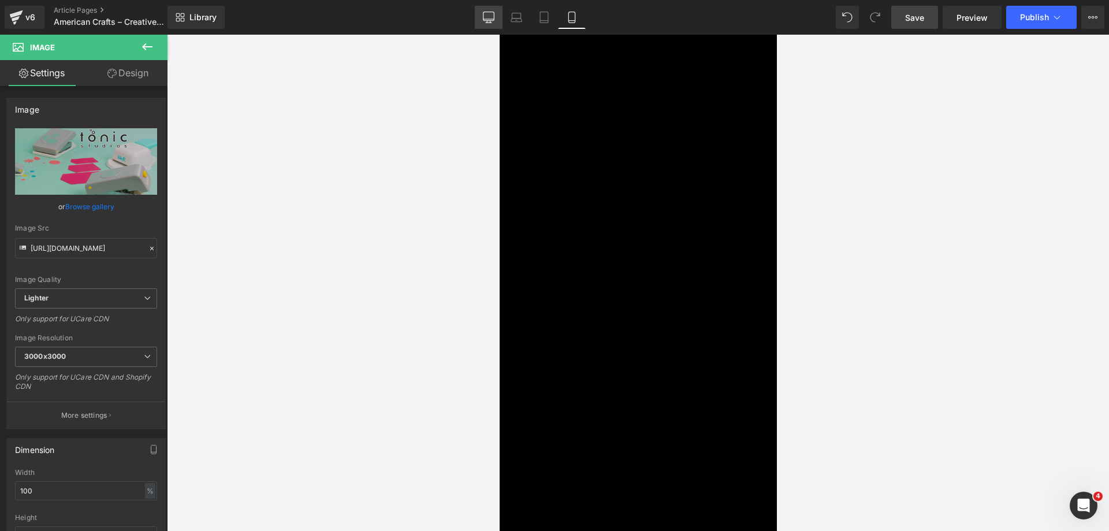
click at [482, 13] on link "Desktop" at bounding box center [489, 17] width 28 height 23
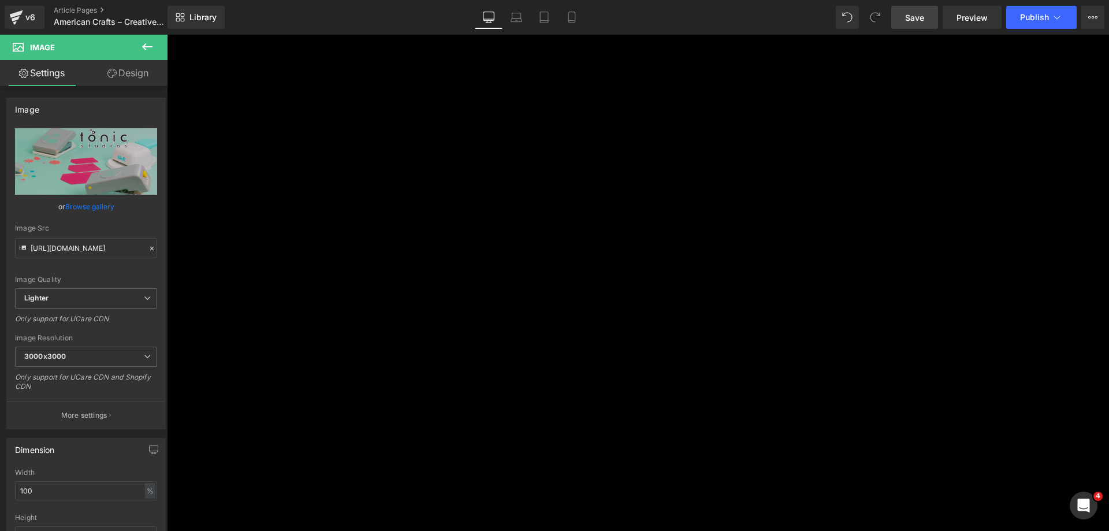
scroll to position [116, 0]
click at [385, 394] on p "Effortlessly create, protect, and showcase your memories with our versatile col…" at bounding box center [513, 405] width 693 height 45
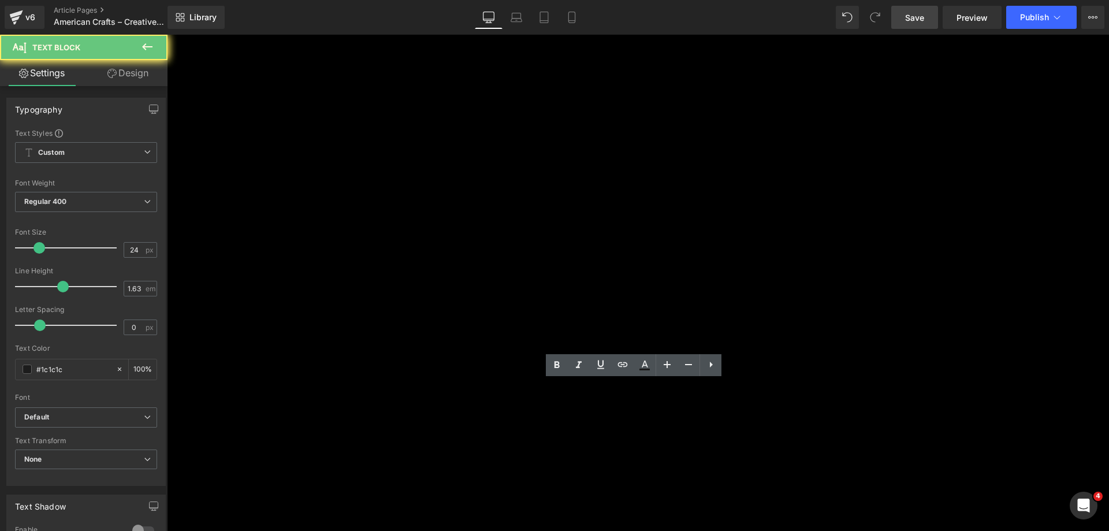
click at [385, 394] on p "Effortlessly create, protect, and showcase your memories with our versatile col…" at bounding box center [513, 405] width 693 height 45
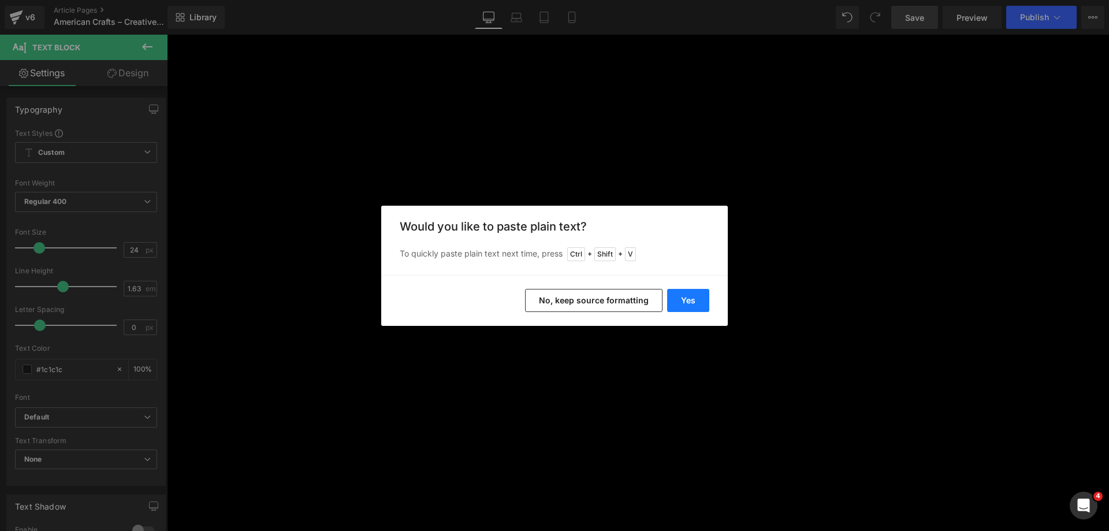
click at [690, 305] on button "Yes" at bounding box center [688, 300] width 42 height 23
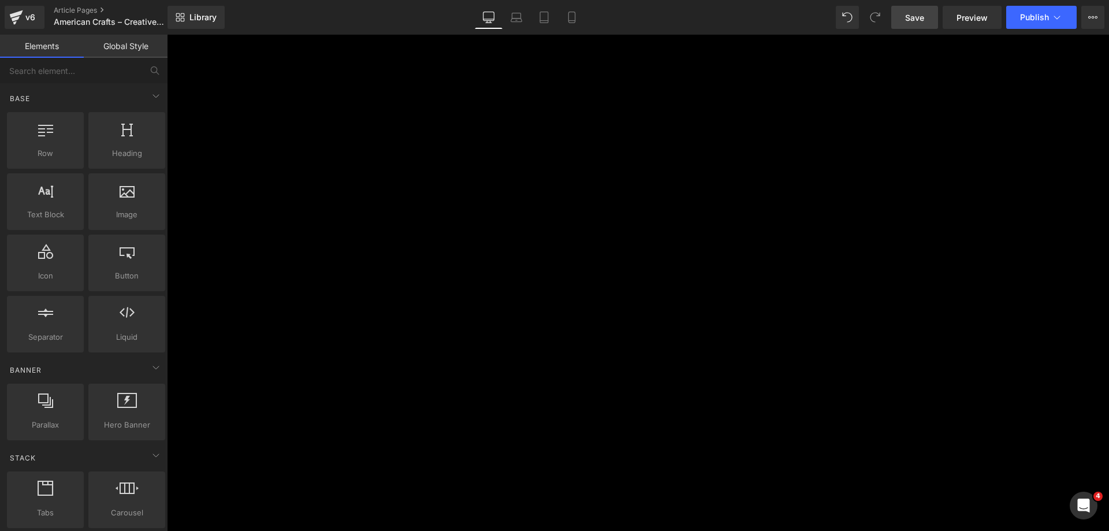
scroll to position [3927, 0]
click at [901, 24] on link "Save" at bounding box center [914, 17] width 47 height 23
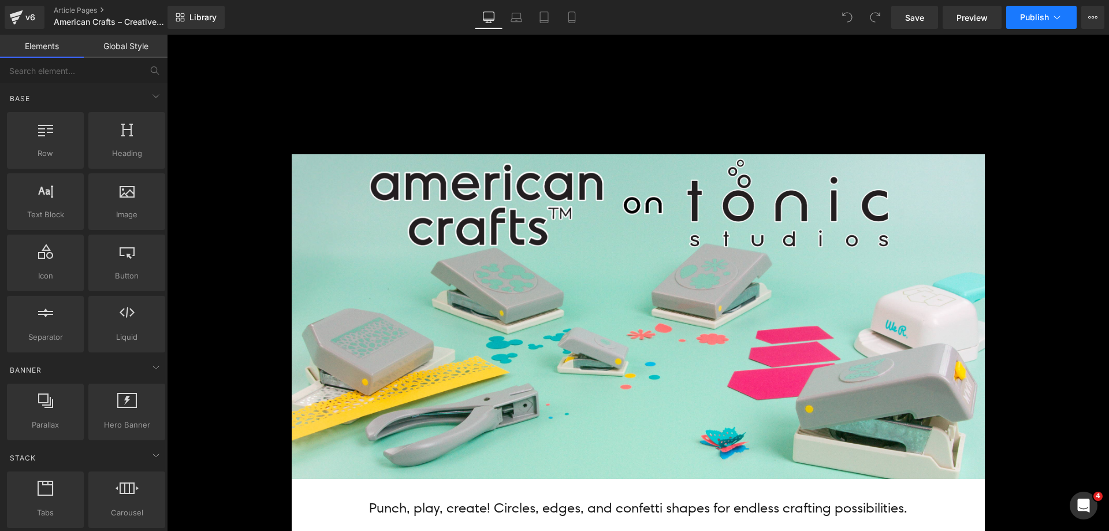
click at [1018, 17] on button "Publish" at bounding box center [1041, 17] width 70 height 23
click at [573, 18] on icon at bounding box center [572, 18] width 12 height 12
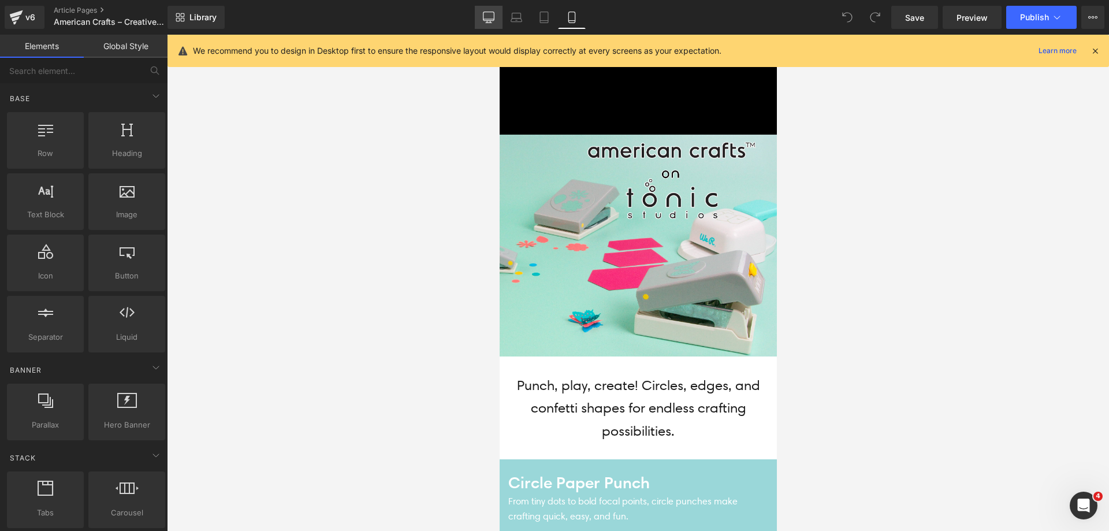
click at [490, 13] on icon at bounding box center [489, 18] width 12 height 12
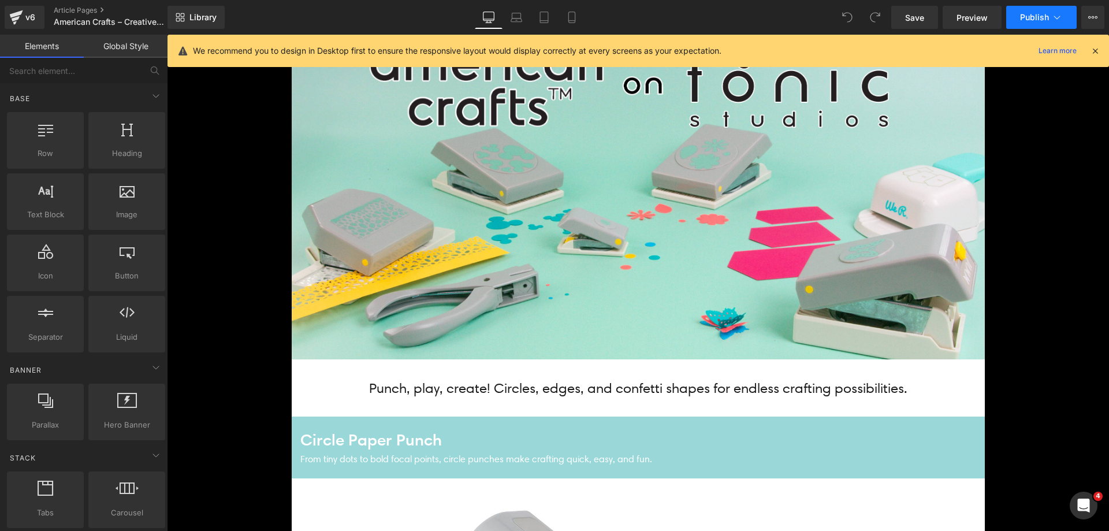
click at [1049, 20] on button "Publish" at bounding box center [1041, 17] width 70 height 23
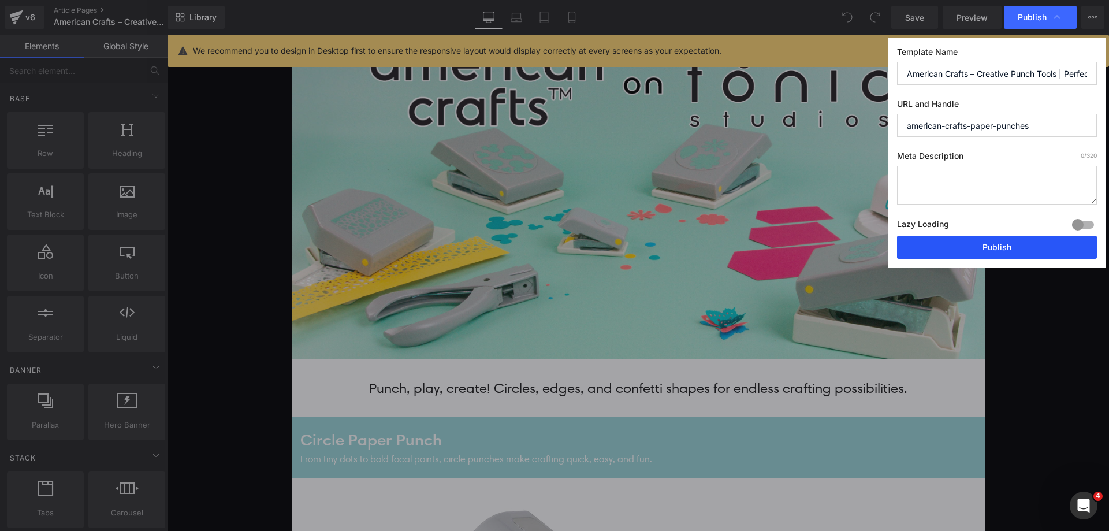
click at [1000, 249] on button "Publish" at bounding box center [997, 247] width 200 height 23
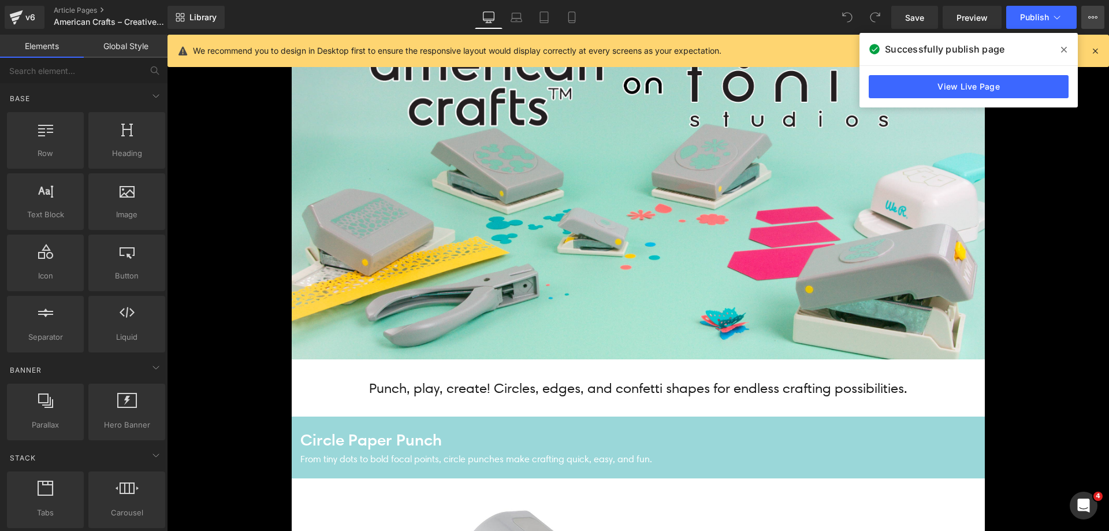
click at [1083, 13] on button "View Live Page View with current Template Save Template to Library Schedule Pub…" at bounding box center [1092, 17] width 23 height 23
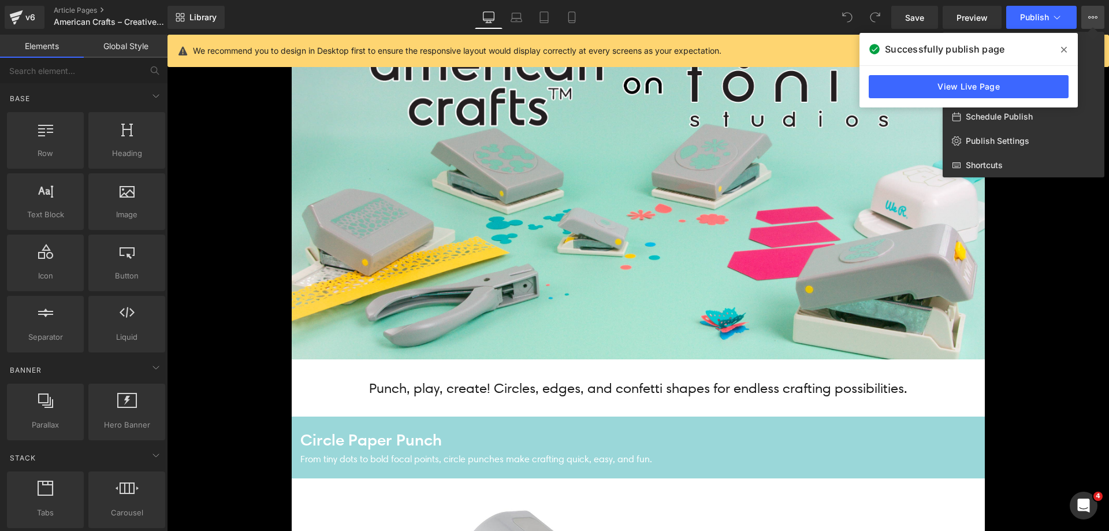
click at [1021, 117] on span "Schedule Publish" at bounding box center [999, 116] width 67 height 10
select select
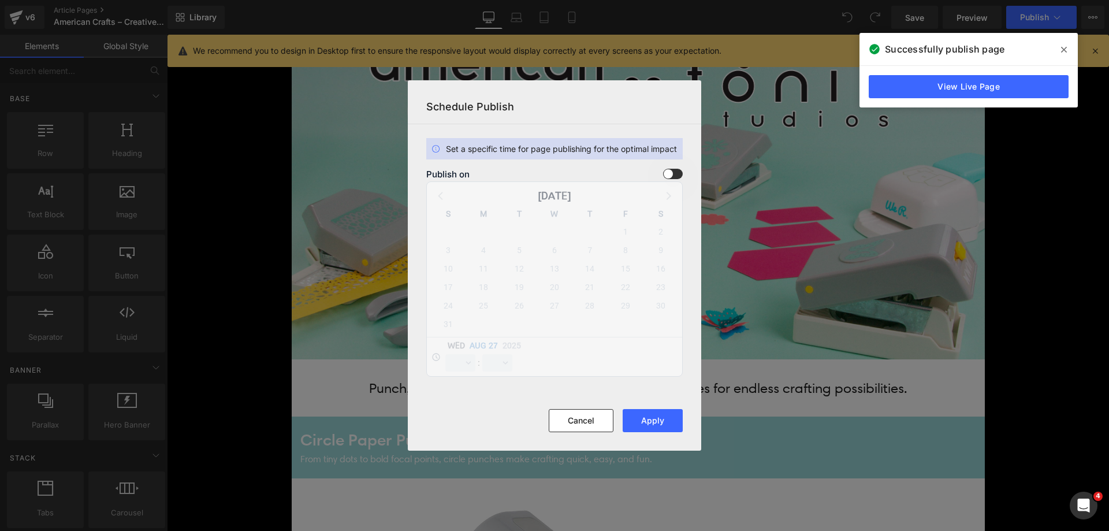
click at [367, 524] on span at bounding box center [342, 534] width 49 height 20
click at [0, 0] on input "checkbox" at bounding box center [0, 0] width 0 height 0
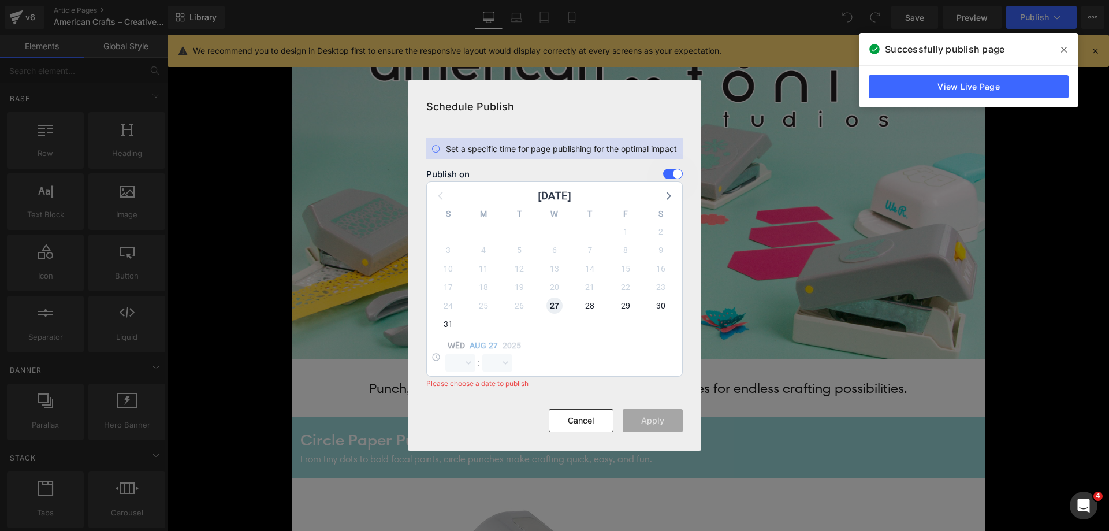
click at [252, 53] on span "27" at bounding box center [229, 30] width 46 height 45
click at [464, 359] on select "00 01 02 03 04 05 06 07 08 09 10 11 12 13 14 15 16 17 18 19 20 21 22 23" at bounding box center [460, 362] width 30 height 17
click at [445, 354] on select "00 01 02 03 04 05 06 07 08 09 10 11 12 13 14 15 16 17 18 19 20 21 22 23" at bounding box center [460, 362] width 30 height 17
click at [503, 360] on select "00 01 02 03 04 05 06 07 08 09 10 11 12 13 14 15 16 17 18 19 20 21 22 23 24 25 2…" at bounding box center [497, 362] width 30 height 17
drag, startPoint x: 457, startPoint y: 361, endPoint x: 457, endPoint y: 355, distance: 6.4
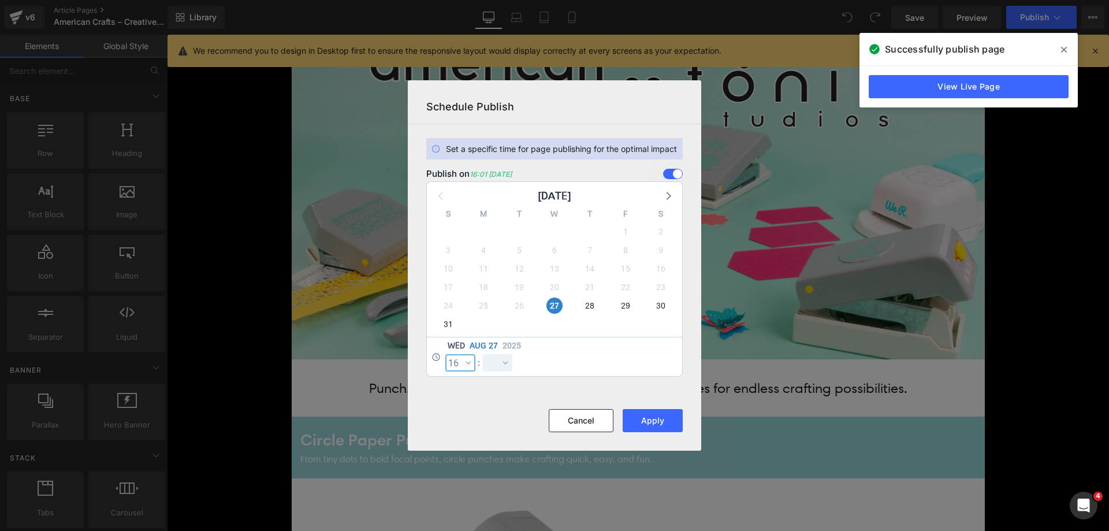
click at [457, 361] on select "00 01 02 03 04 05 06 07 08 09 10 11 12 13 14 15 16 17 18 19 20 21 22 23" at bounding box center [460, 362] width 30 height 17
select select "12"
click at [445, 354] on select "00 01 02 03 04 05 06 07 08 09 10 11 12 13 14 15 16 17 18 19 20 21 22 23" at bounding box center [460, 362] width 30 height 17
click at [499, 359] on select "00 01 02 03 04 05 06 07 08 09 10 11 12 13 14 15 16 17 18 19 20 21 22 23 24 25 2…" at bounding box center [497, 362] width 30 height 17
select select "0"
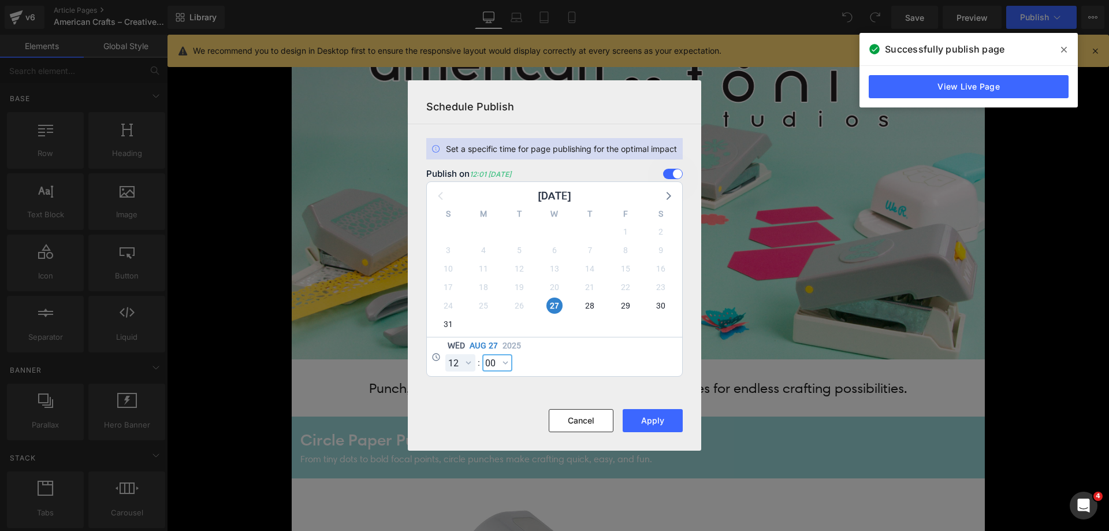
click at [482, 354] on select "00 01 02 03 04 05 06 07 08 09 10 11 12 13 14 15 16 17 18 19 20 21 22 23 24 25 2…" at bounding box center [497, 362] width 30 height 17
click at [334, 506] on button "Apply" at bounding box center [310, 511] width 47 height 11
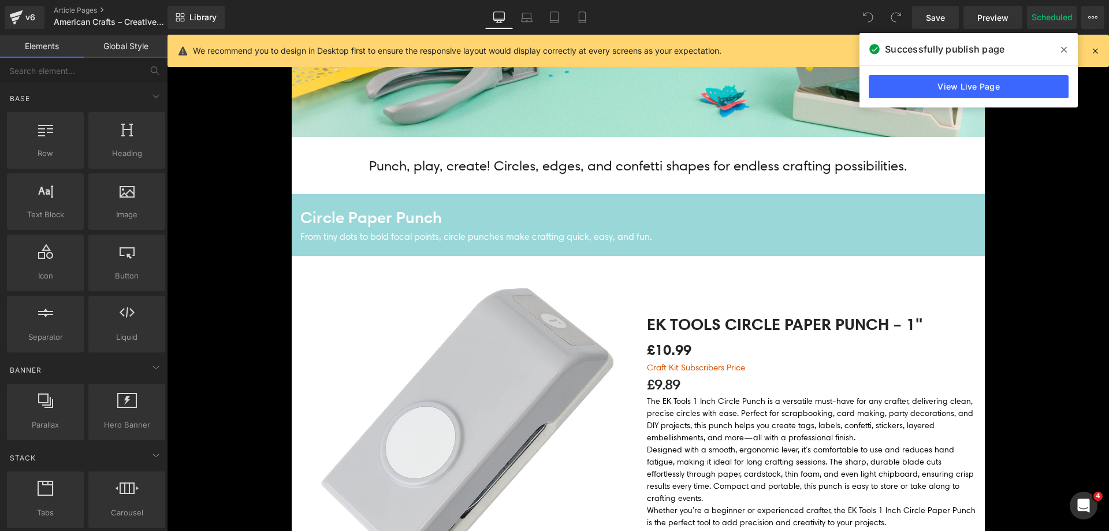
scroll to position [466, 0]
